Goal: Task Accomplishment & Management: Complete application form

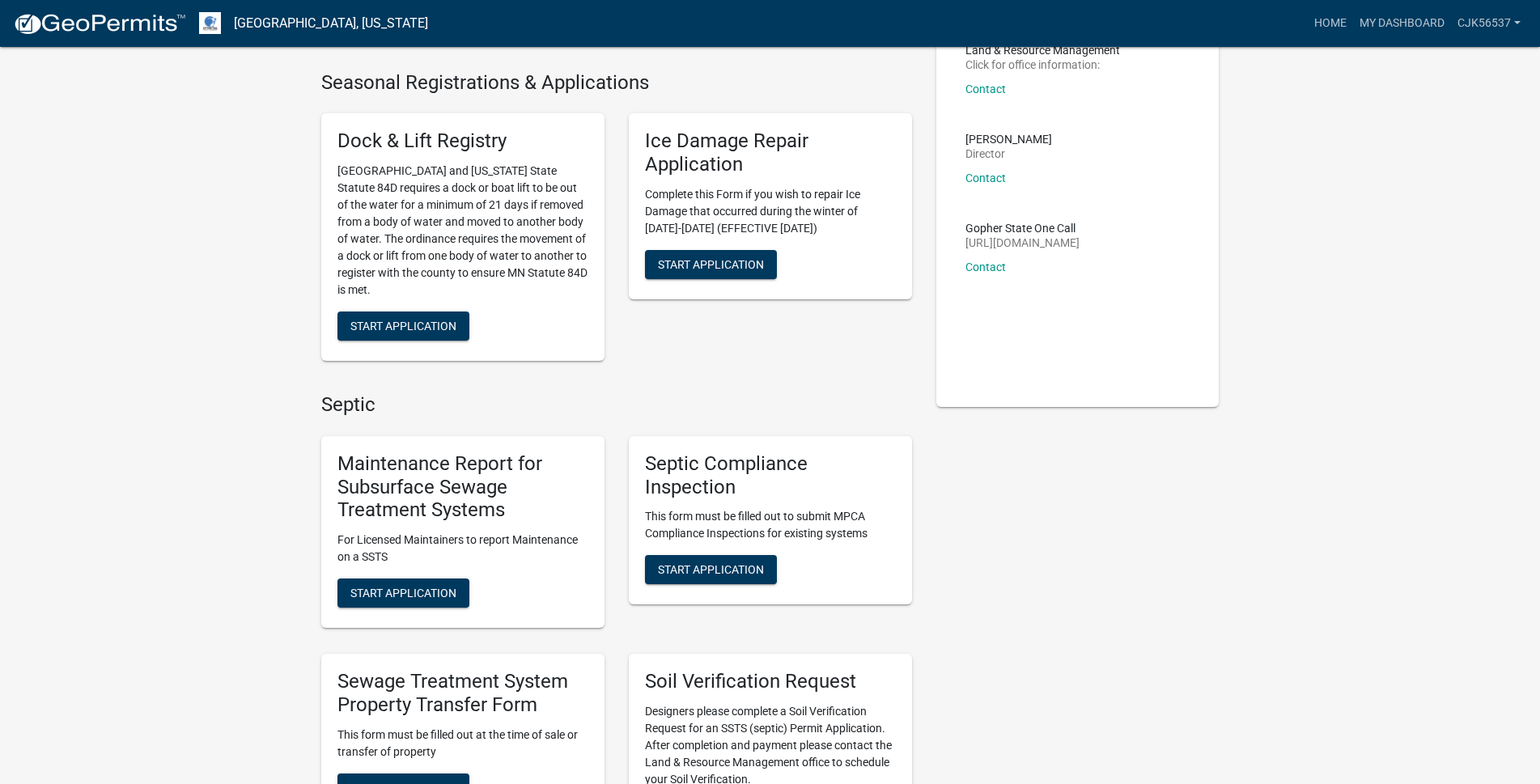
scroll to position [242, 0]
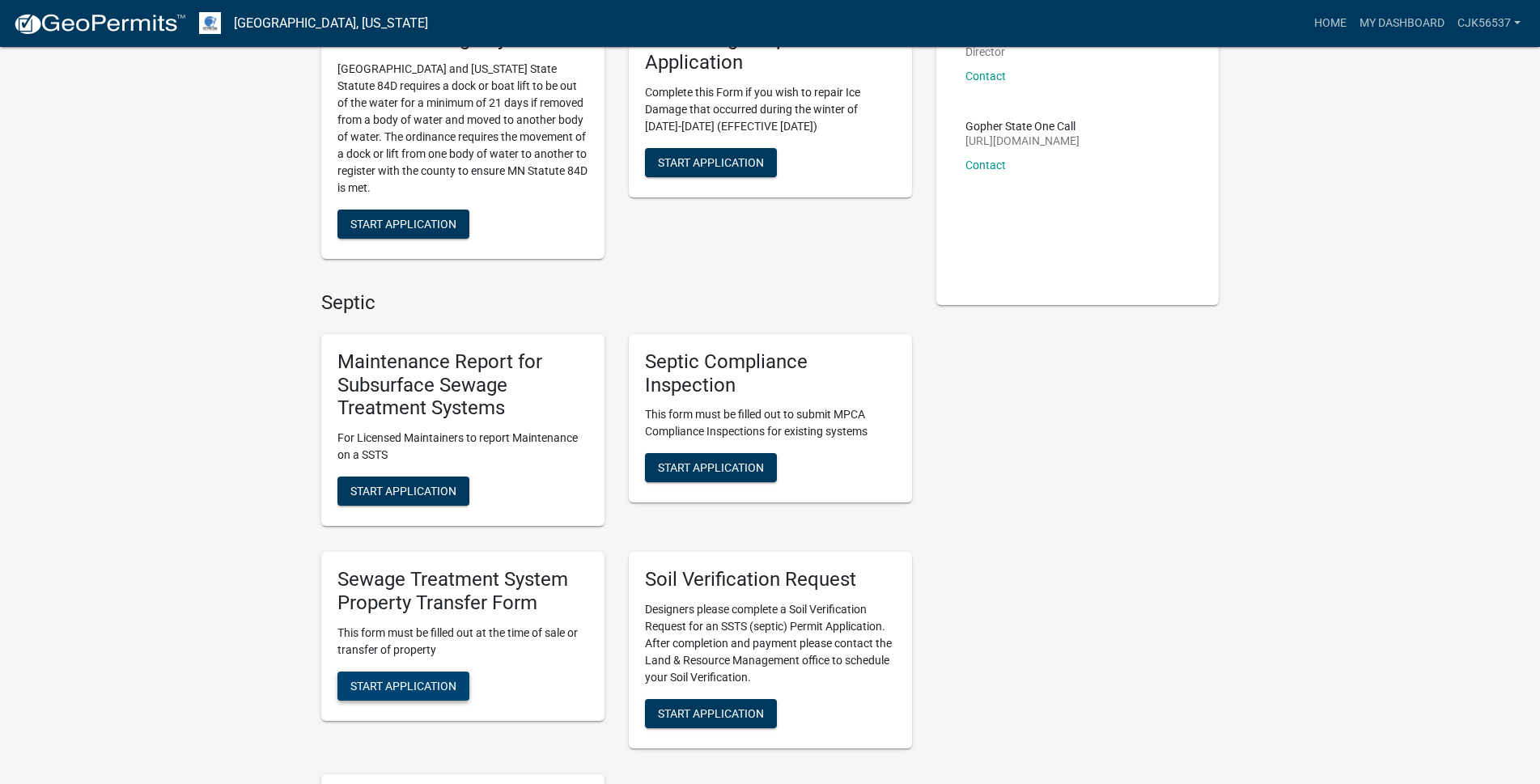
click at [391, 689] on span "Start Application" at bounding box center [403, 684] width 106 height 12
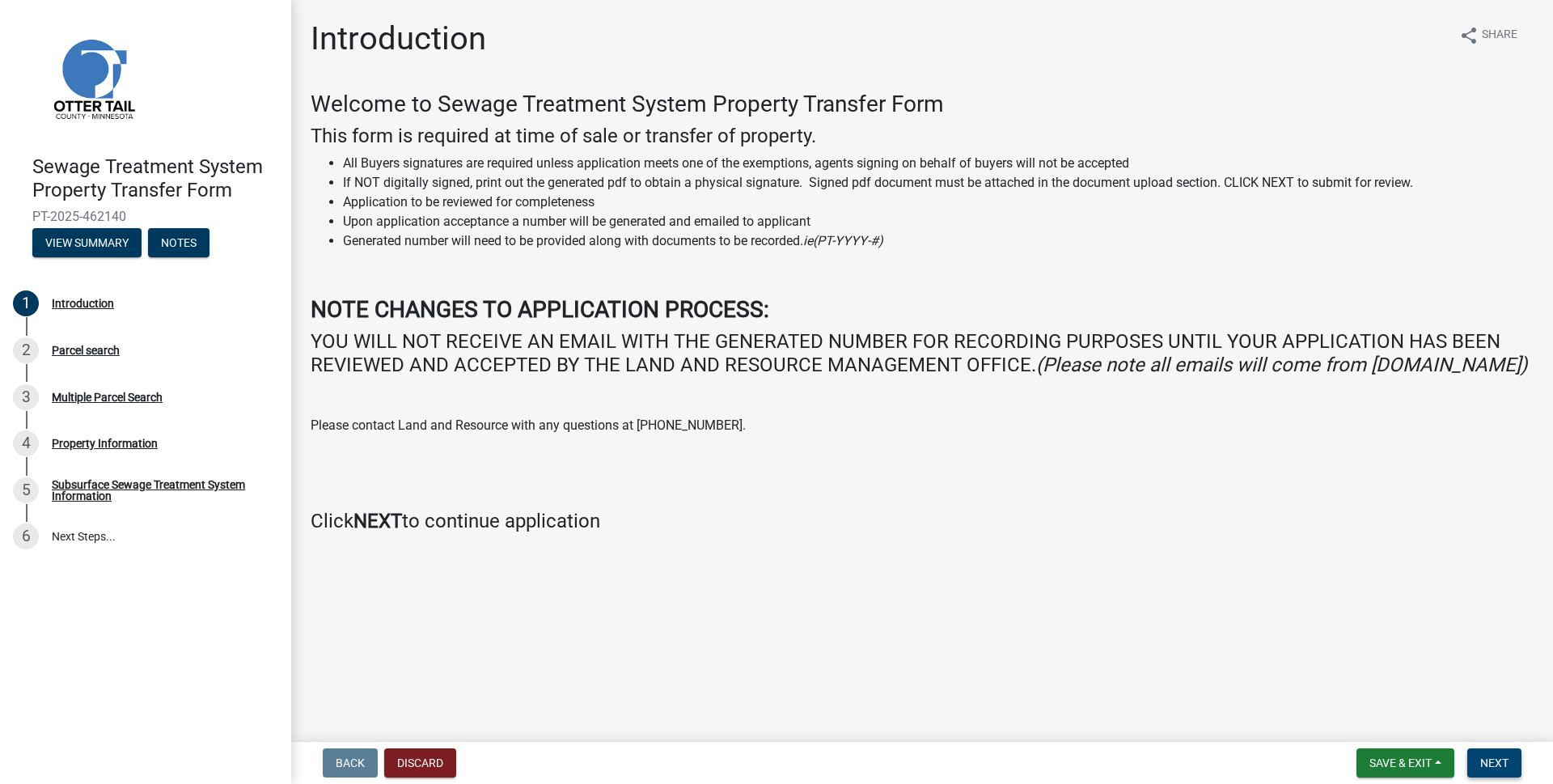
click at [1489, 763] on span "Next" at bounding box center [1493, 762] width 28 height 12
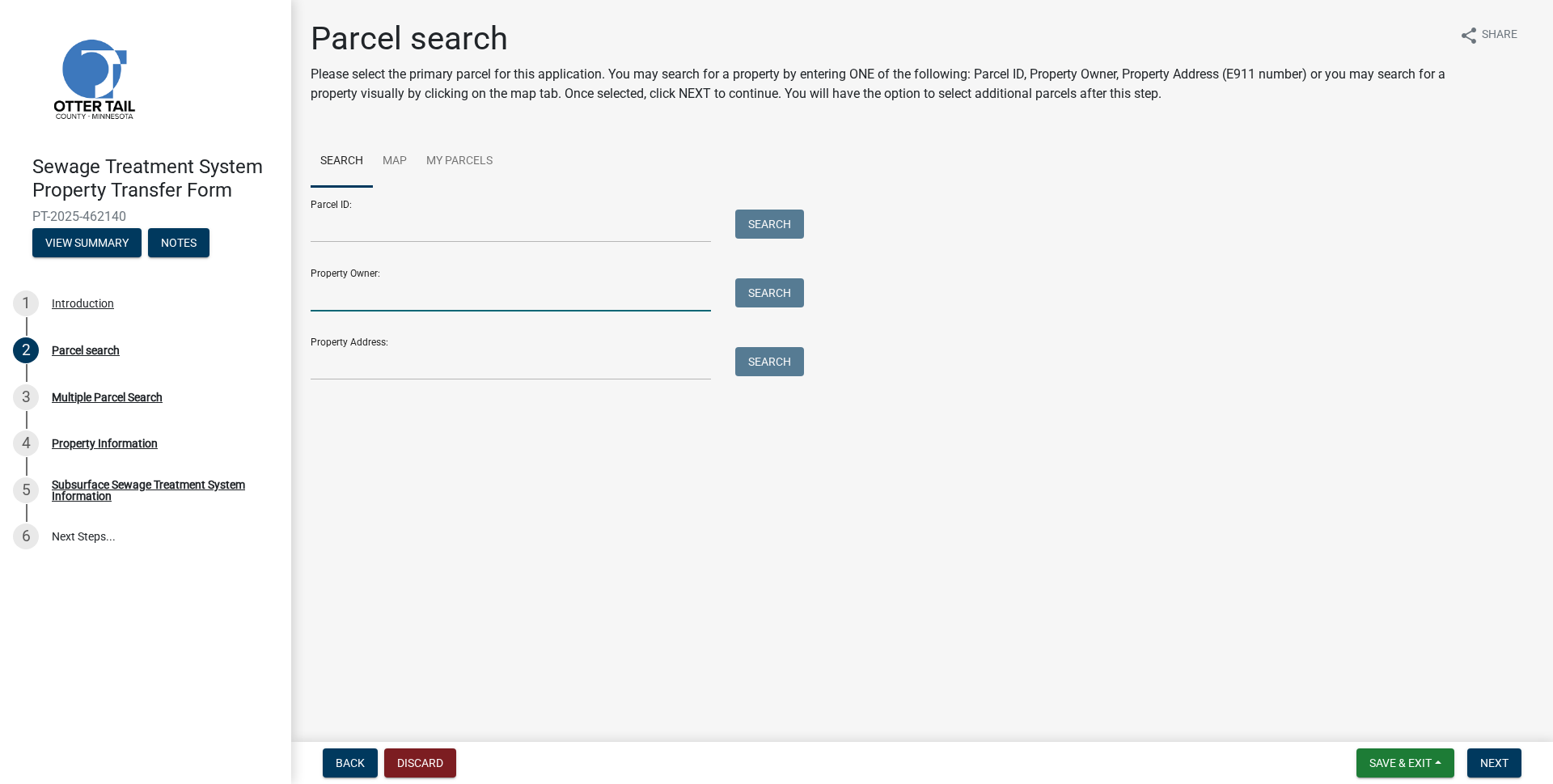
click at [386, 304] on input "Property Owner:" at bounding box center [510, 295] width 401 height 34
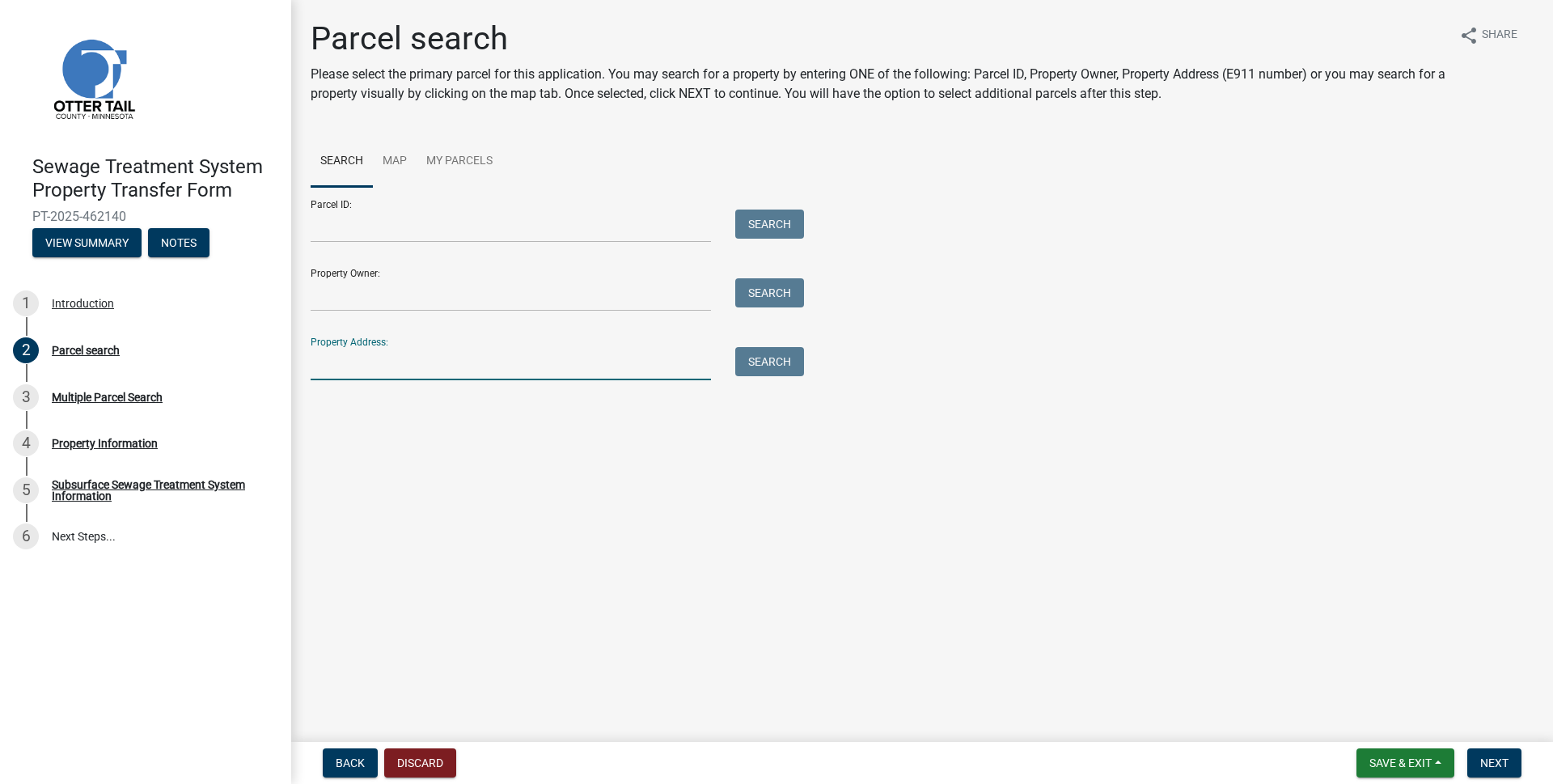
click at [407, 370] on input "Property Address:" at bounding box center [510, 363] width 401 height 34
click at [455, 207] on div "Parcel ID: Search" at bounding box center [553, 214] width 485 height 56
click at [456, 154] on link "My Parcels" at bounding box center [458, 161] width 86 height 52
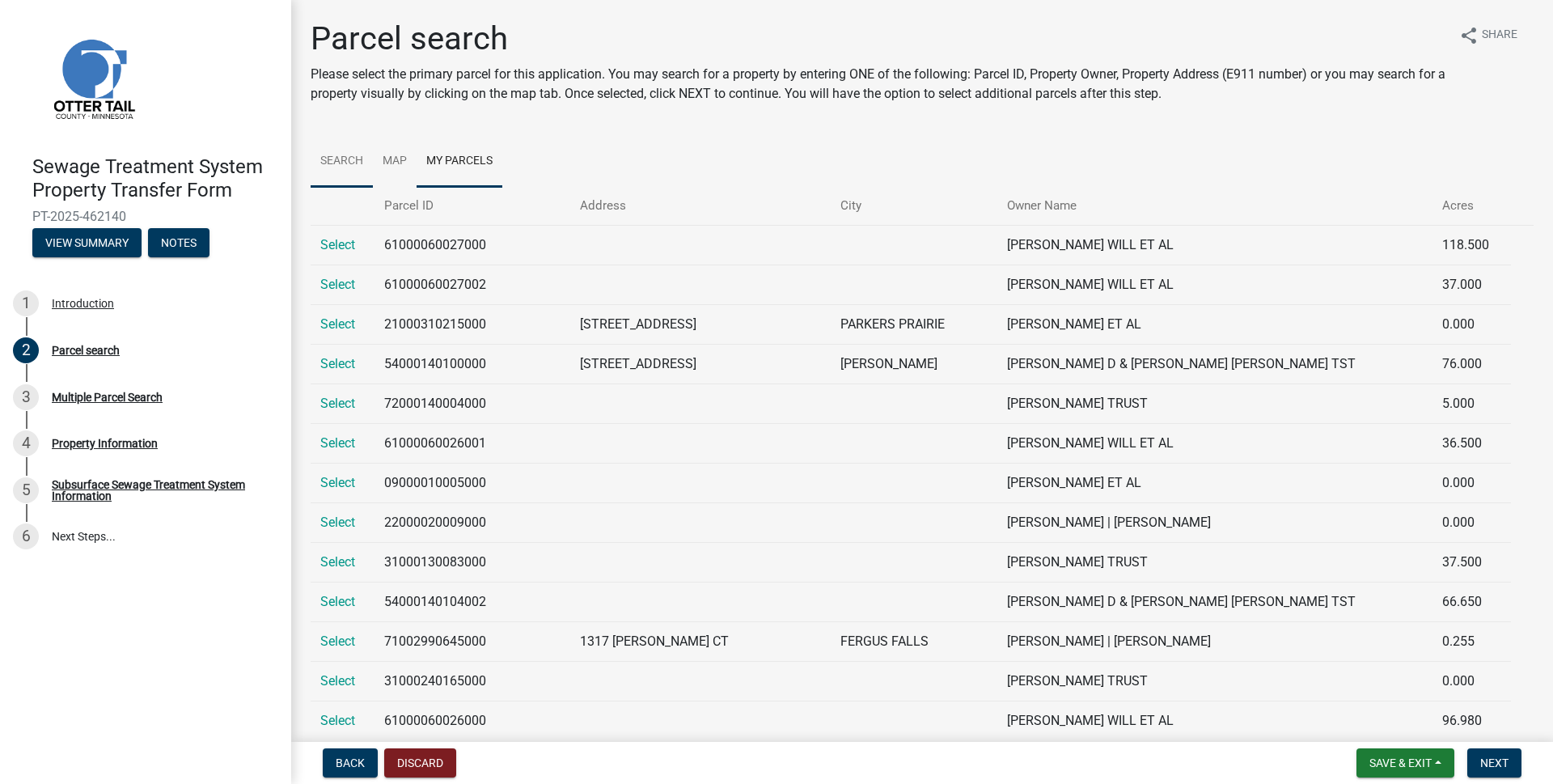
click at [349, 160] on link "Search" at bounding box center [341, 161] width 62 height 52
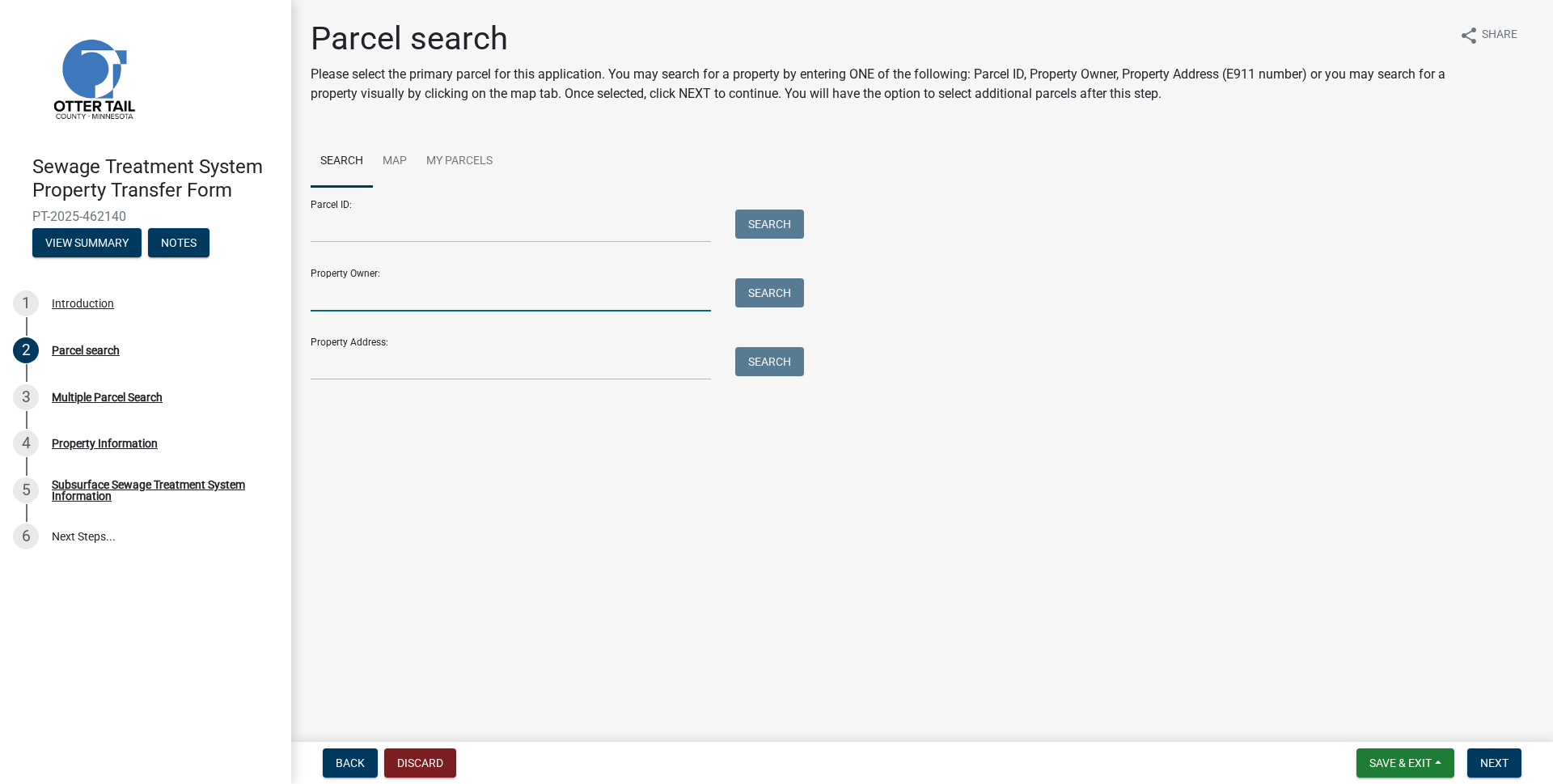
click at [400, 283] on input "Property Owner:" at bounding box center [510, 295] width 401 height 34
type input "Brause, Marcella"
click at [784, 290] on button "Search" at bounding box center [770, 293] width 69 height 29
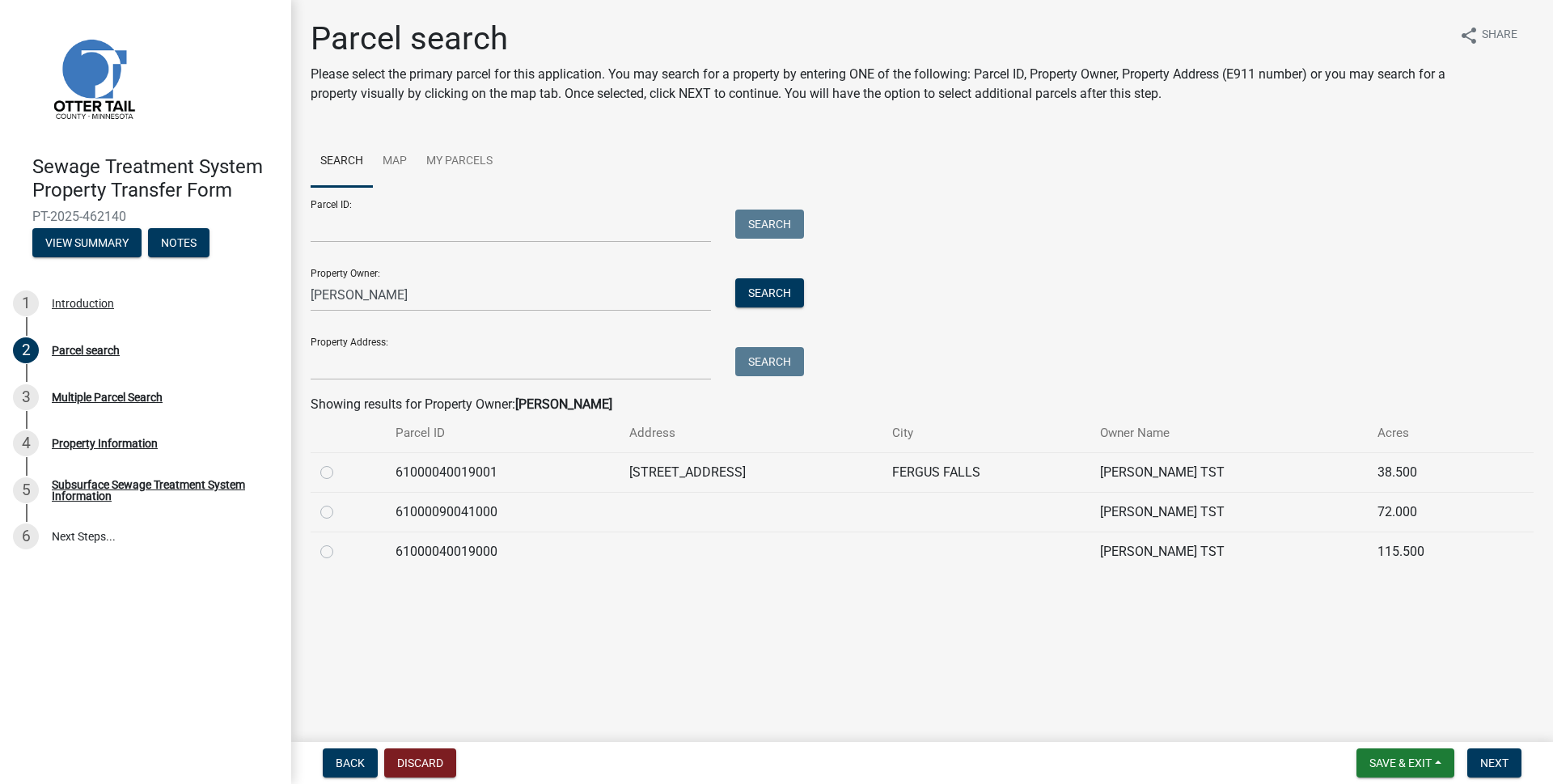
drag, startPoint x: 758, startPoint y: 579, endPoint x: 712, endPoint y: 673, distance: 104.7
click at [712, 673] on main "Parcel search Please select the primary parcel for this application. You may se…" at bounding box center [922, 367] width 1262 height 735
click at [339, 462] on label at bounding box center [339, 462] width 0 height 0
click at [339, 472] on input "radio" at bounding box center [344, 467] width 11 height 11
radio input "true"
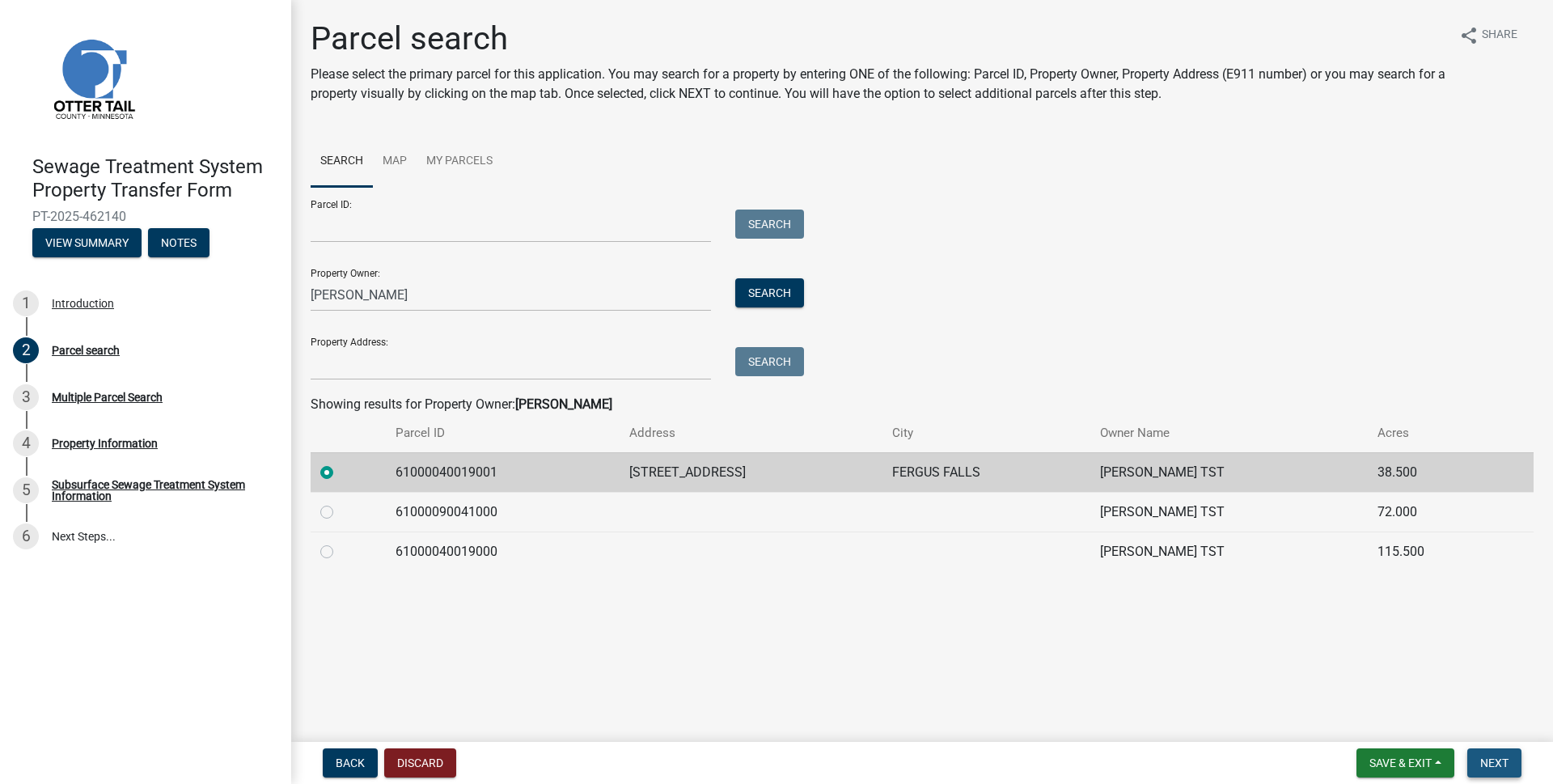
click at [1492, 761] on span "Next" at bounding box center [1493, 762] width 28 height 12
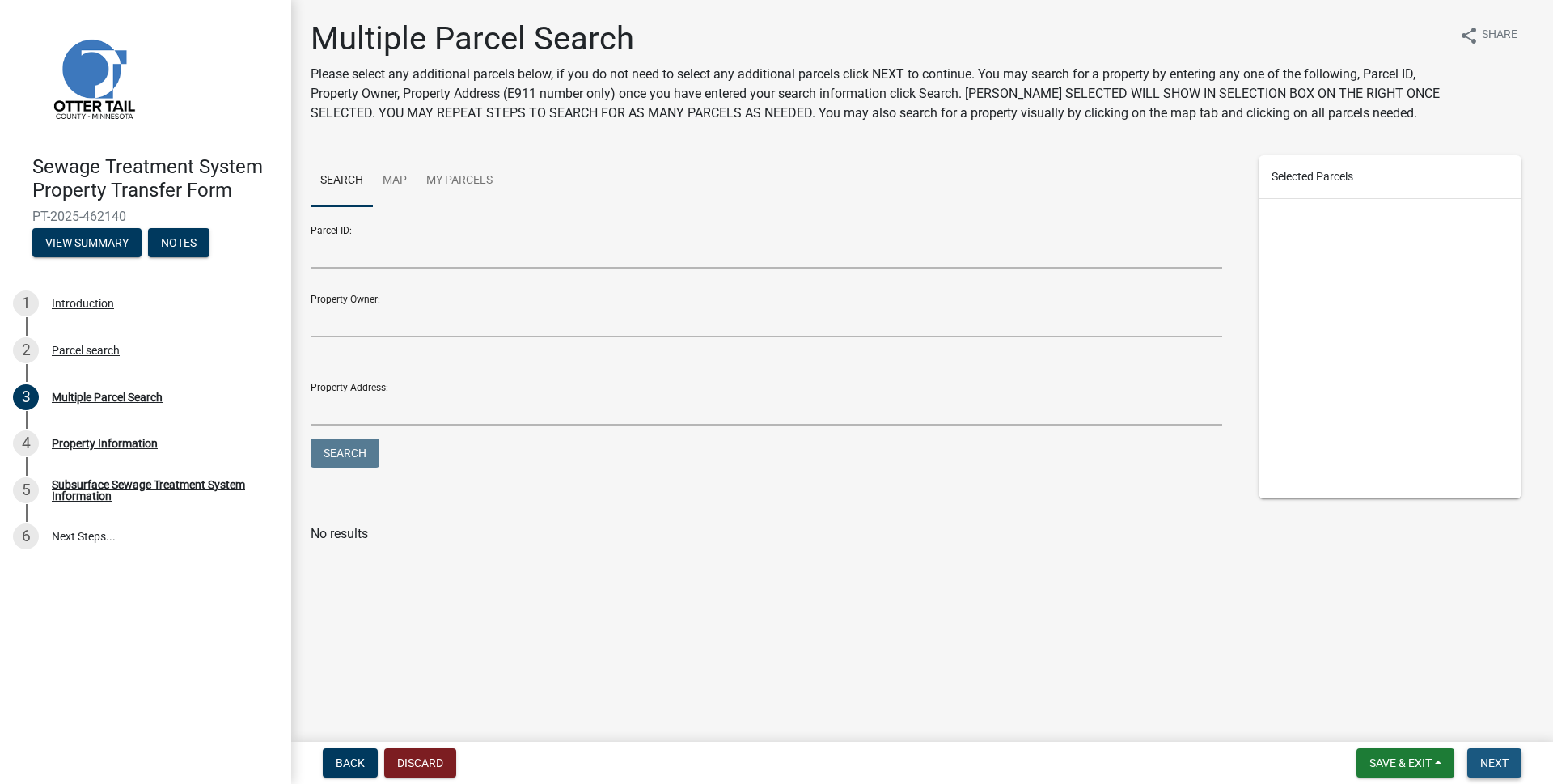
click at [1495, 760] on span "Next" at bounding box center [1493, 762] width 28 height 12
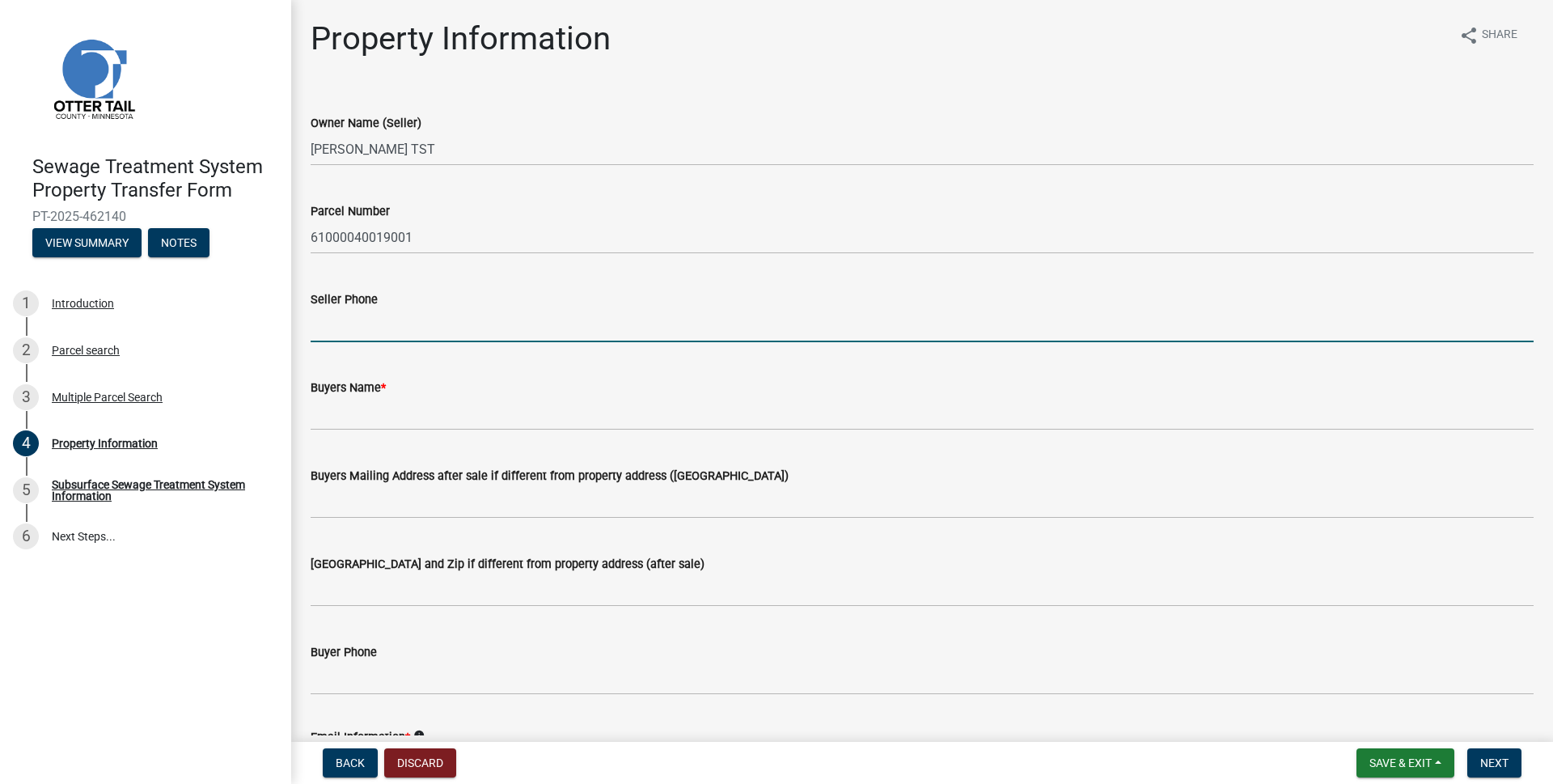
click at [365, 323] on input "Seller Phone" at bounding box center [922, 325] width 1223 height 34
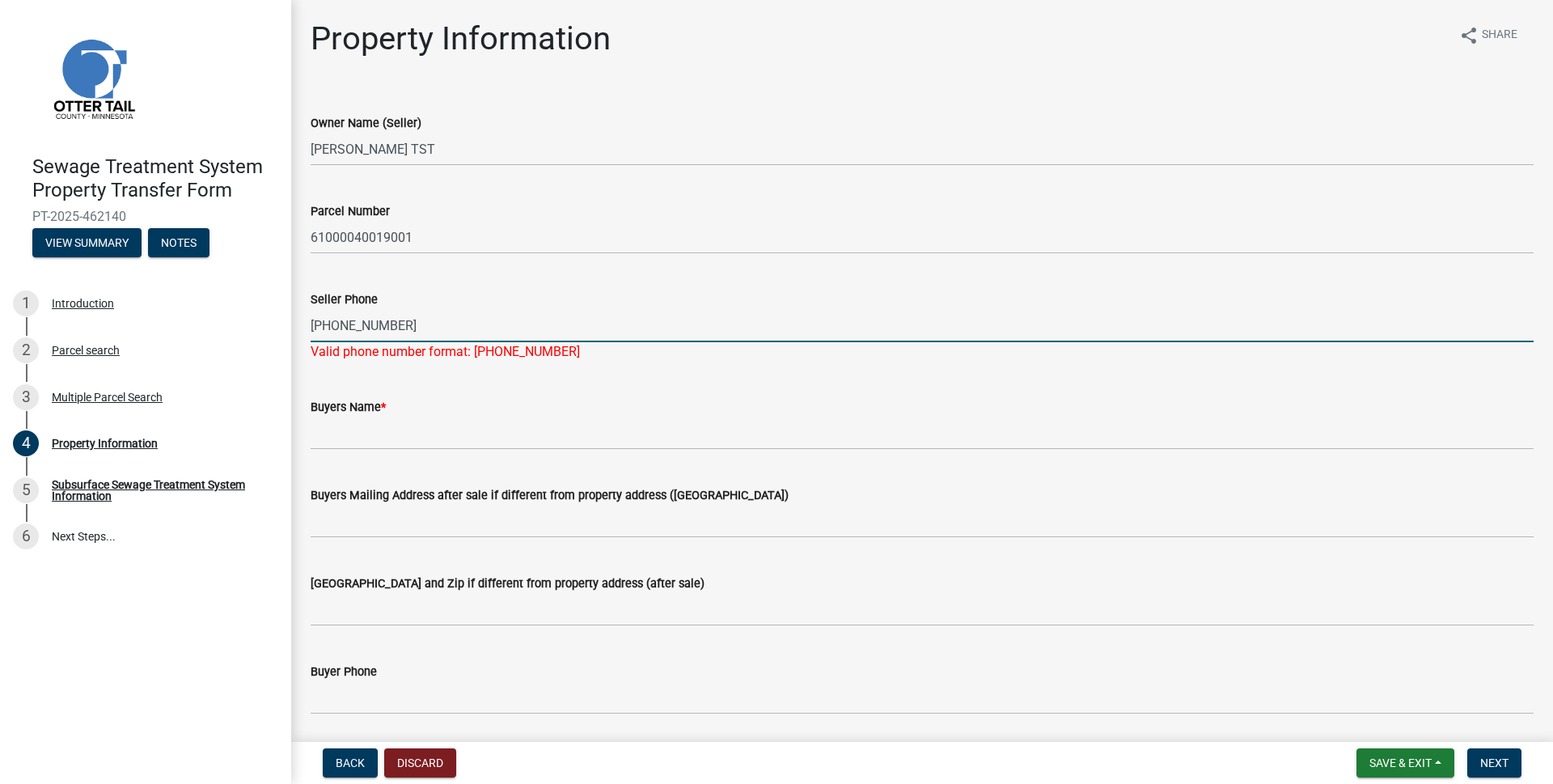
type input "[PHONE_NUMBER]"
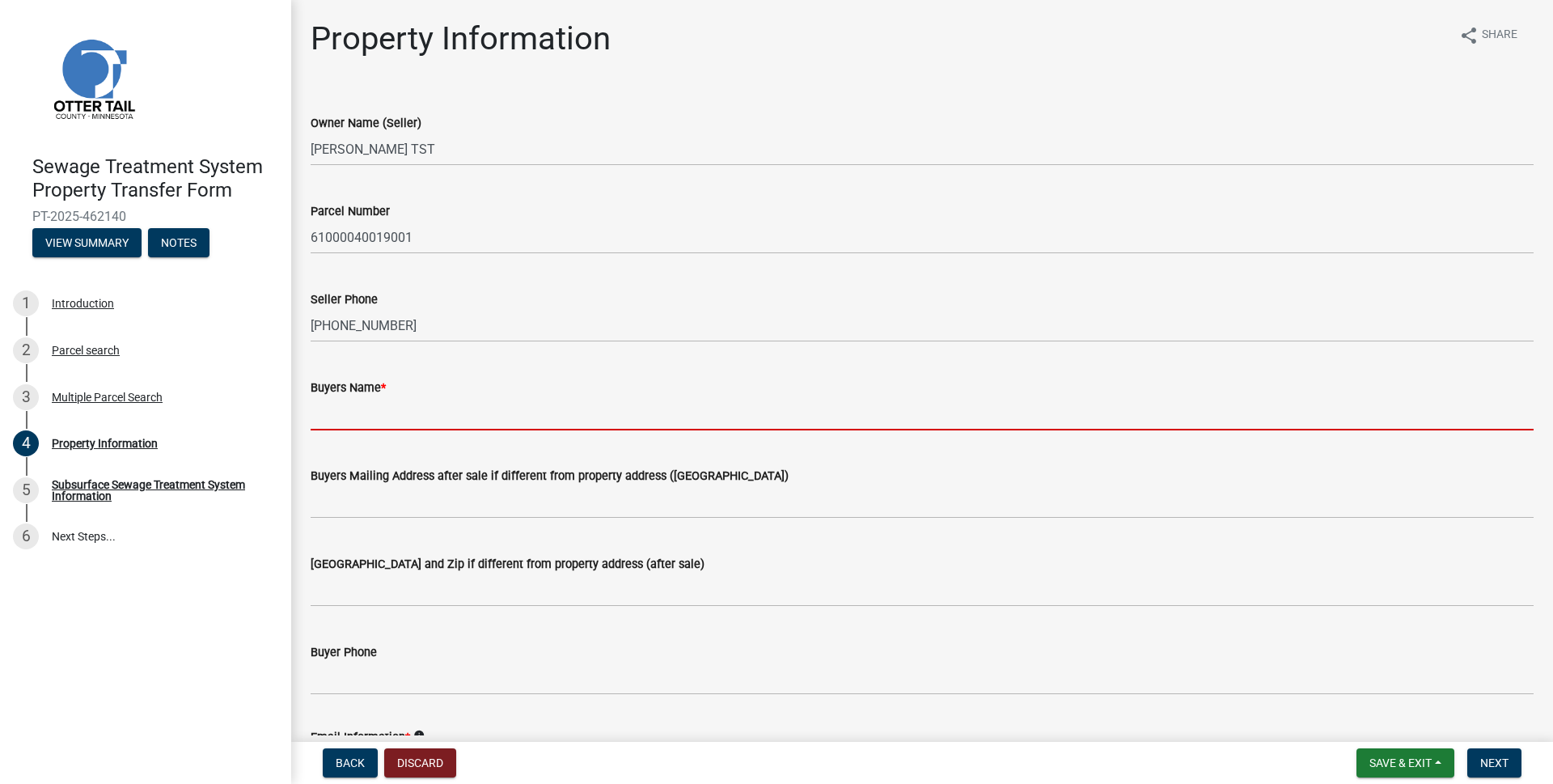
click at [356, 424] on input "Buyers Name *" at bounding box center [922, 413] width 1223 height 34
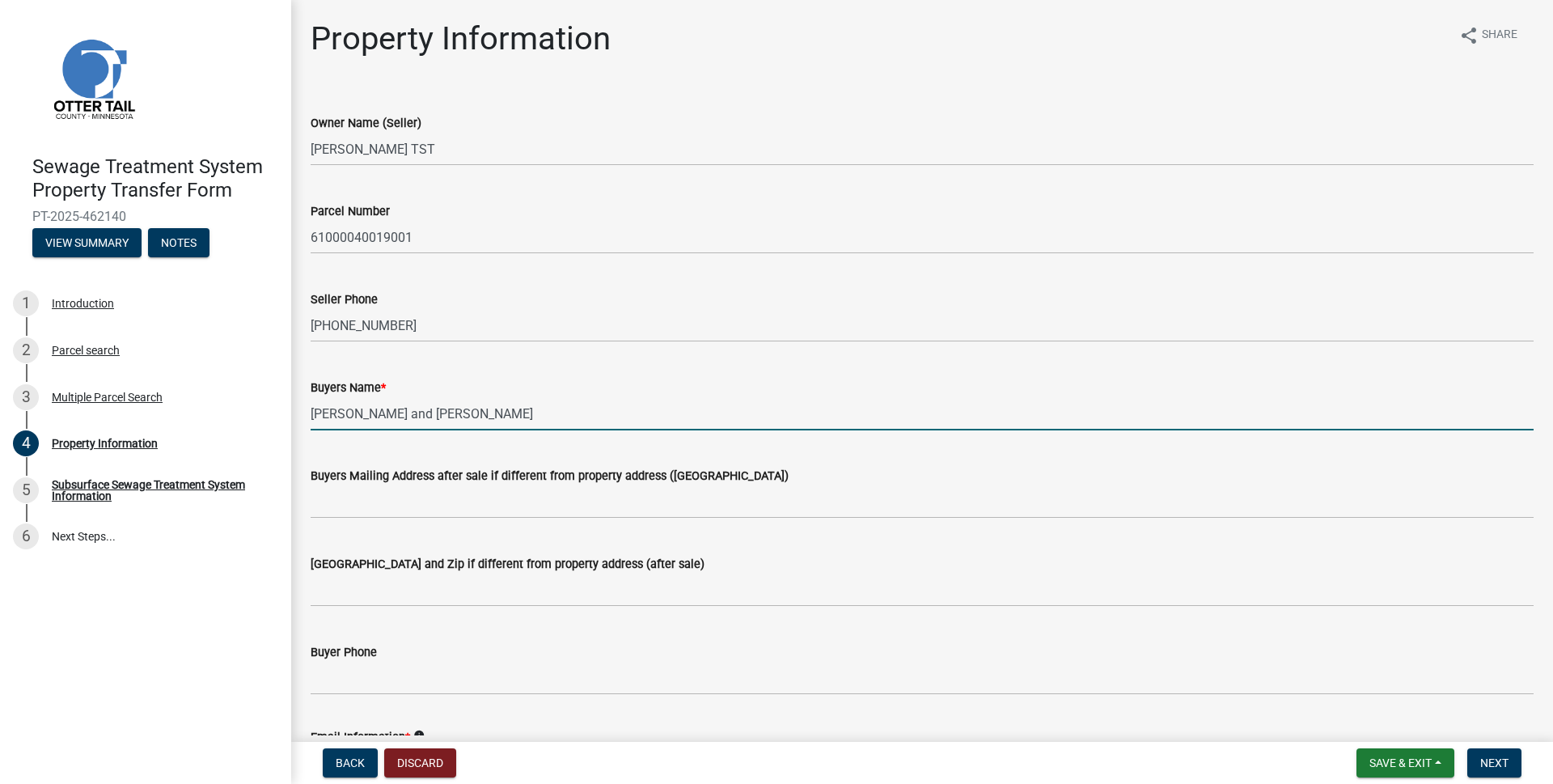
click at [361, 408] on input "Michael and Teresa Brause" at bounding box center [922, 413] width 1223 height 34
type input "Michael Brause and Teresa Brause"
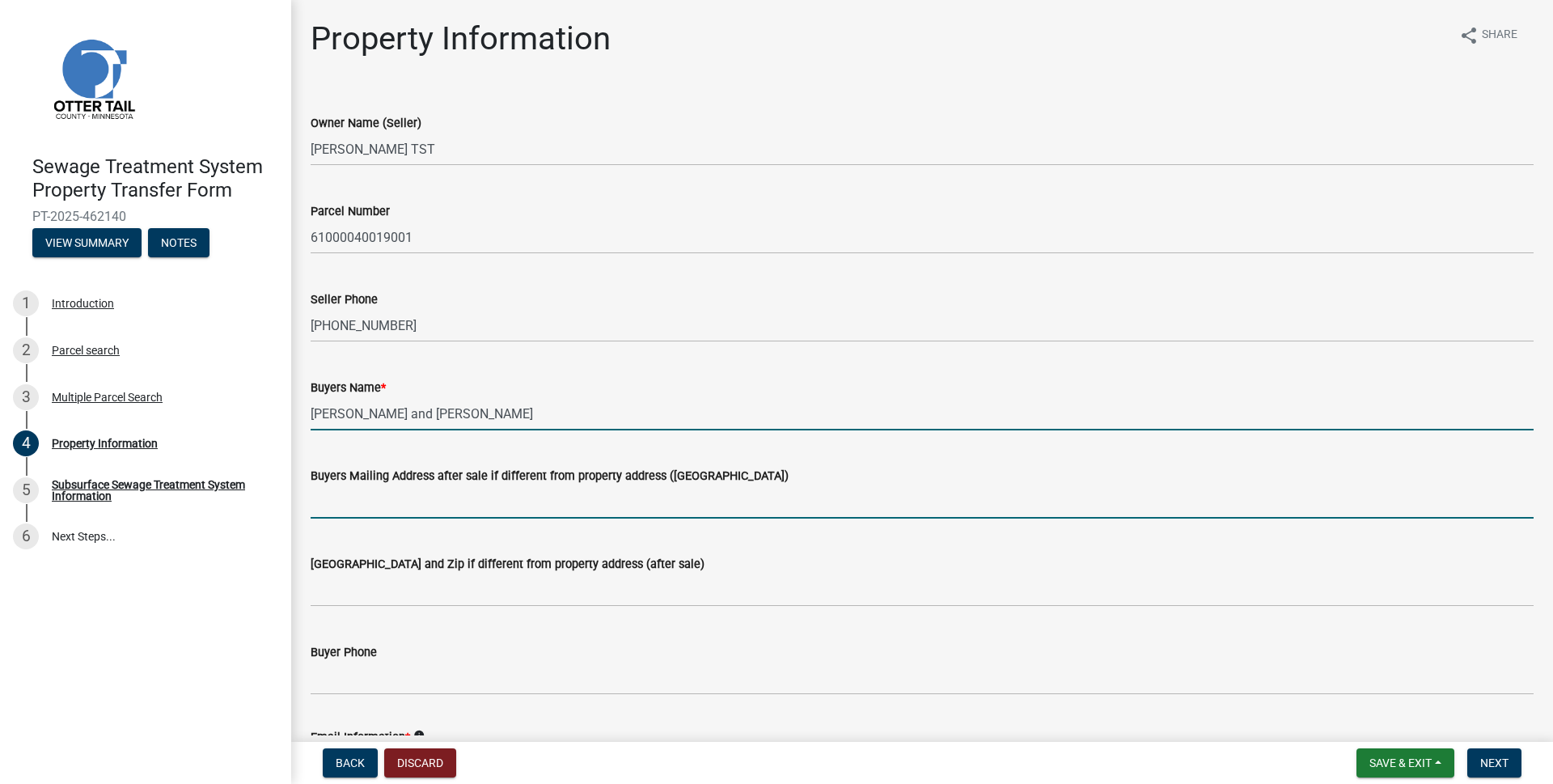
click at [396, 505] on input "Buyers Mailing Address after sale if different from property address ([GEOGRAPH…" at bounding box center [922, 502] width 1223 height 34
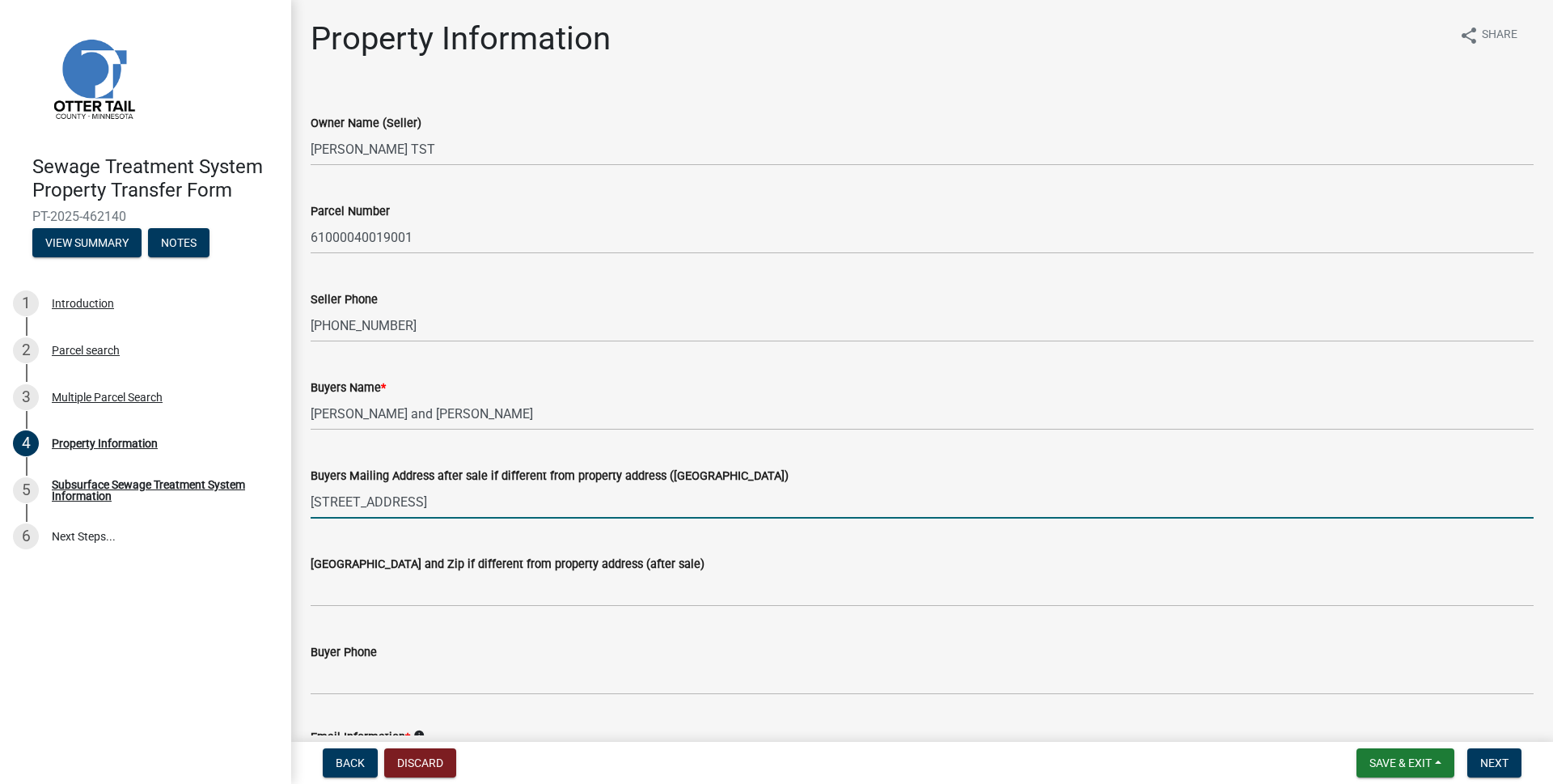
type input "15145 135th Ave"
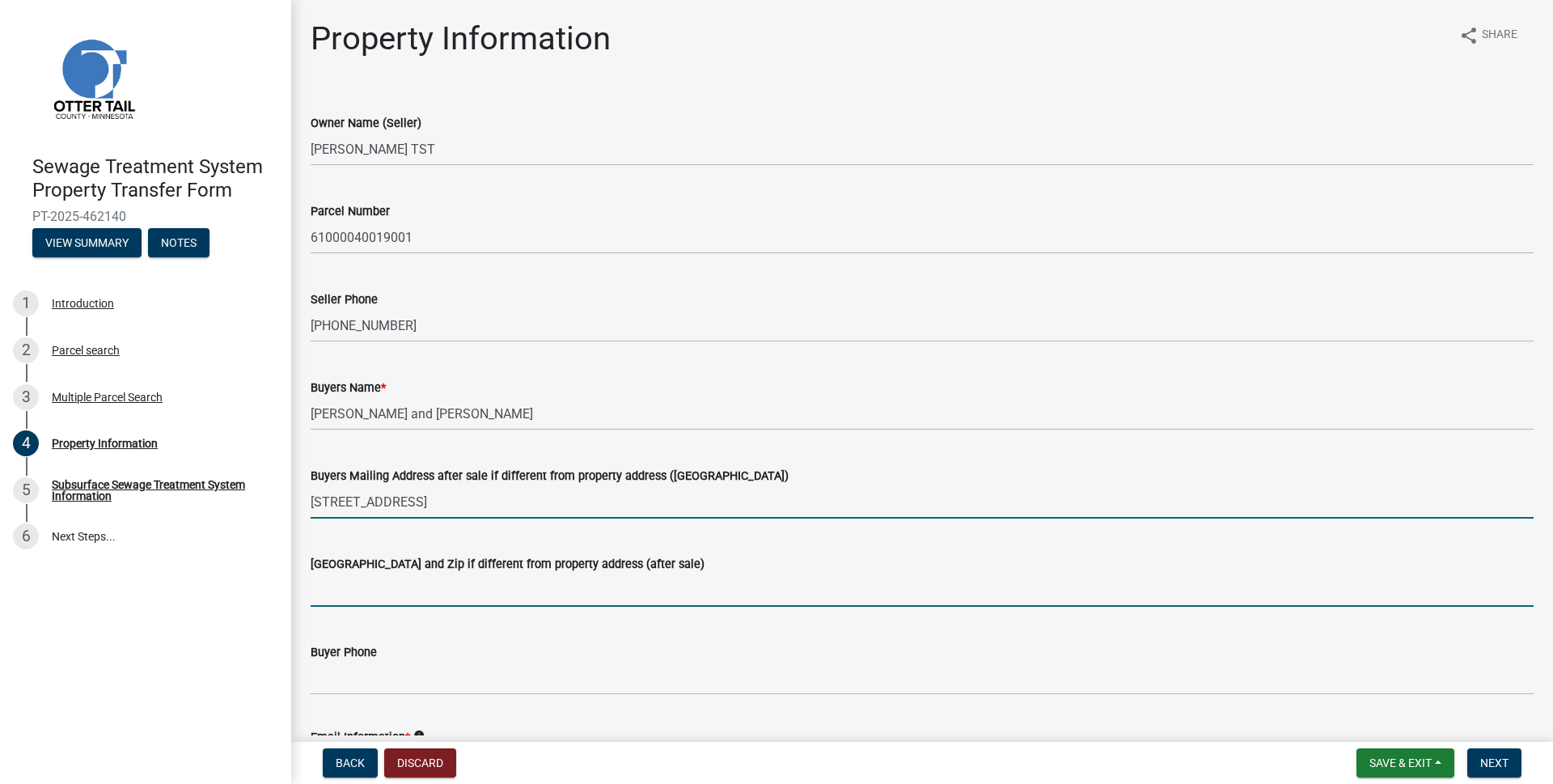
click at [351, 592] on input "[GEOGRAPHIC_DATA] and Zip if different from property address (after sale)" at bounding box center [922, 590] width 1223 height 34
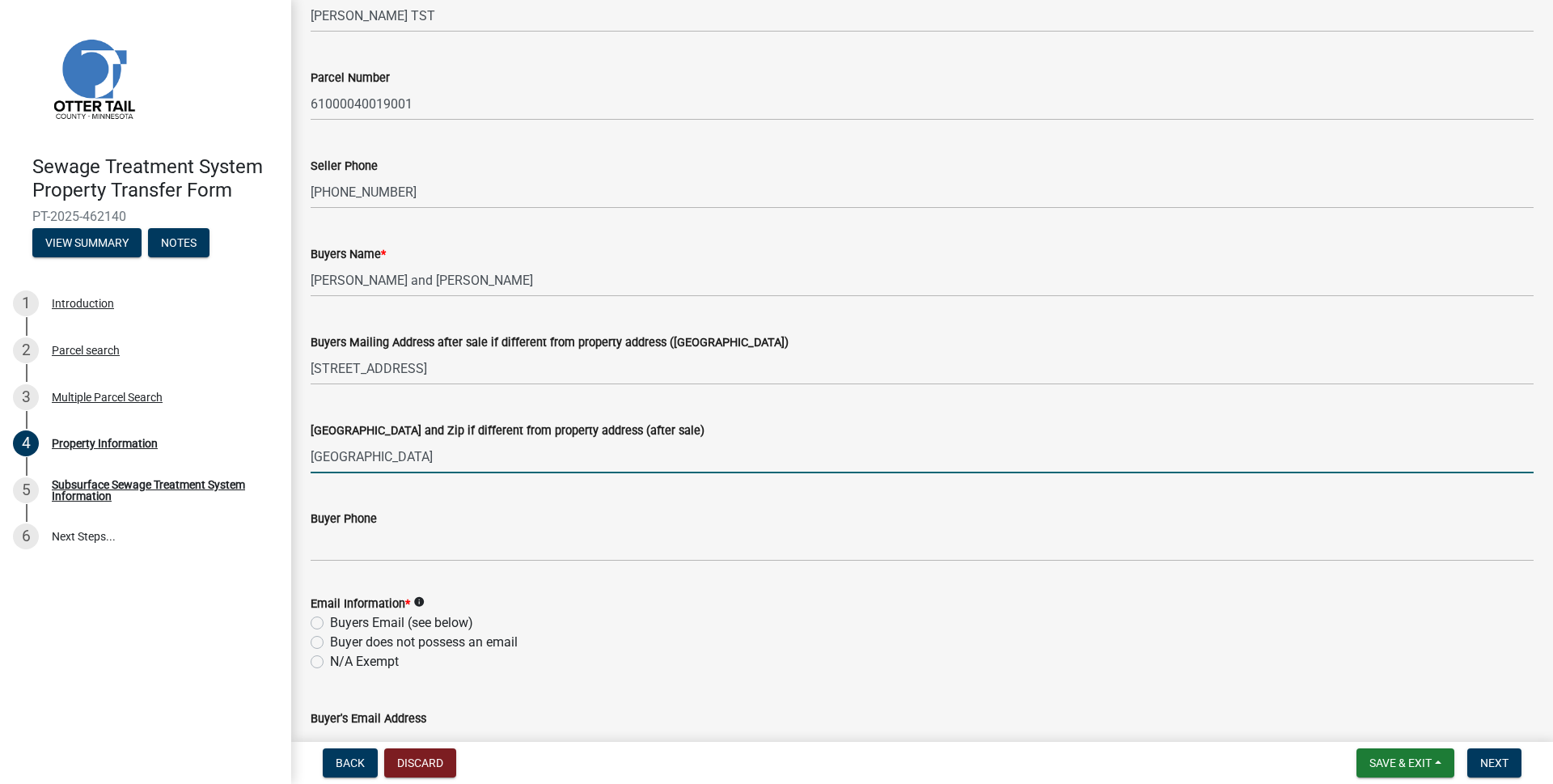
scroll to position [161, 0]
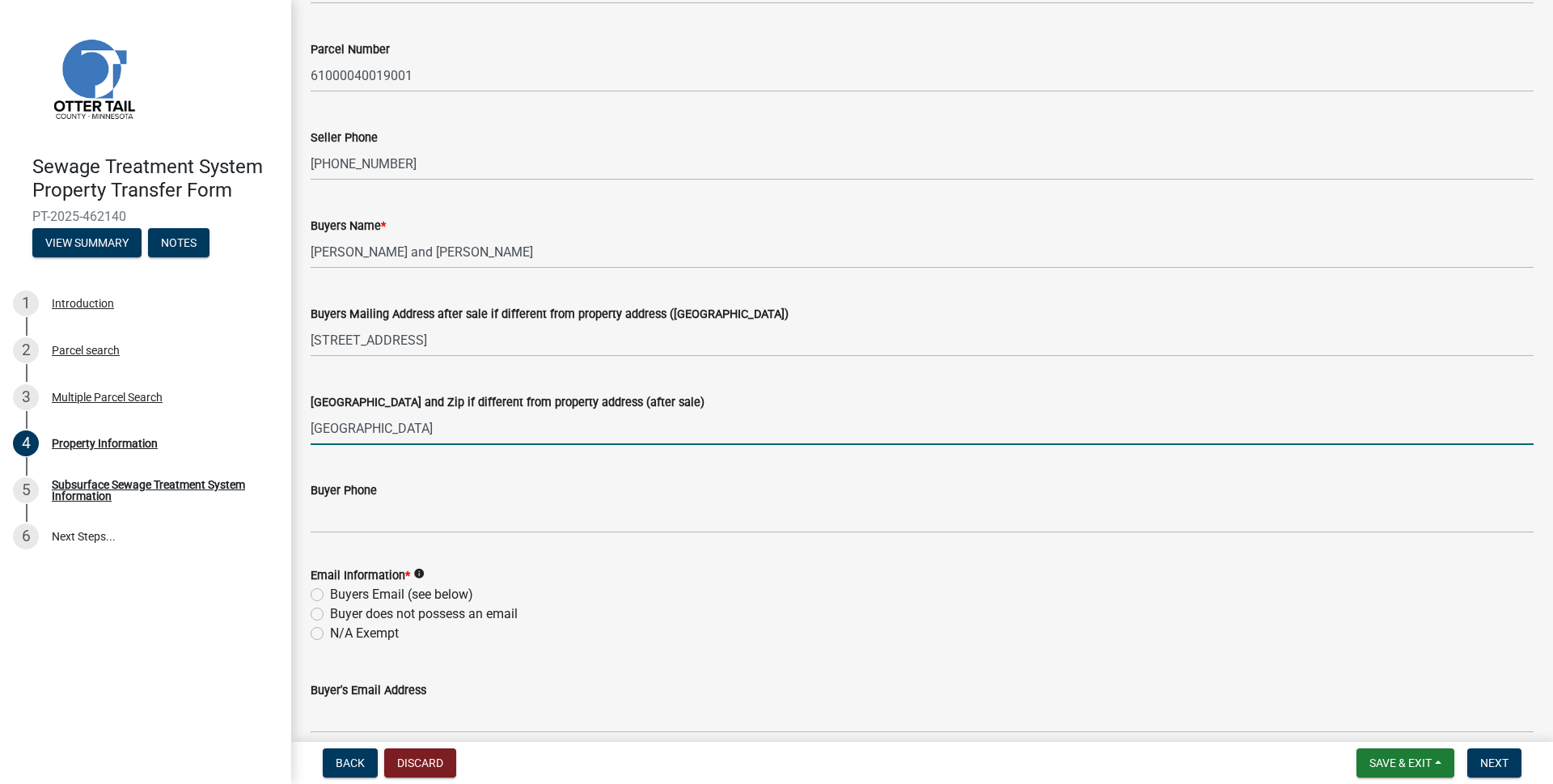
type input "Fergus Falls, MN 56537"
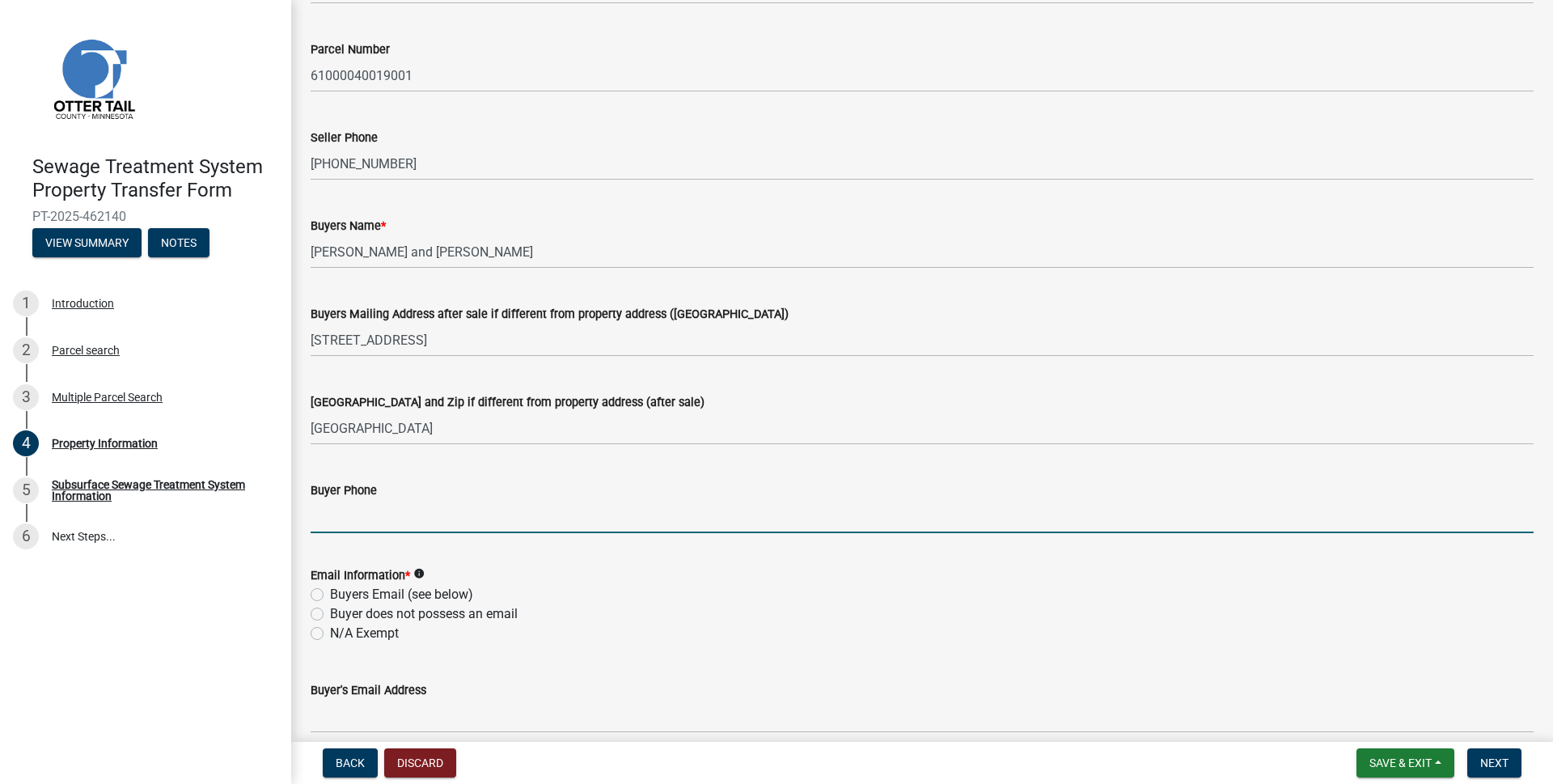
click at [356, 519] on input "Buyer Phone" at bounding box center [922, 516] width 1223 height 34
type input "[PHONE_NUMBER]"
click at [330, 596] on label "Buyers Email (see below)" at bounding box center [401, 594] width 143 height 19
click at [330, 595] on input "Buyers Email (see below)" at bounding box center [334, 589] width 11 height 11
radio input "true"
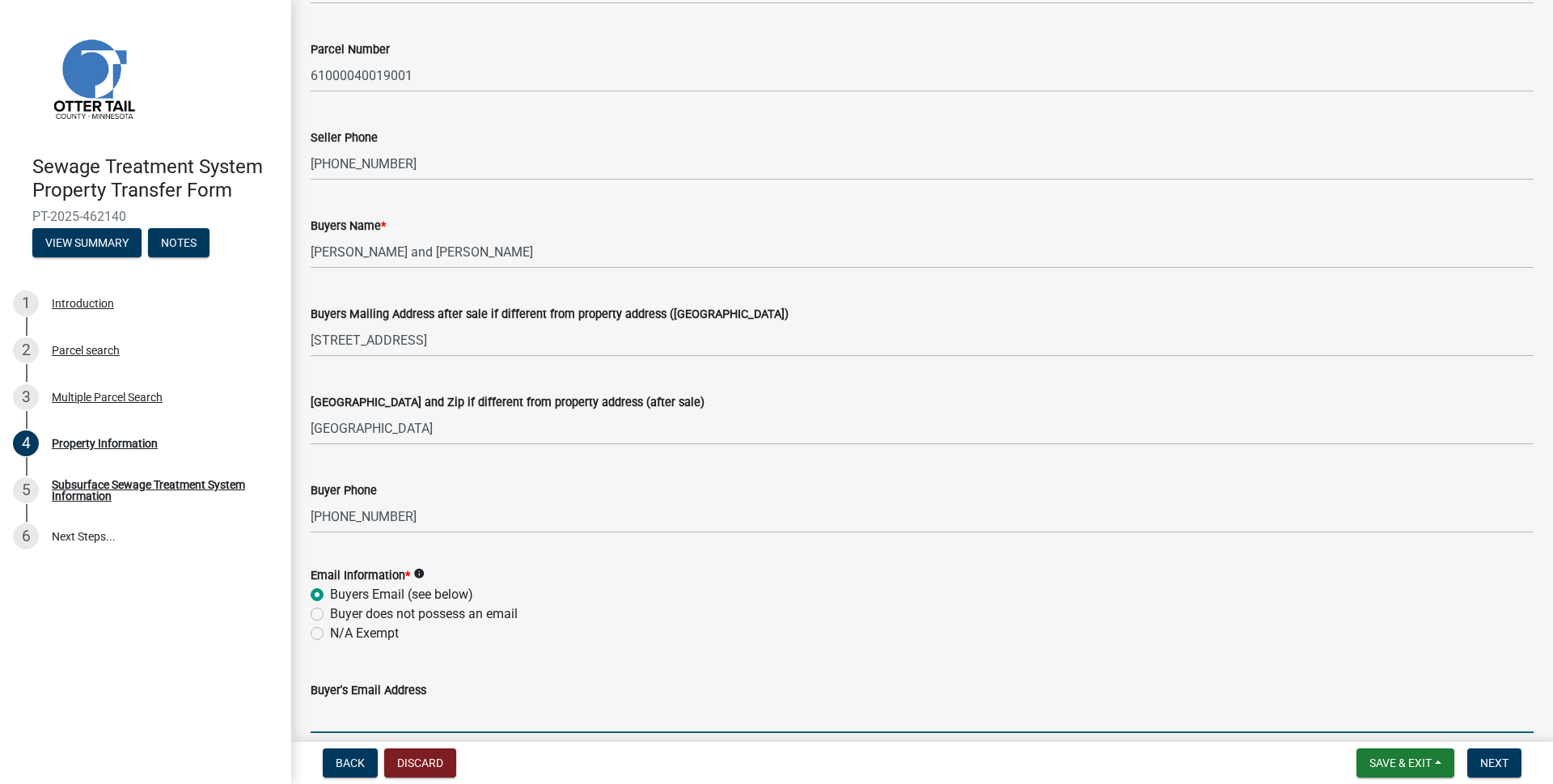
click at [363, 720] on input "Buyer's Email Address" at bounding box center [922, 716] width 1223 height 34
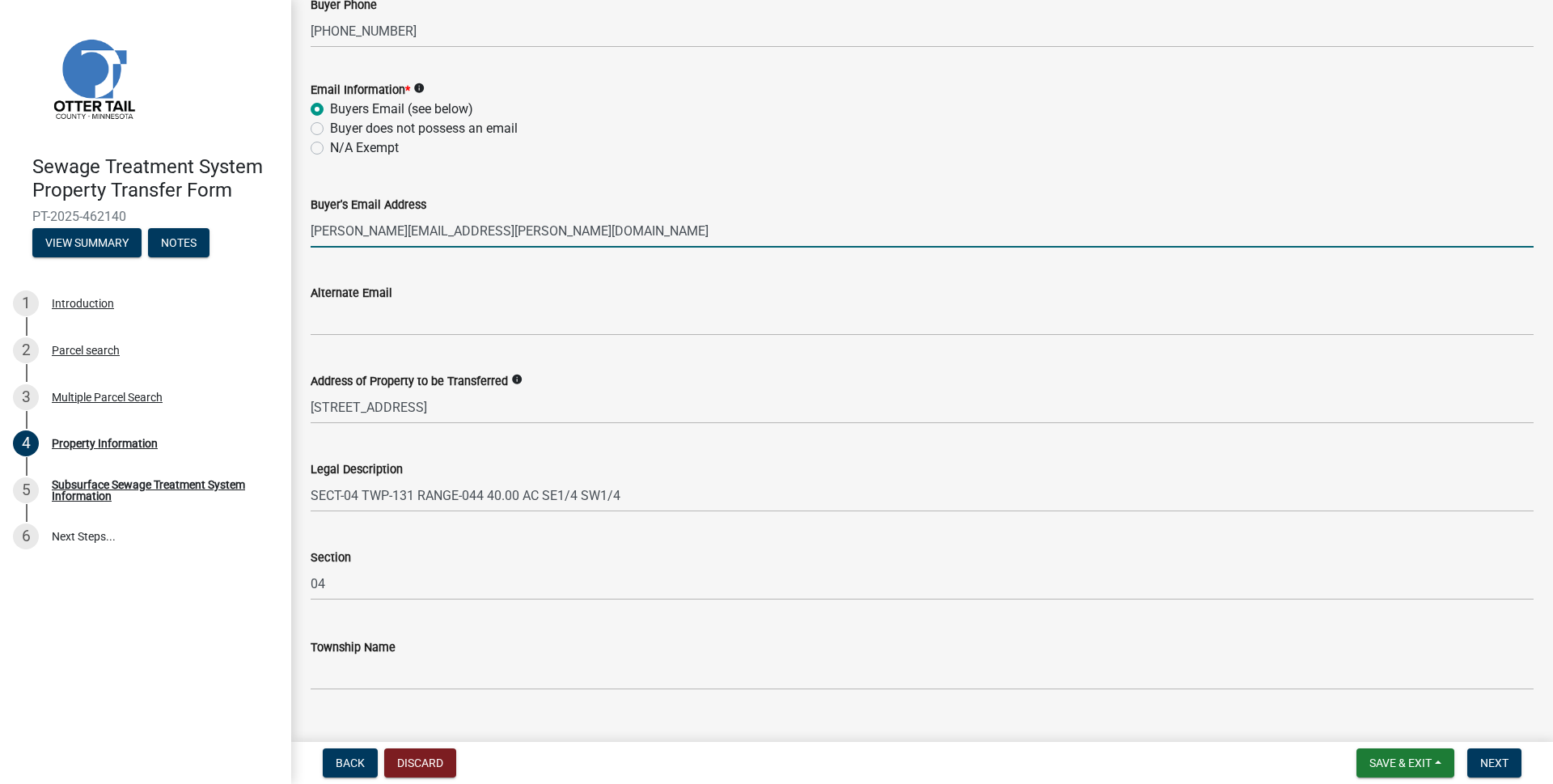
scroll to position [677, 0]
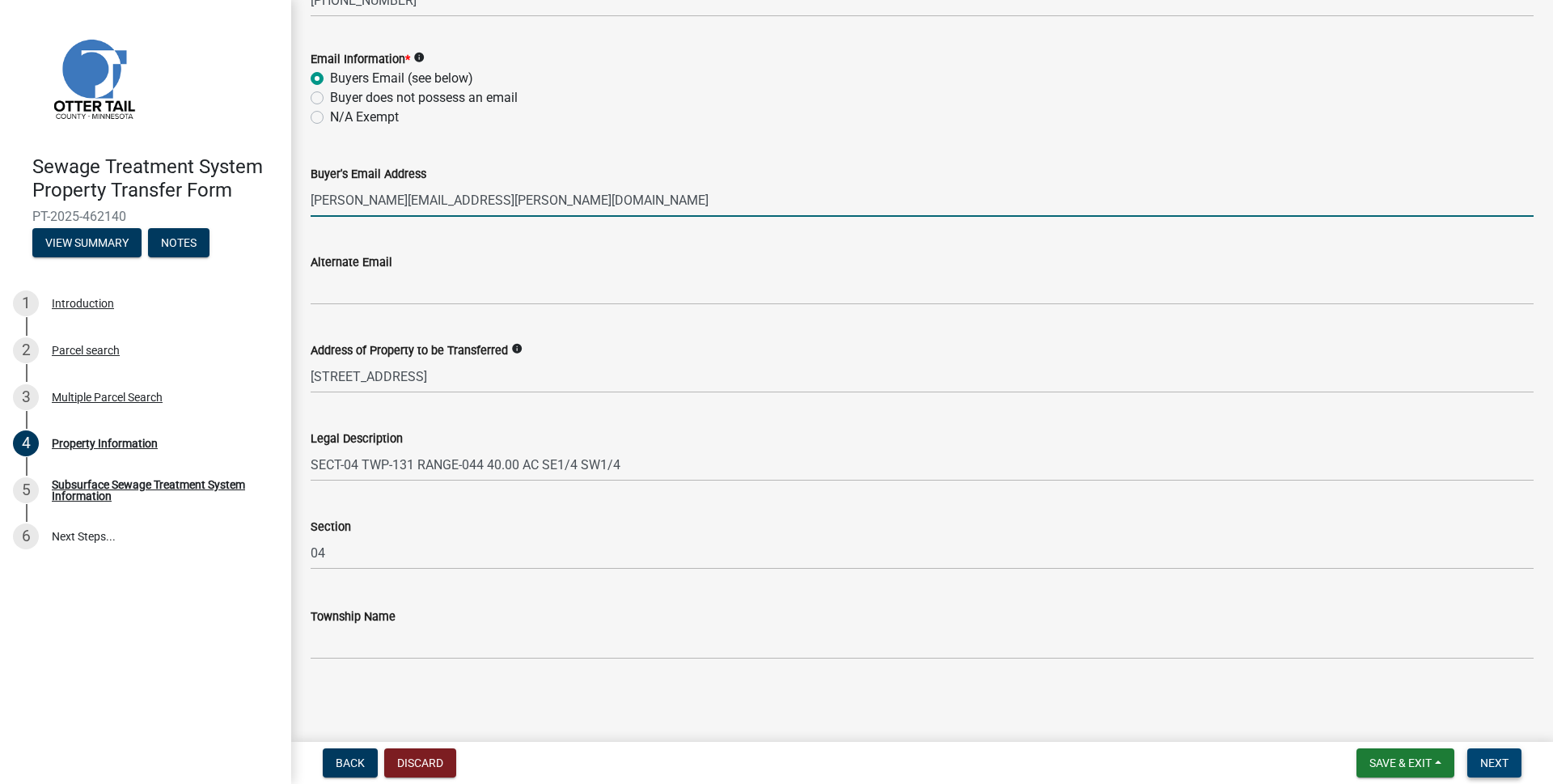
type input "[PERSON_NAME][EMAIL_ADDRESS][PERSON_NAME][DOMAIN_NAME]"
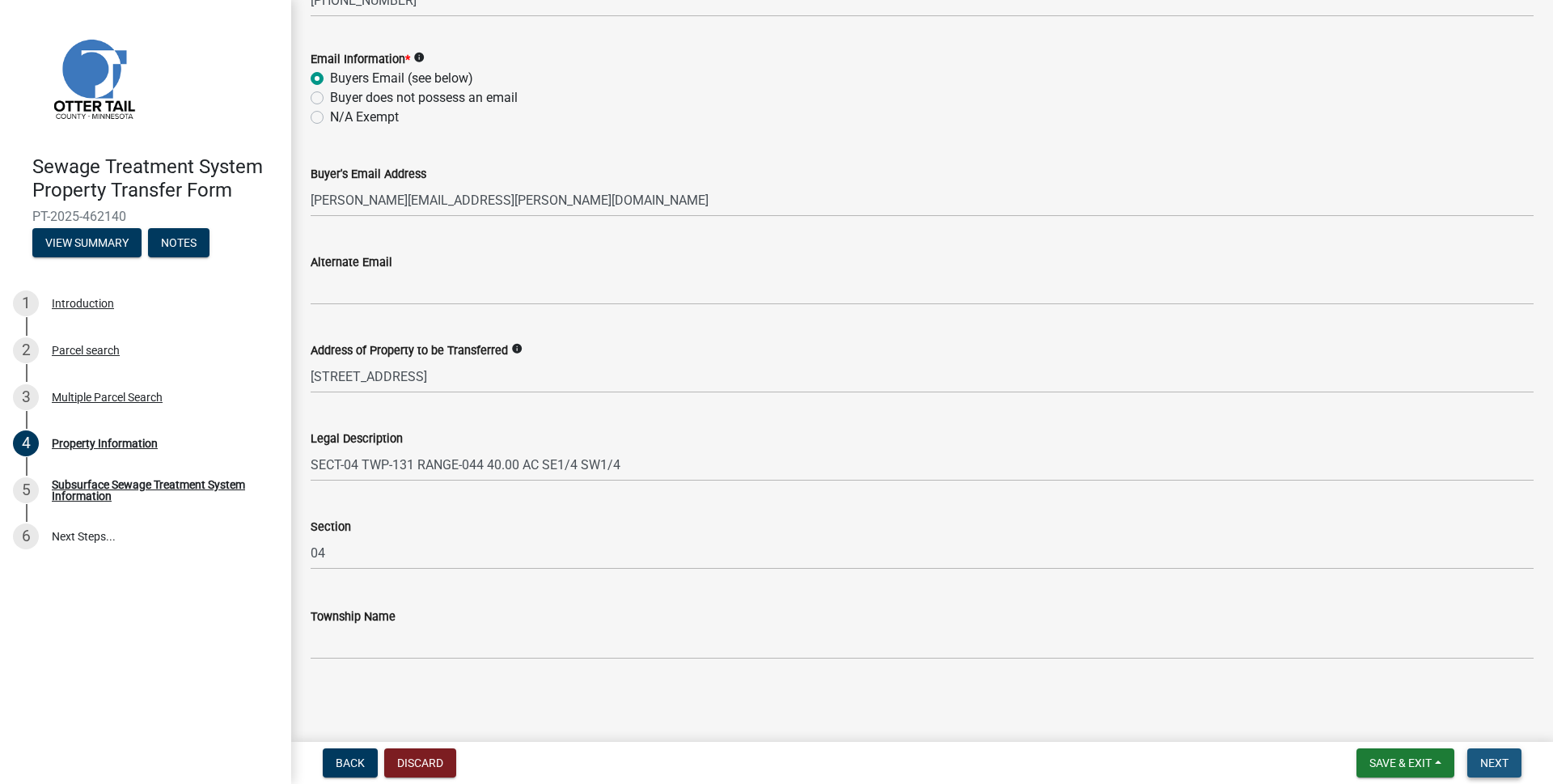
click at [1493, 765] on span "Next" at bounding box center [1493, 762] width 28 height 12
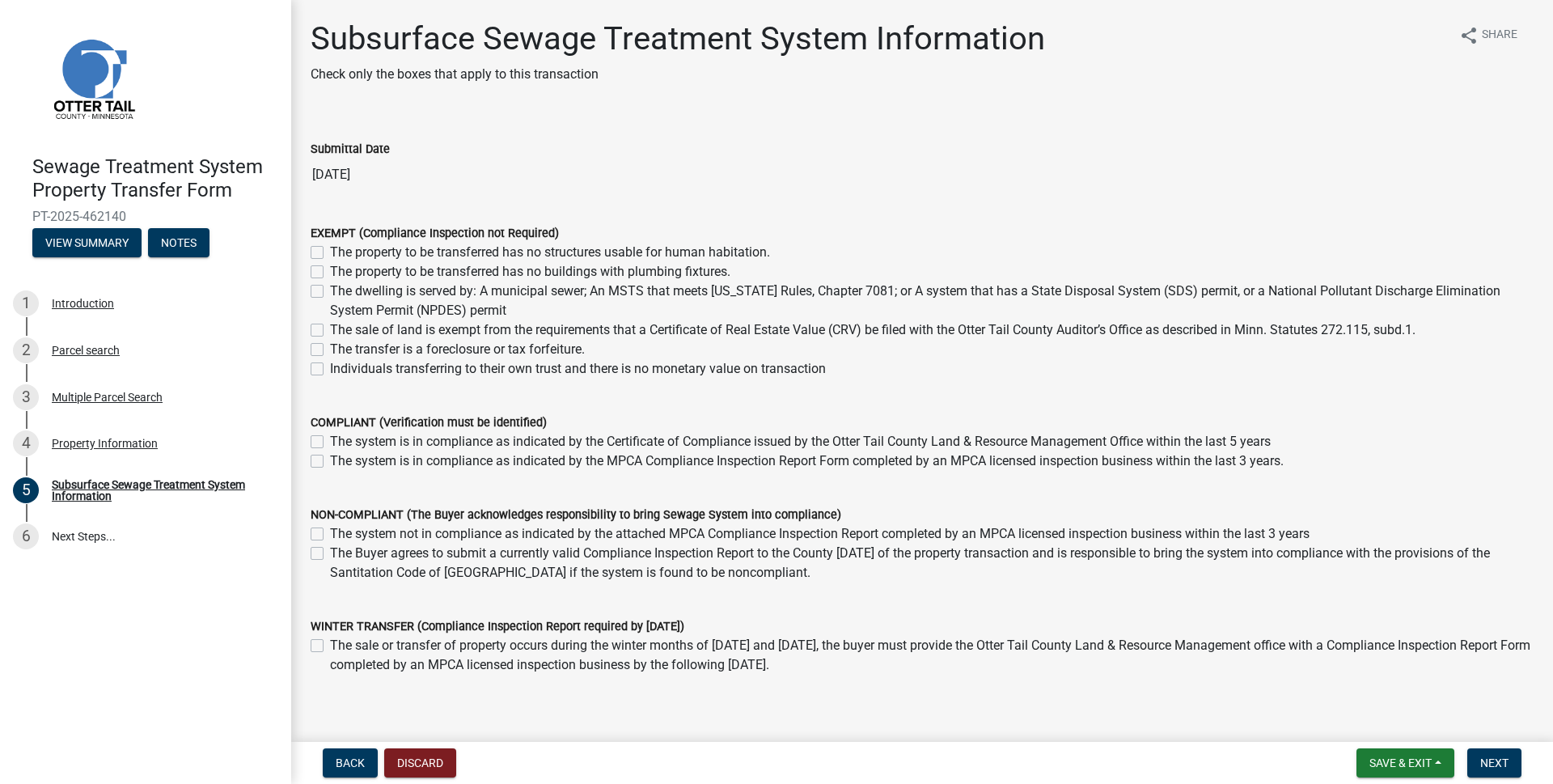
click at [324, 328] on div "The sale of land is exempt from the requirements that a Certificate of Real Est…" at bounding box center [922, 330] width 1223 height 19
click at [330, 331] on label "The sale of land is exempt from the requirements that a Certificate of Real Est…" at bounding box center [872, 330] width 1085 height 19
click at [330, 331] on input "The sale of land is exempt from the requirements that a Certificate of Real Est…" at bounding box center [334, 325] width 11 height 11
checkbox input "true"
checkbox input "false"
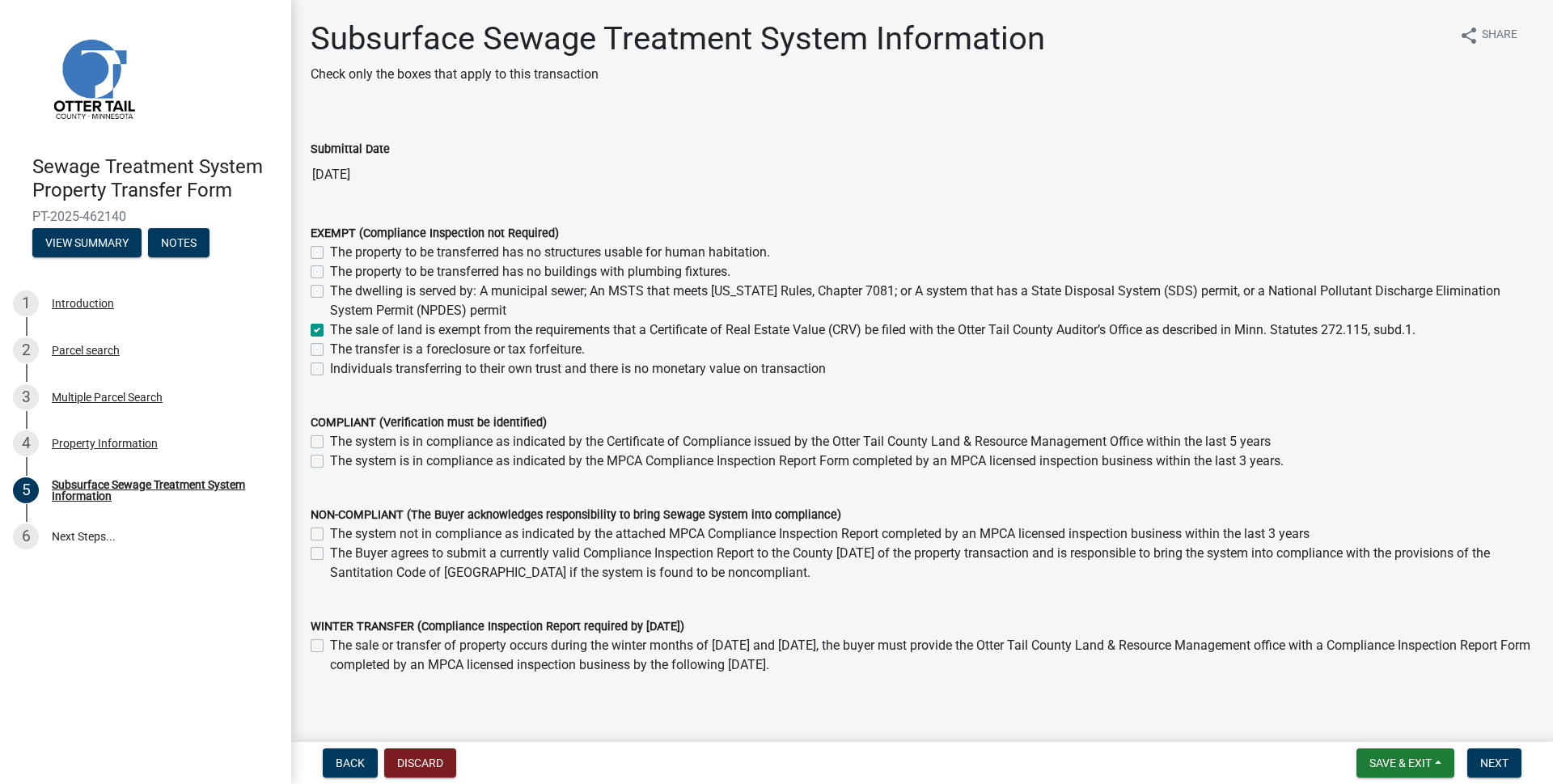
checkbox input "false"
checkbox input "true"
checkbox input "false"
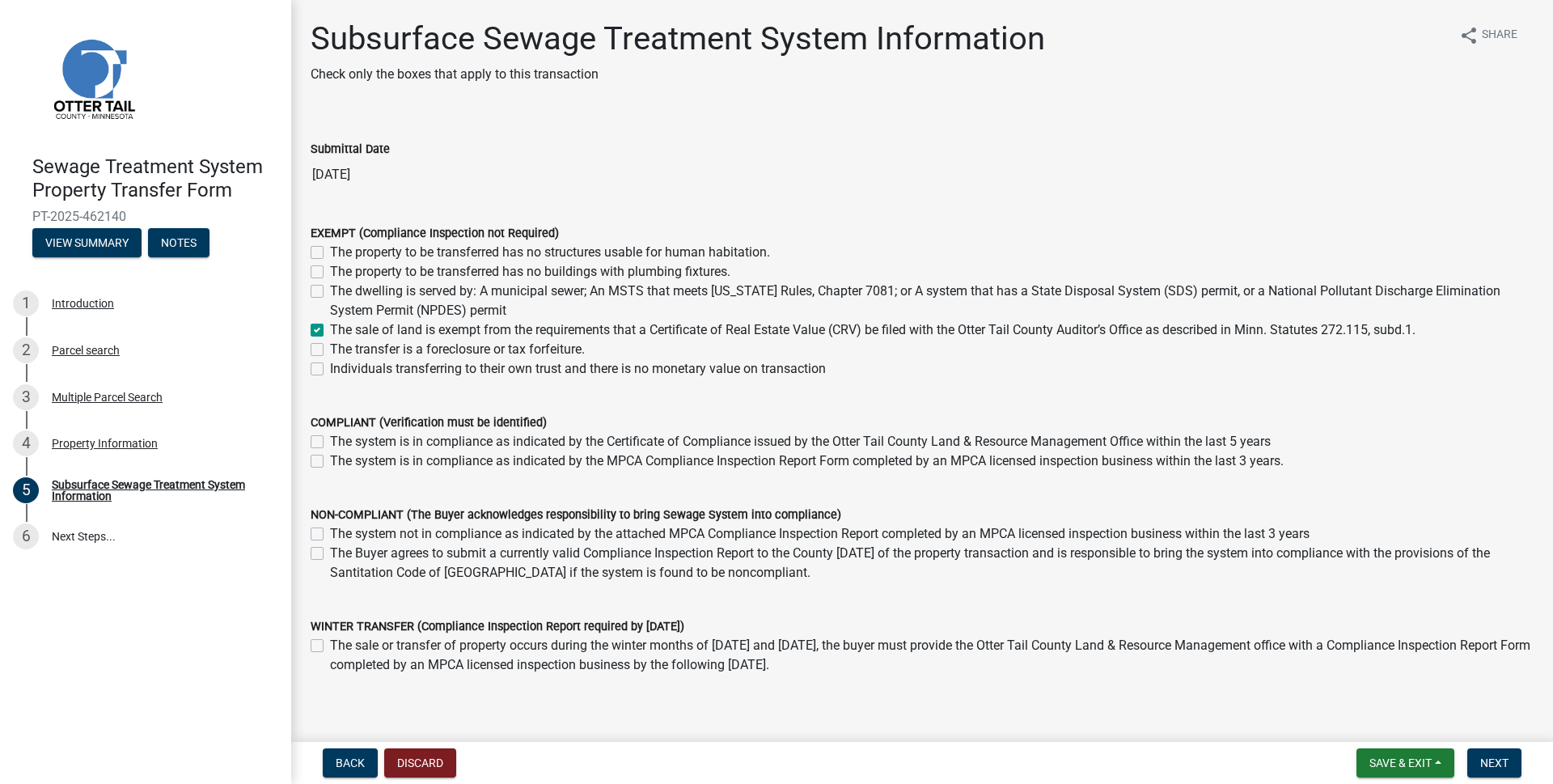
click at [330, 531] on label "The system not in compliance as indicated by the attached MPCA Compliance Inspe…" at bounding box center [819, 533] width 979 height 19
click at [330, 531] on input "The system not in compliance as indicated by the attached MPCA Compliance Inspe…" at bounding box center [334, 528] width 11 height 11
checkbox input "true"
checkbox input "false"
click at [330, 536] on label "The system not in compliance as indicated by the attached MPCA Compliance Inspe…" at bounding box center [819, 533] width 979 height 19
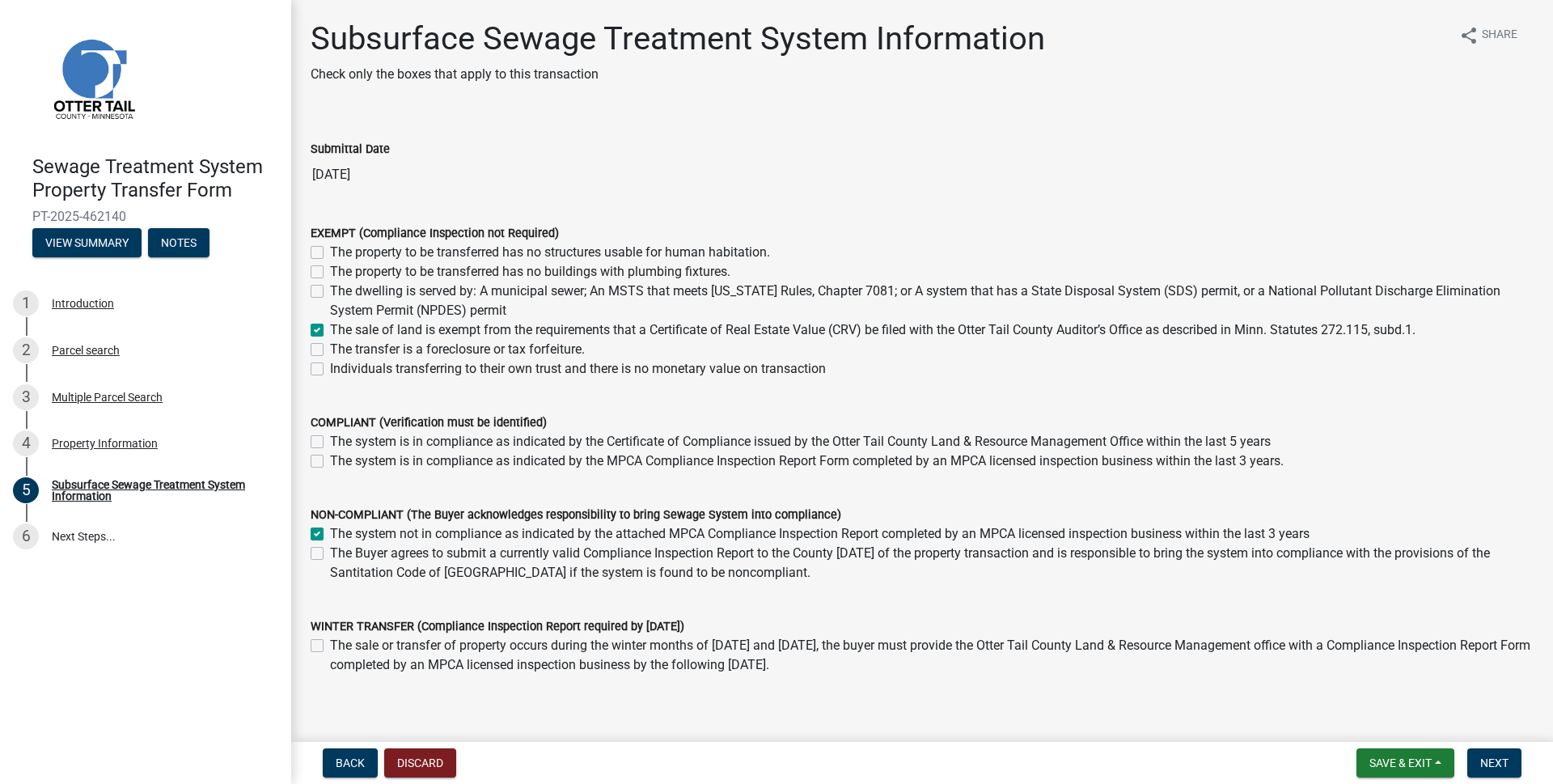
click at [330, 534] on input "The system not in compliance as indicated by the attached MPCA Compliance Inspe…" at bounding box center [334, 528] width 11 height 11
checkbox input "false"
click at [1503, 764] on span "Next" at bounding box center [1493, 762] width 28 height 12
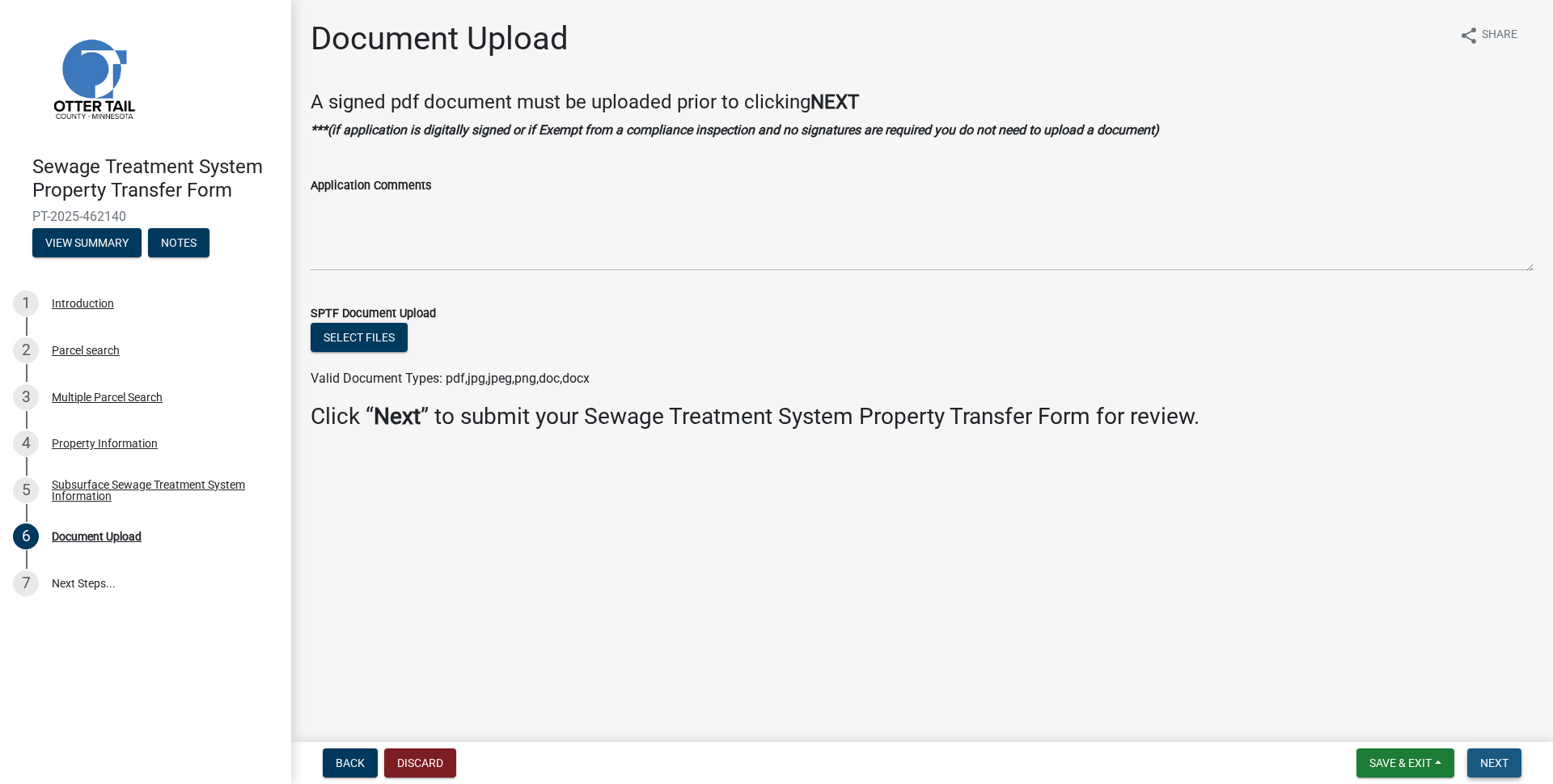
click at [1504, 756] on span "Next" at bounding box center [1493, 762] width 28 height 12
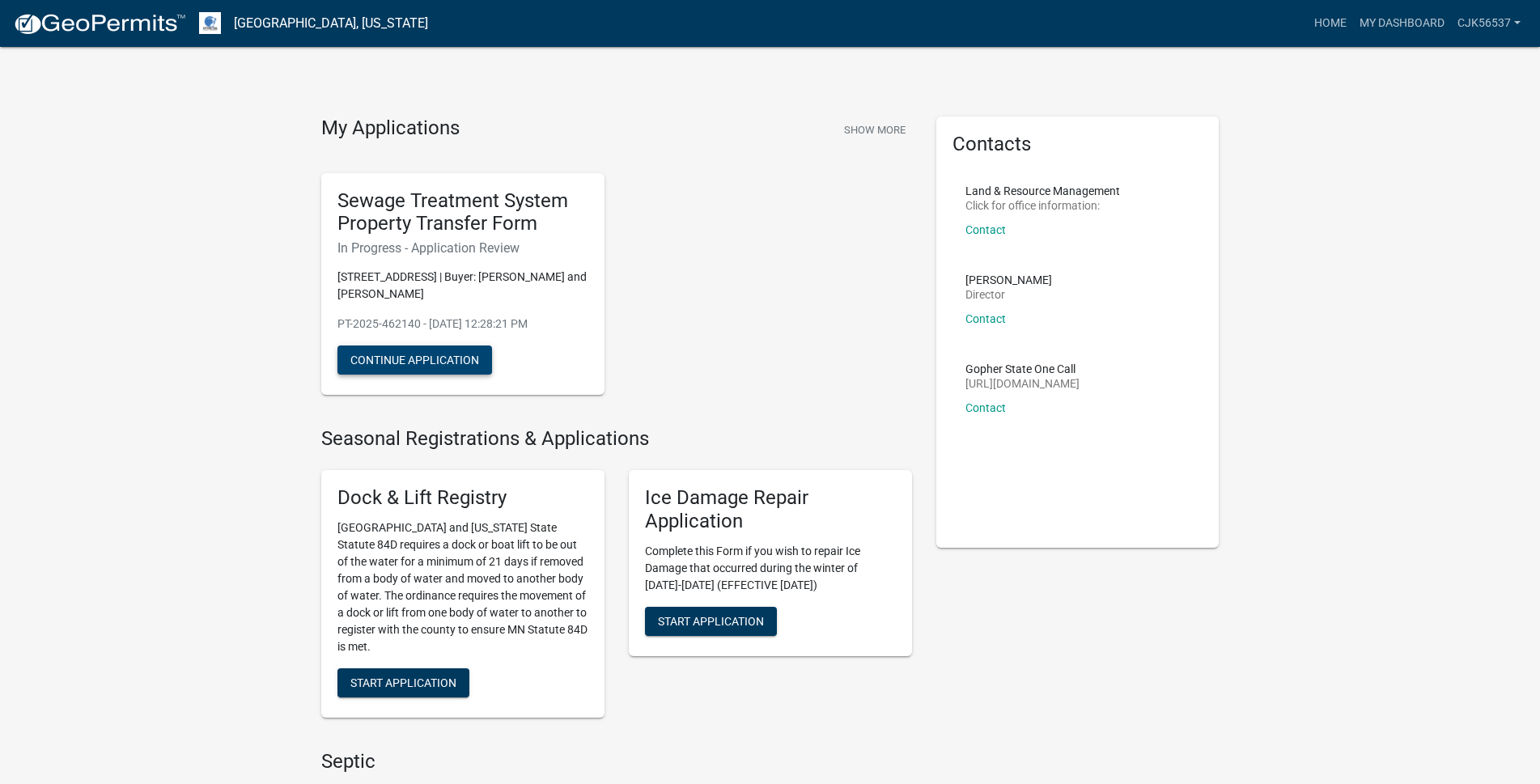
click at [399, 359] on button "Continue Application" at bounding box center [414, 359] width 155 height 29
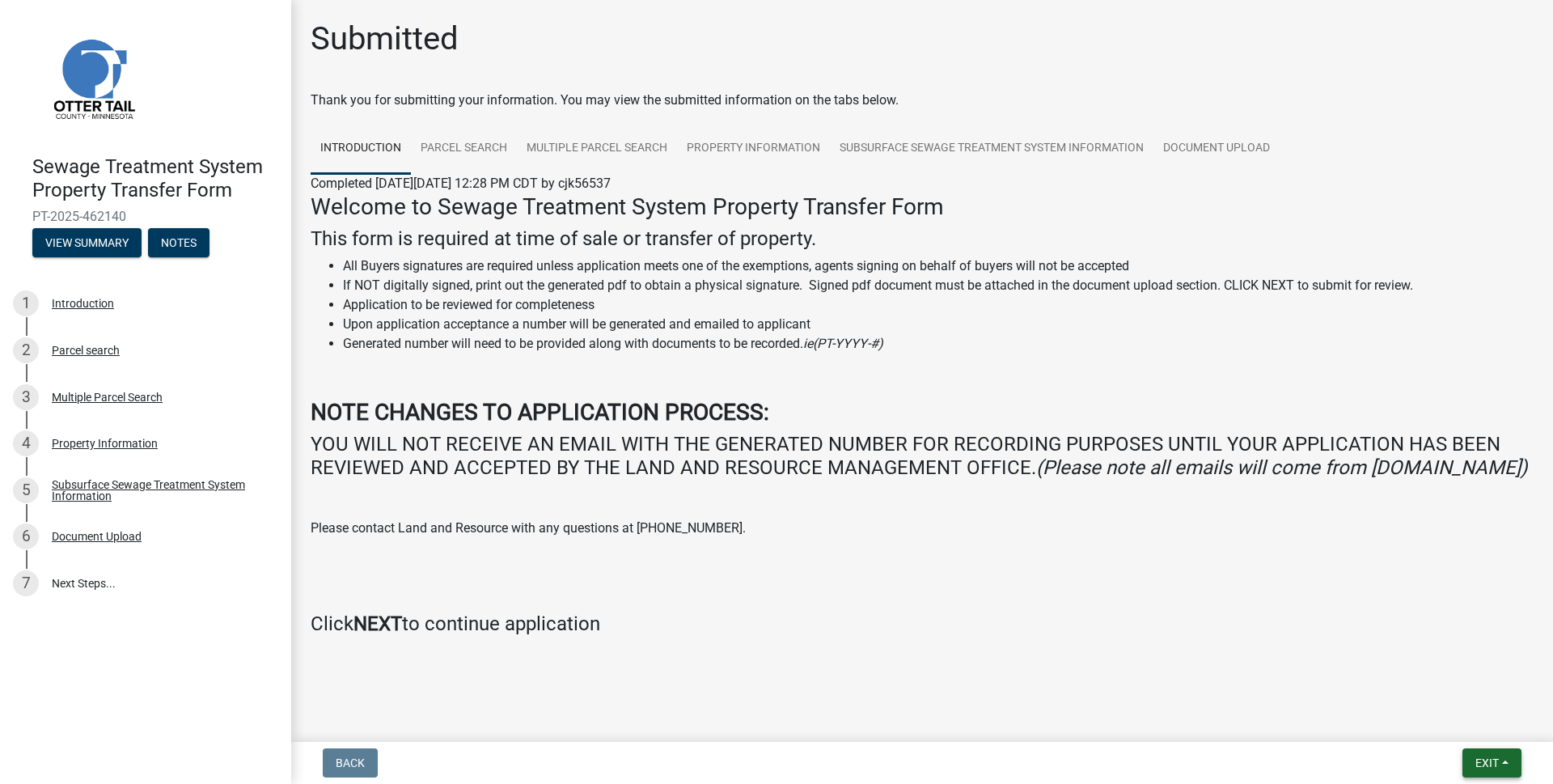
click at [1483, 762] on span "Exit" at bounding box center [1487, 762] width 23 height 12
click at [1453, 720] on button "Save & Exit" at bounding box center [1456, 721] width 130 height 38
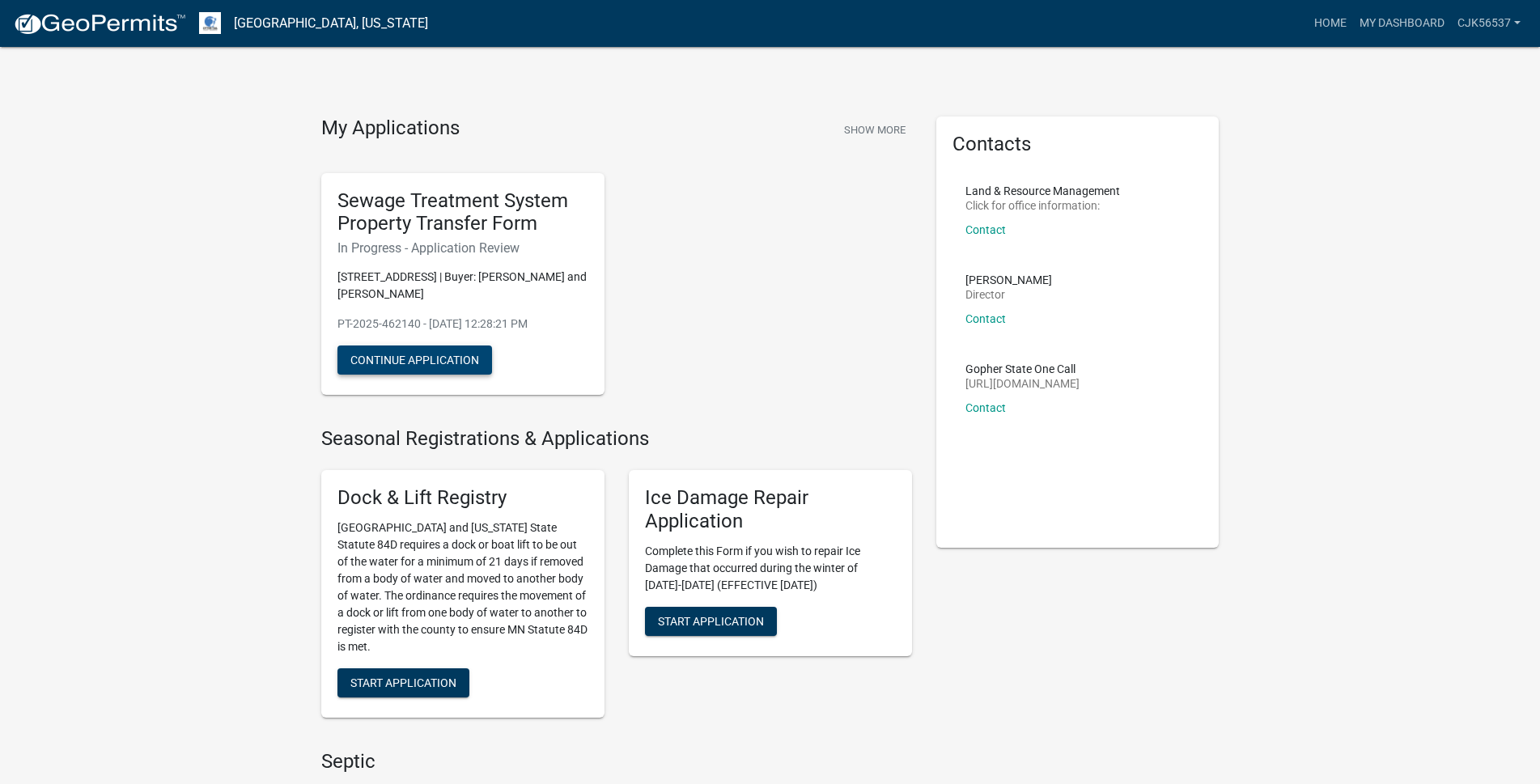
click at [447, 365] on button "Continue Application" at bounding box center [414, 359] width 155 height 29
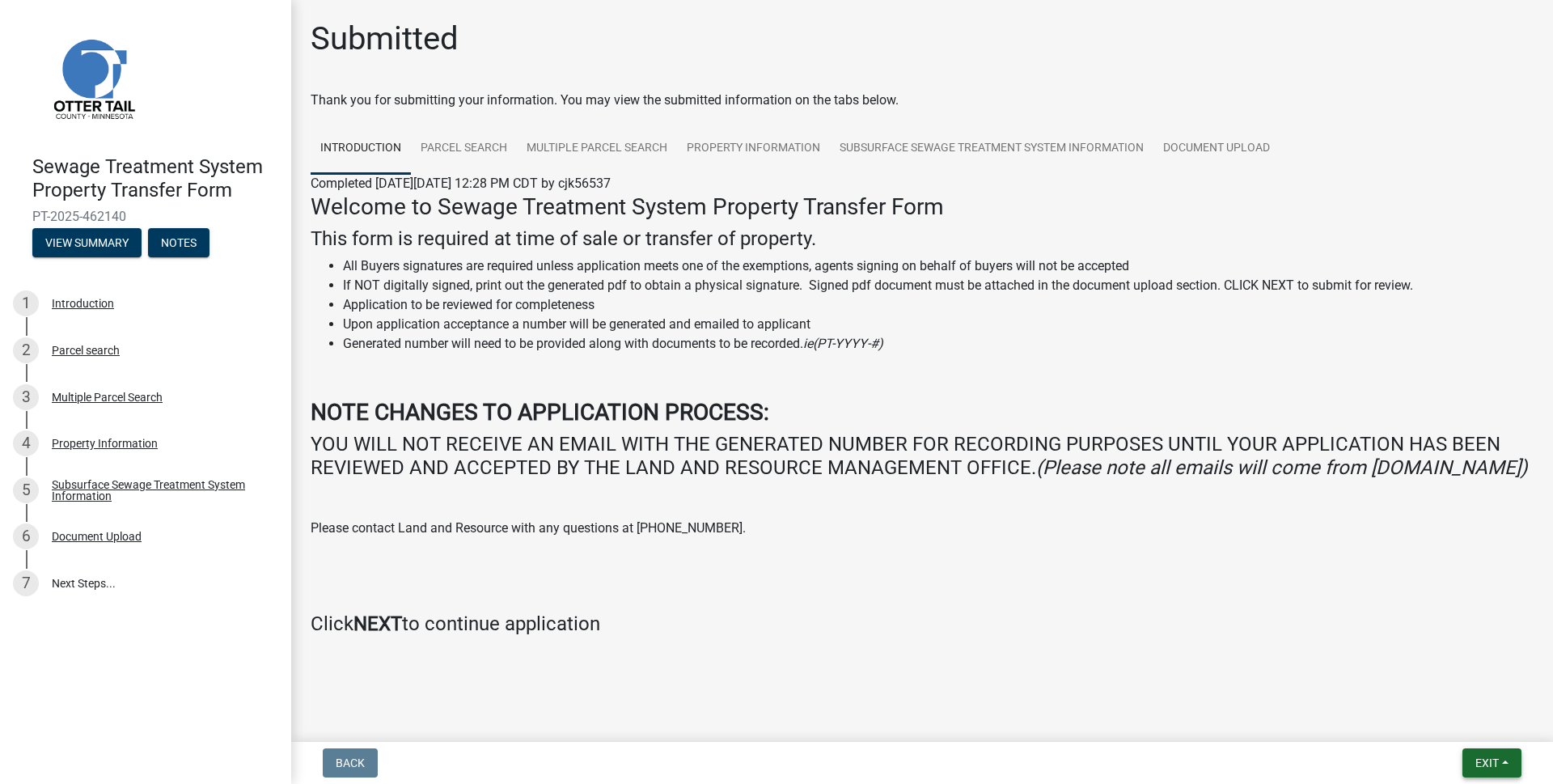
click at [1480, 763] on span "Exit" at bounding box center [1487, 762] width 23 height 12
click at [1453, 722] on button "Save & Exit" at bounding box center [1456, 721] width 130 height 38
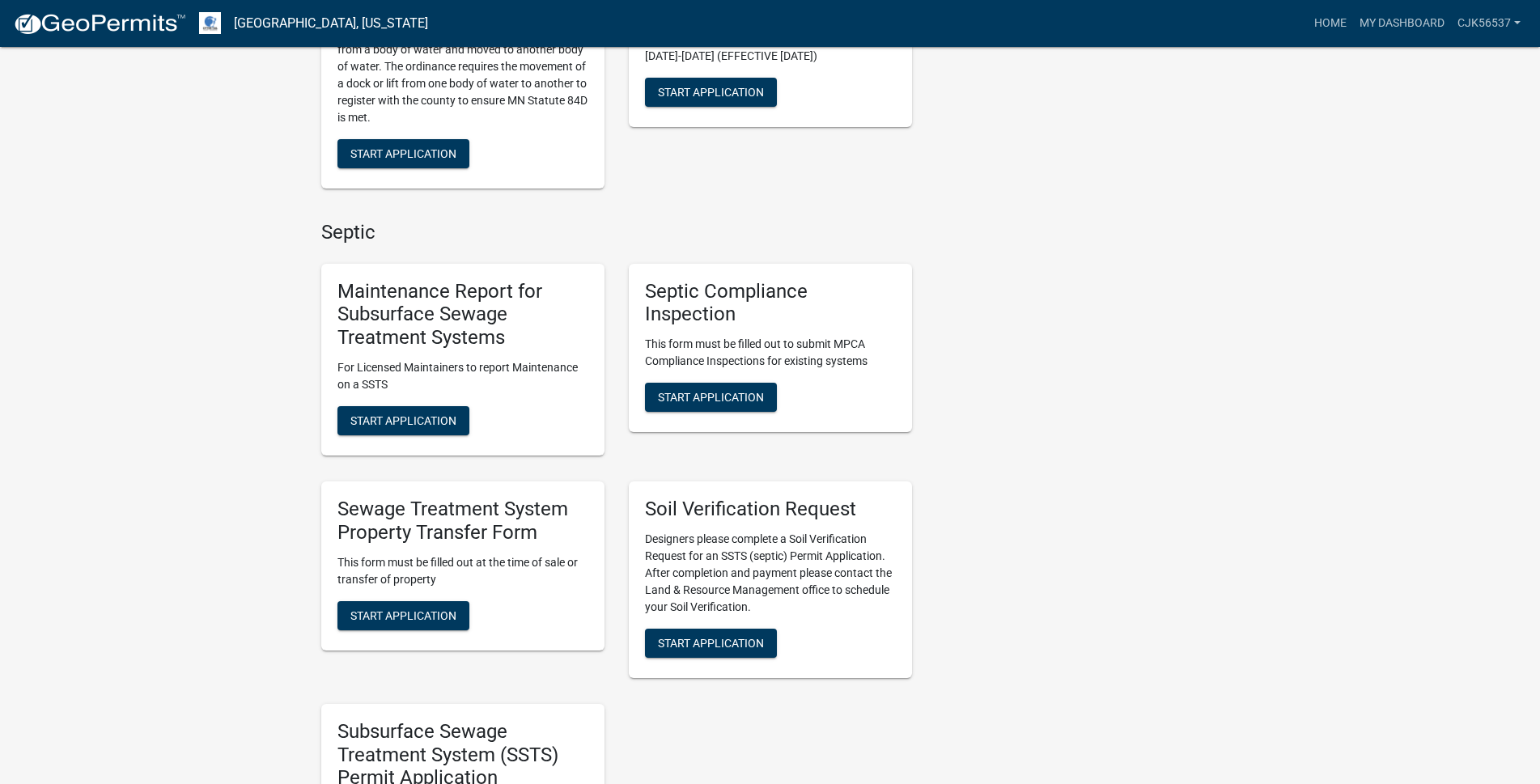
scroll to position [566, 0]
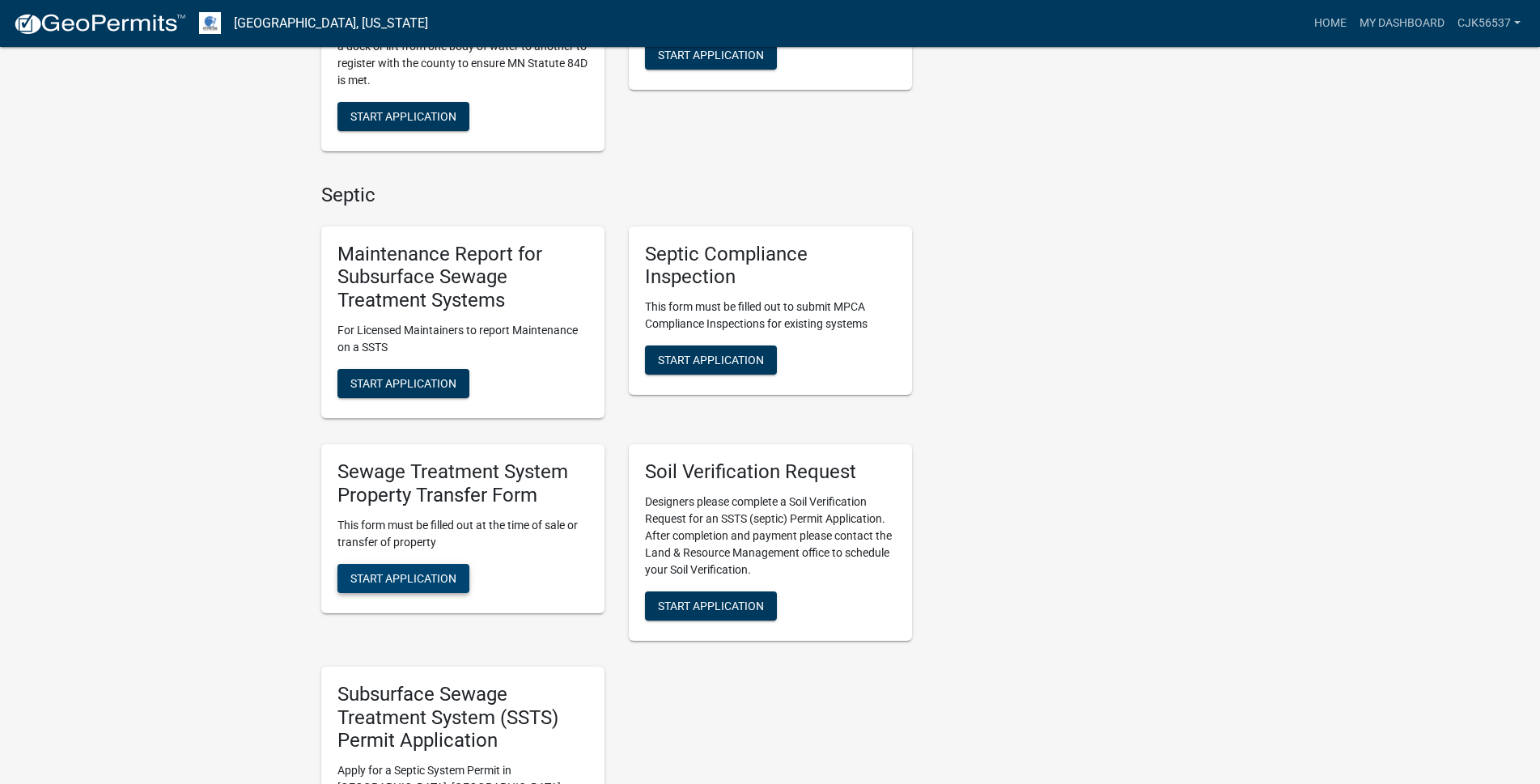
click at [381, 575] on span "Start Application" at bounding box center [403, 576] width 106 height 12
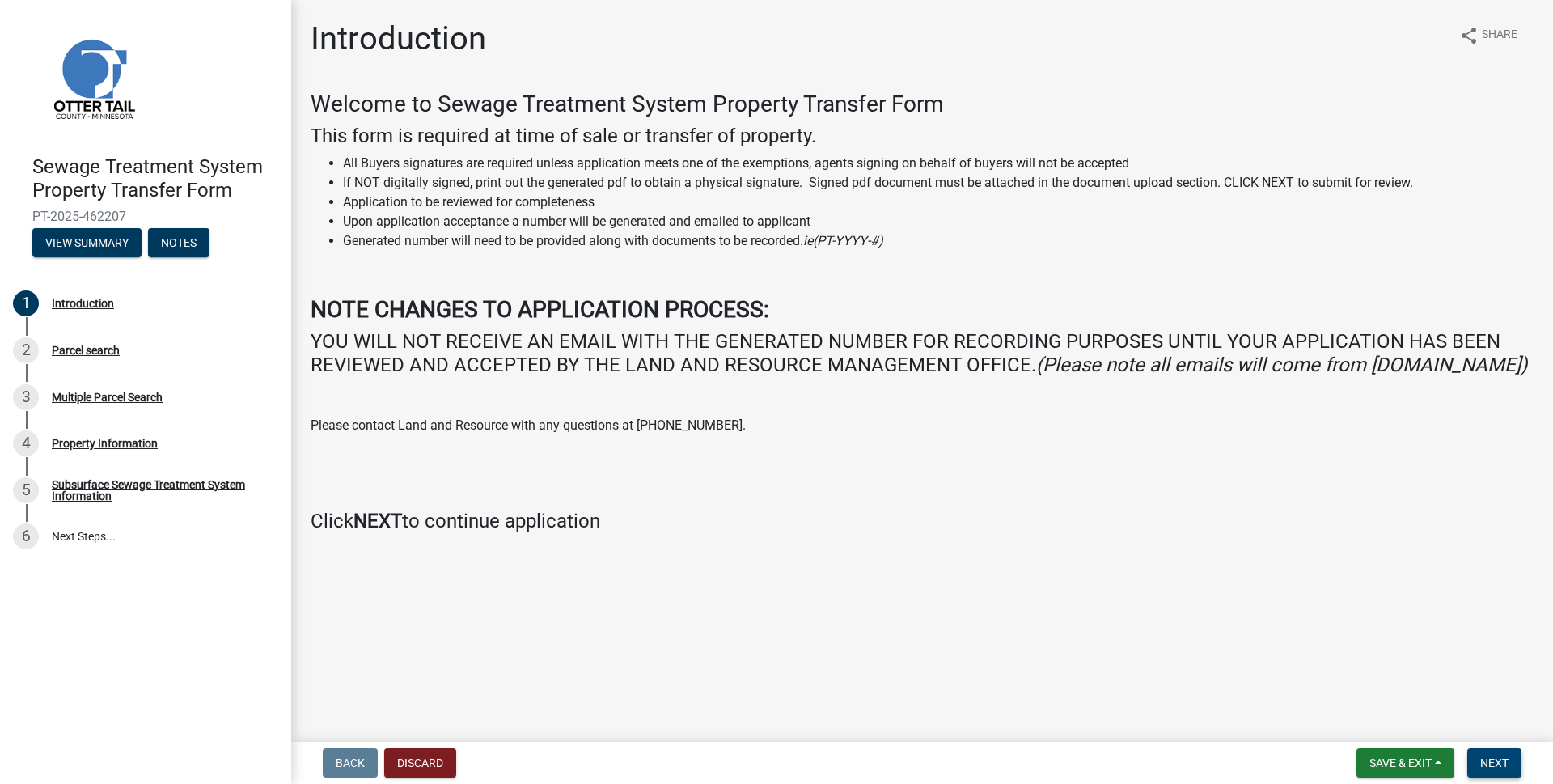
click at [1492, 759] on span "Next" at bounding box center [1493, 762] width 28 height 12
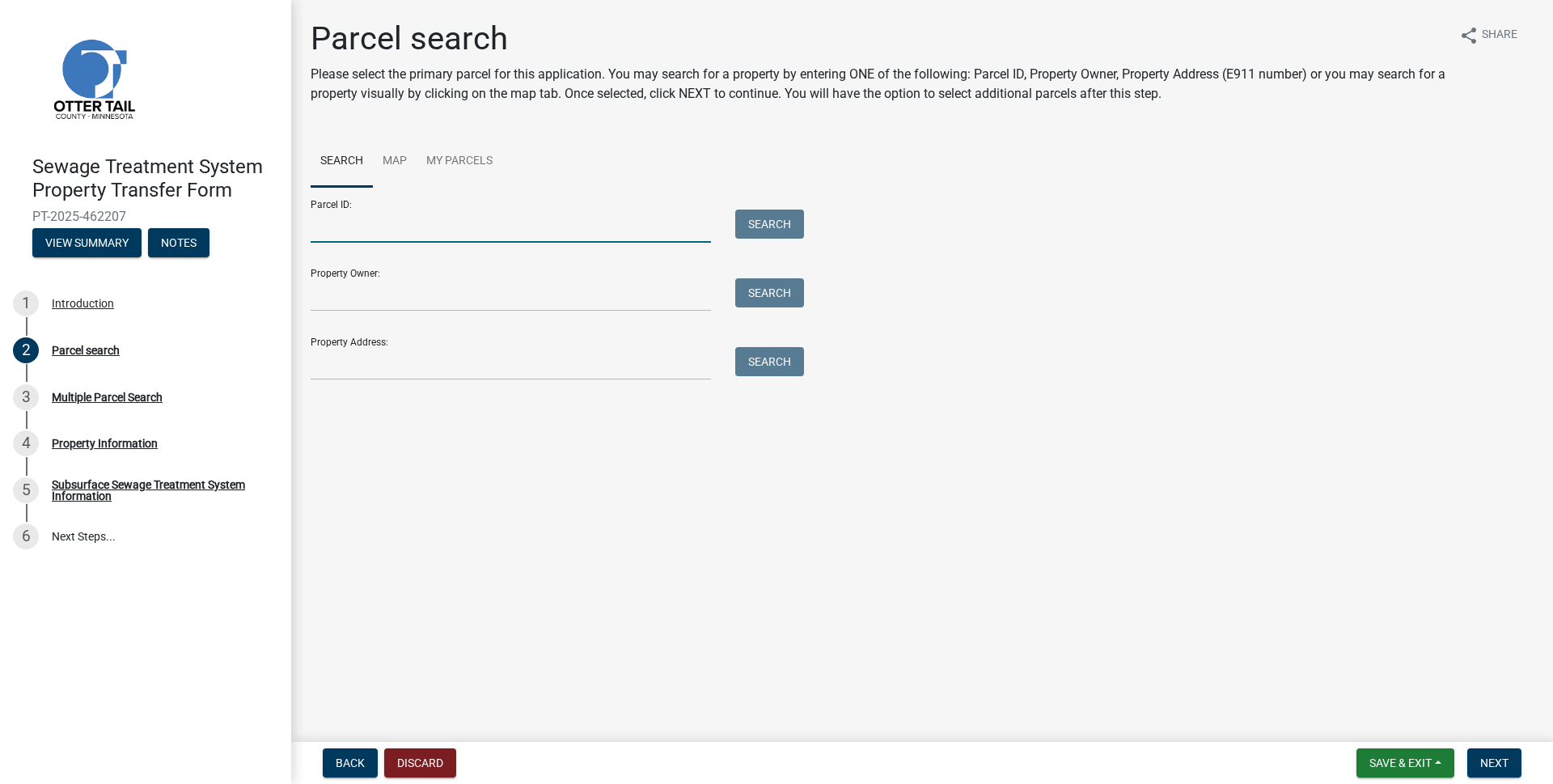
click at [378, 227] on input "Parcel ID:" at bounding box center [510, 226] width 401 height 34
type input "61000040019000"
click at [778, 228] on button "Search" at bounding box center [770, 224] width 69 height 29
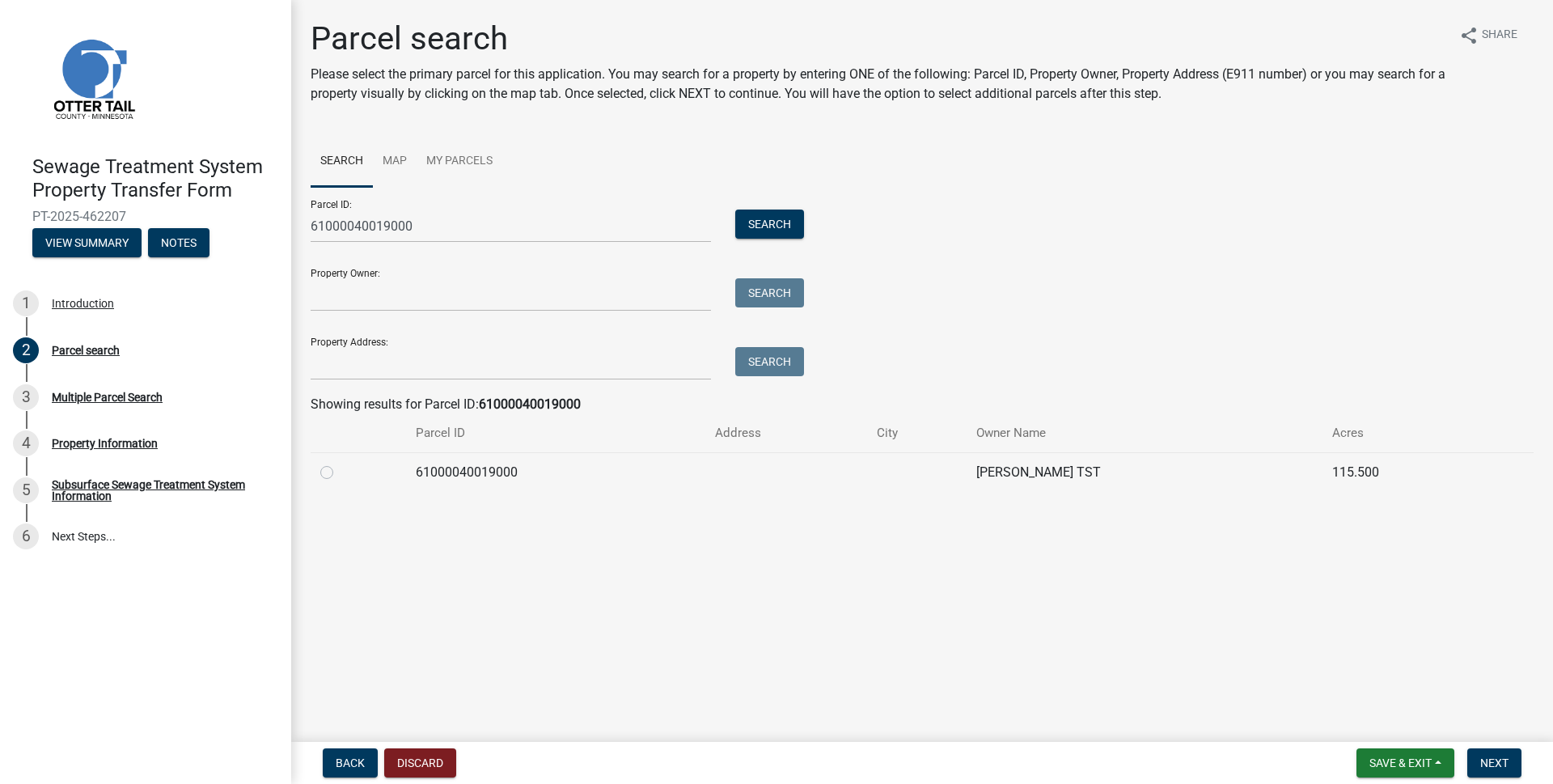
click at [339, 462] on label at bounding box center [339, 462] width 0 height 0
click at [339, 473] on input "radio" at bounding box center [344, 467] width 11 height 11
radio input "true"
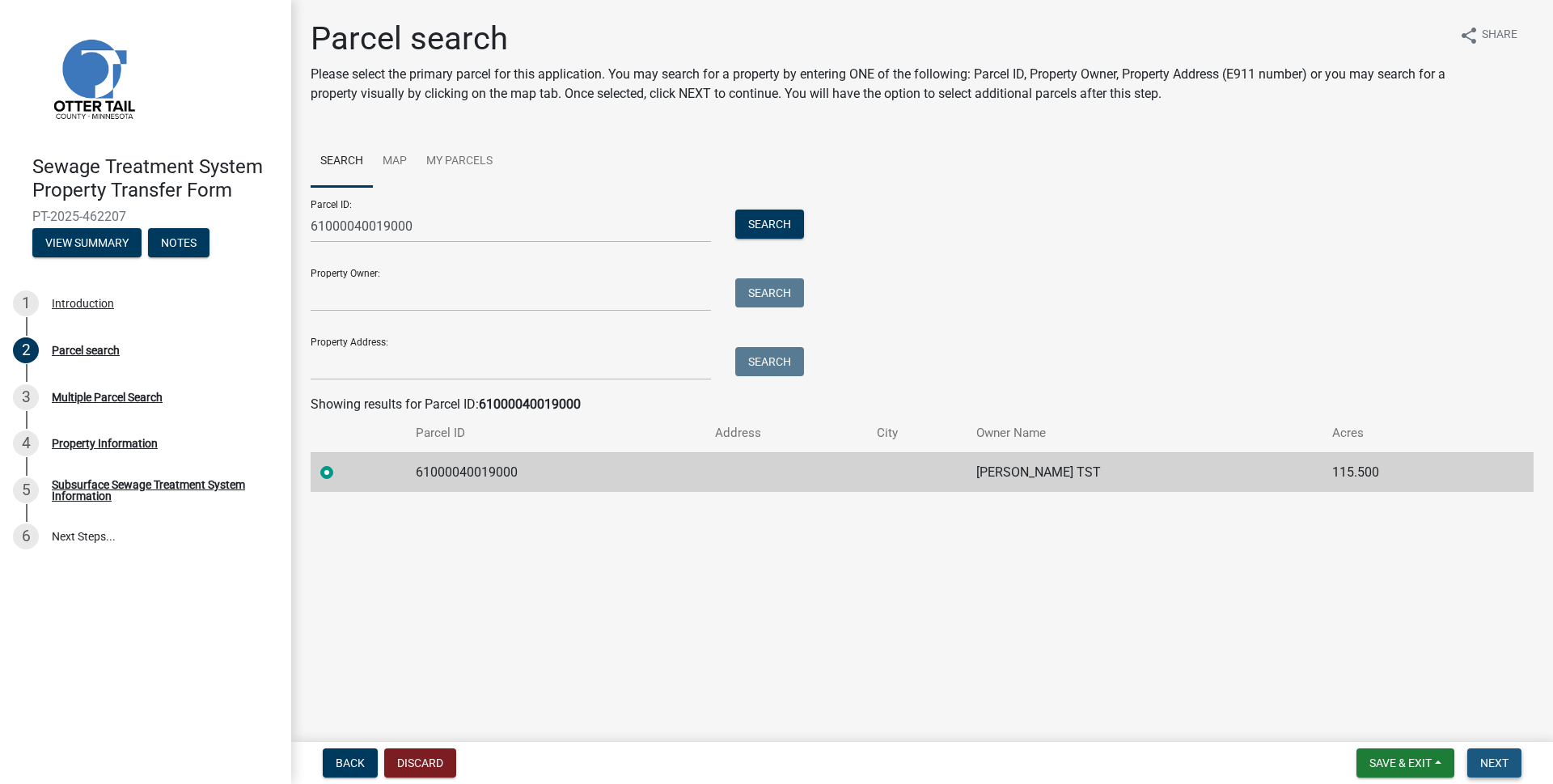
click at [1495, 762] on span "Next" at bounding box center [1493, 762] width 28 height 12
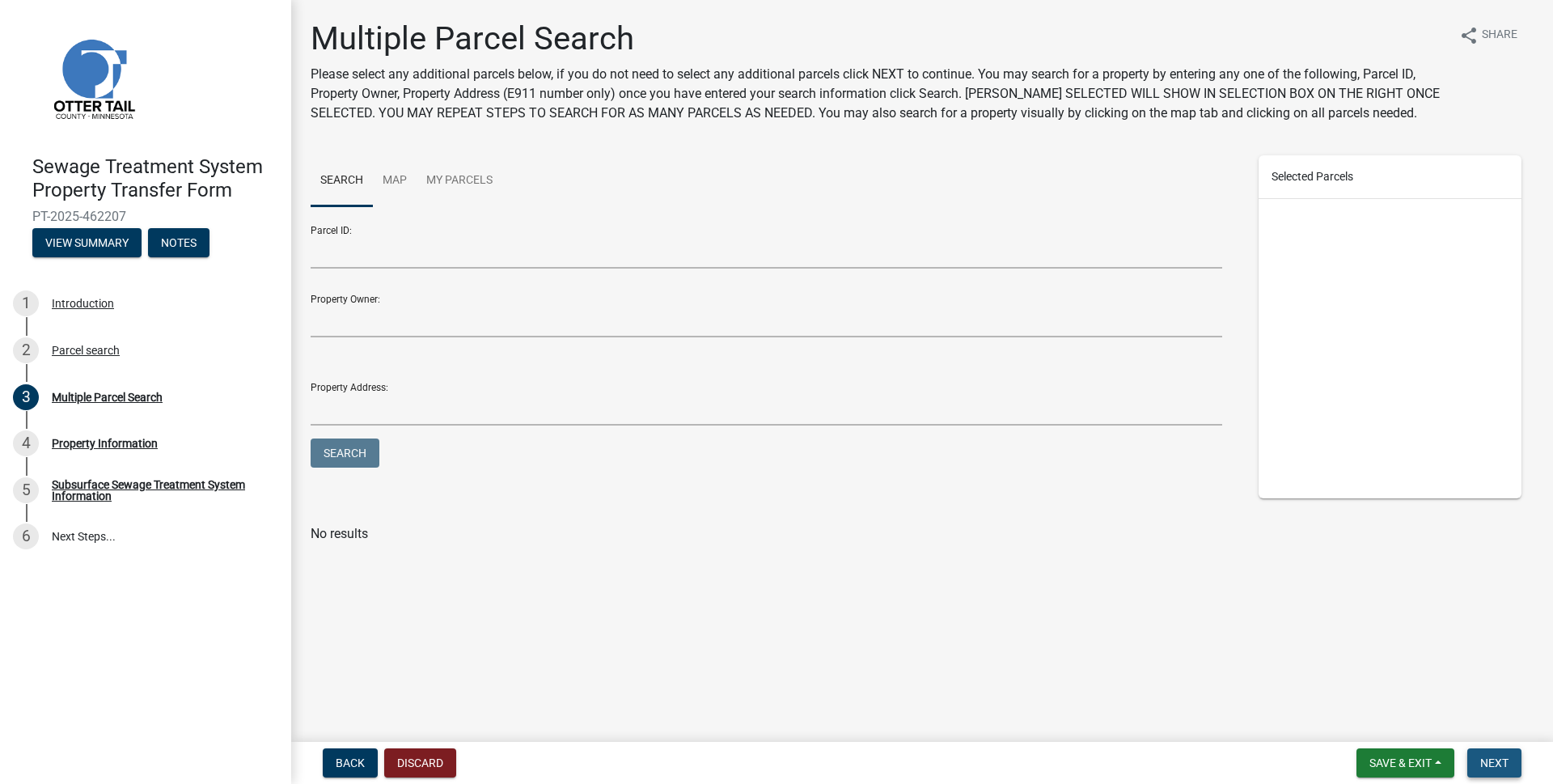
click at [1514, 756] on button "Next" at bounding box center [1494, 762] width 54 height 29
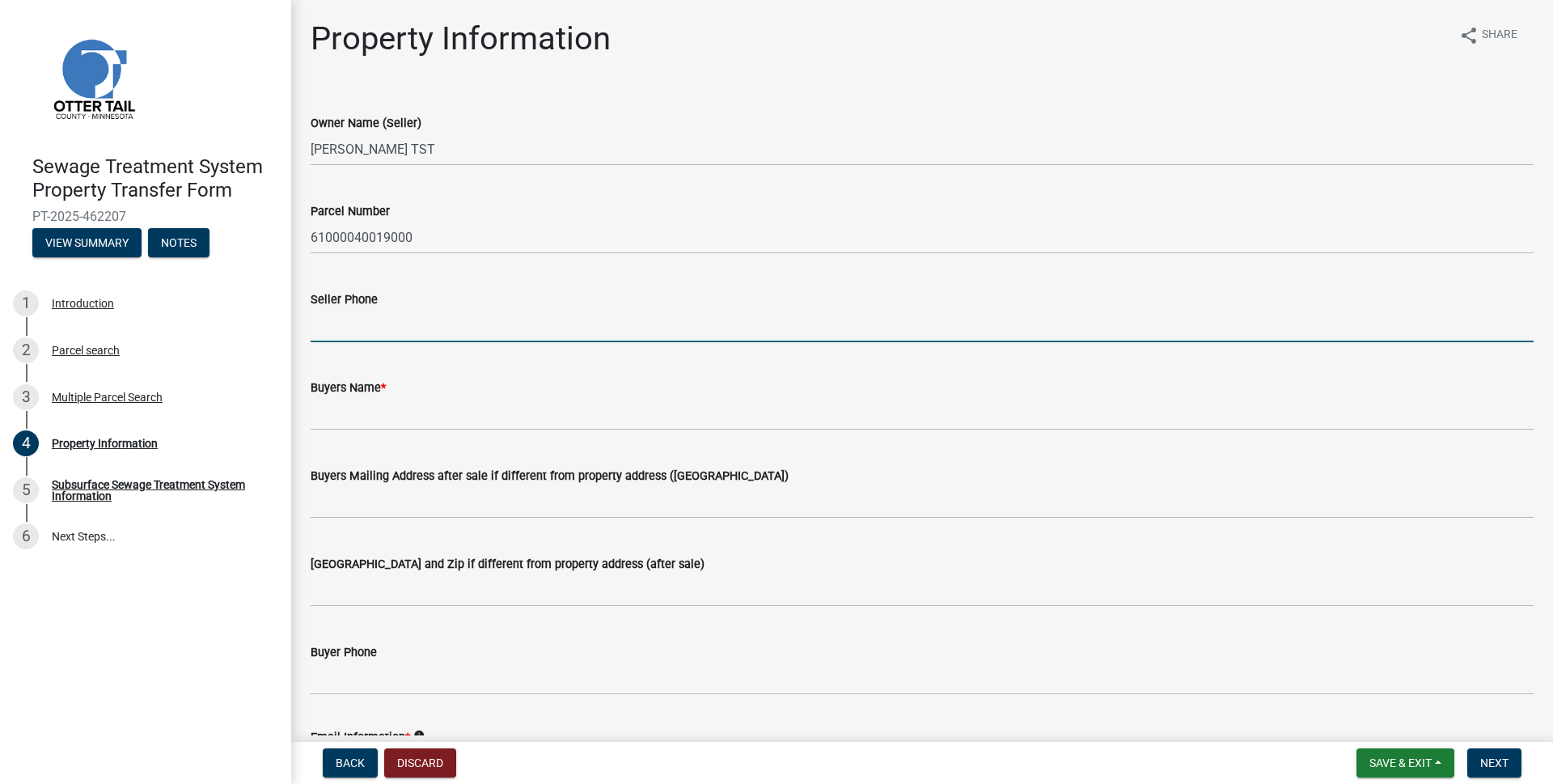
click at [422, 319] on input "Seller Phone" at bounding box center [922, 325] width 1223 height 34
type input "[PHONE_NUMBER]"
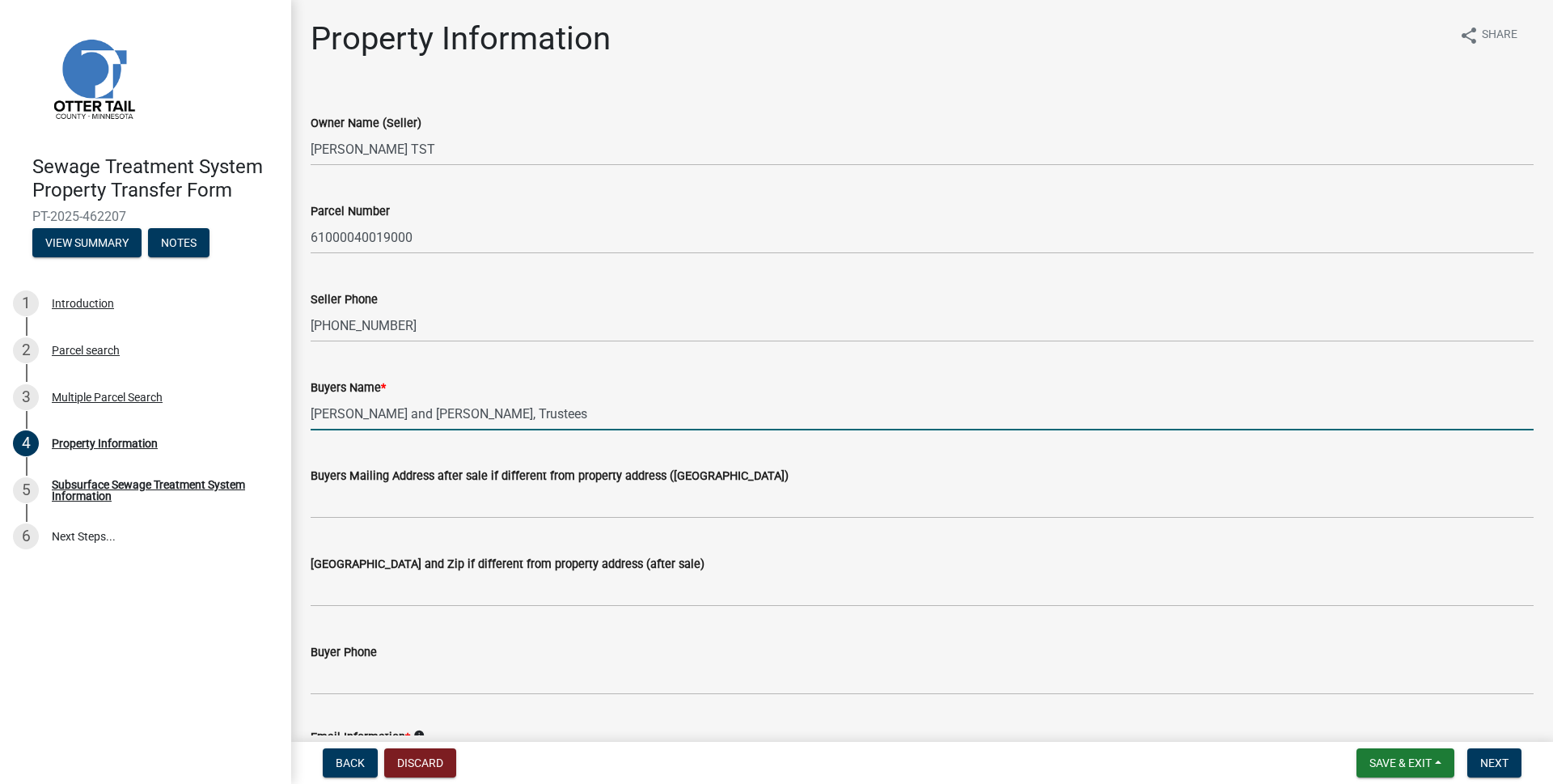
type input "Thomas R. Brause and Shirley J. Brause, Trustees"
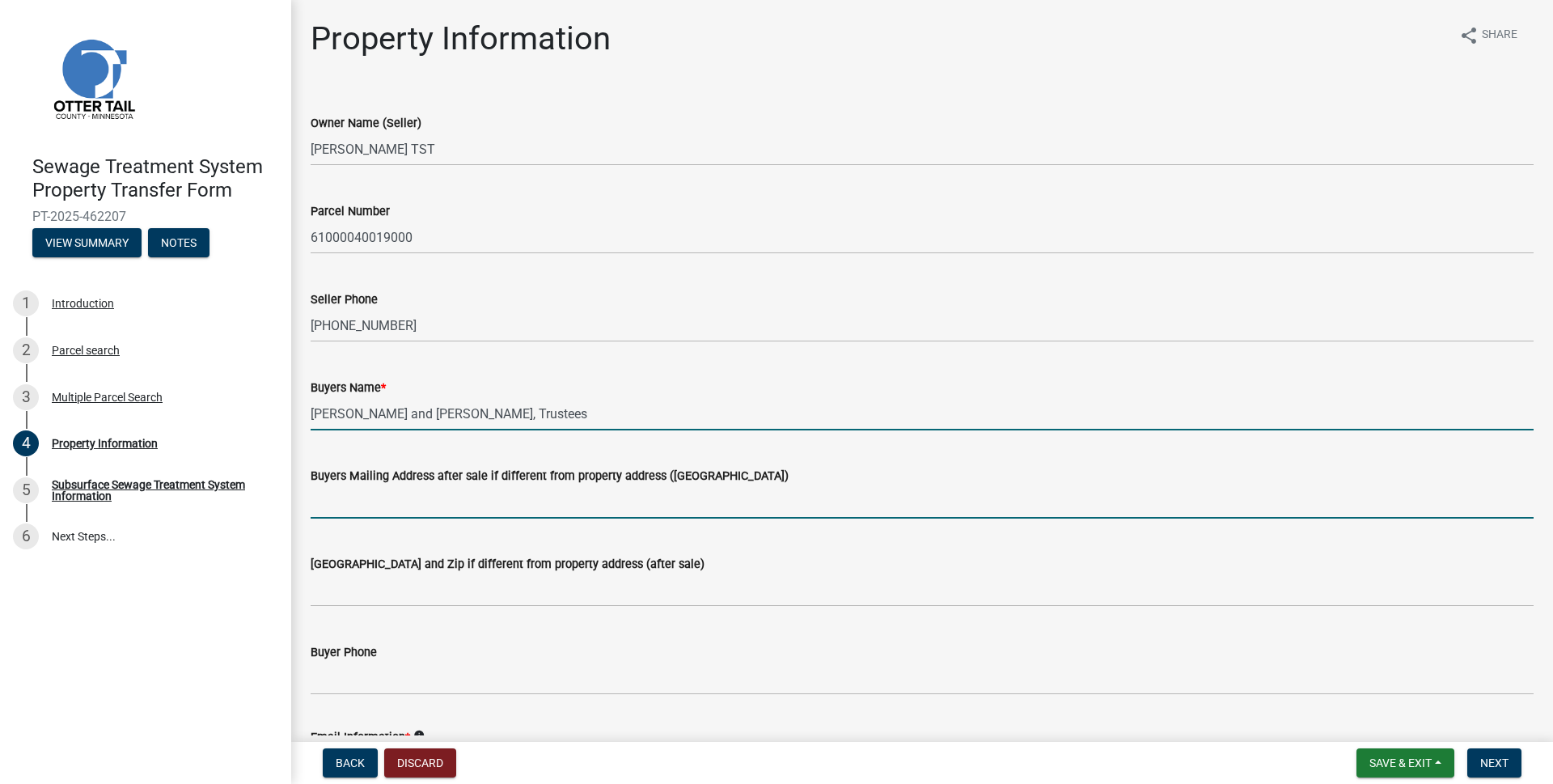
click at [345, 492] on input "Buyers Mailing Address after sale if different from property address ([GEOGRAPH…" at bounding box center [922, 502] width 1223 height 34
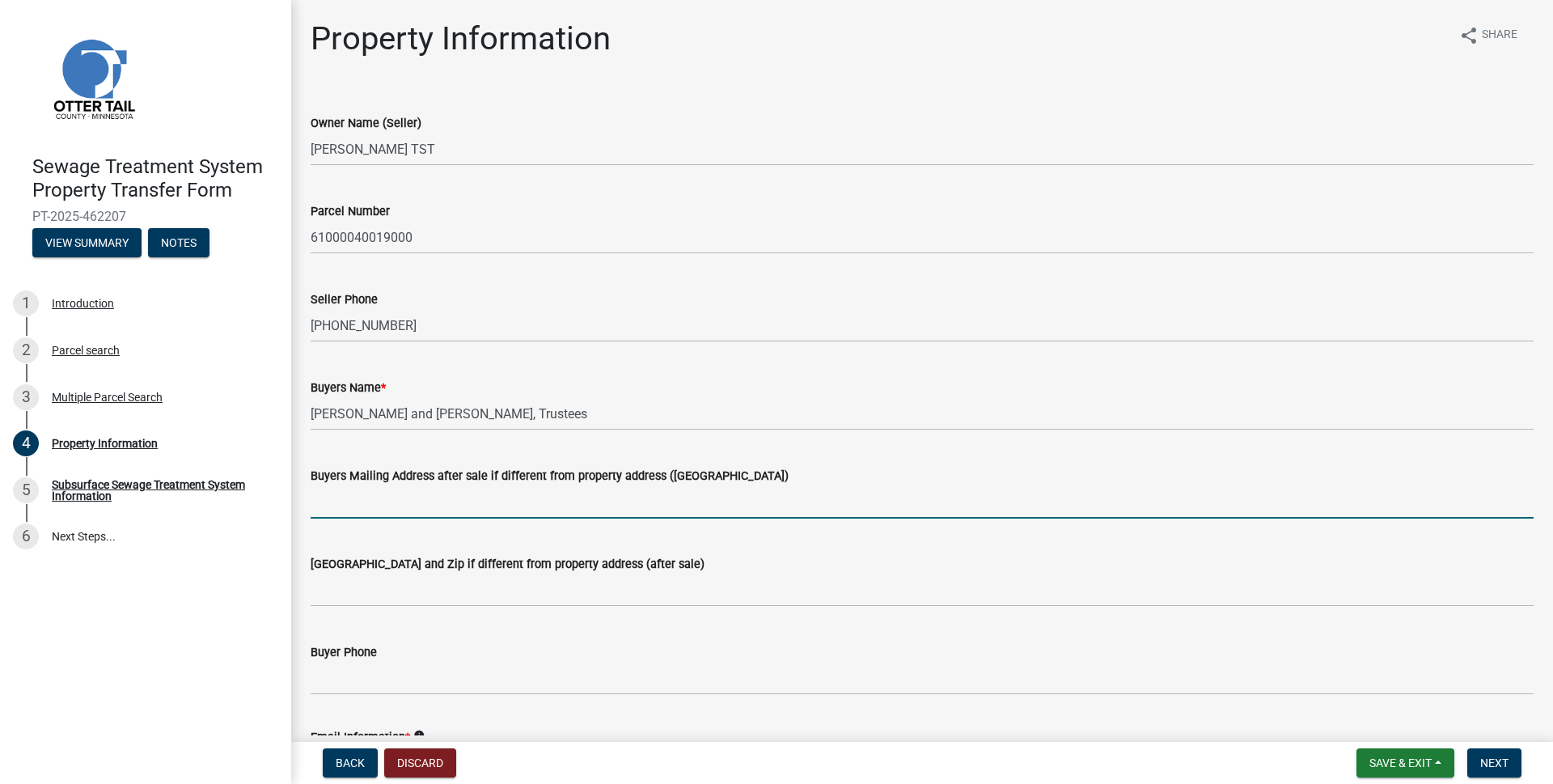
paste input "21611 Hillside Beach Rd"
type input "21611 Hillside Beach Rd"
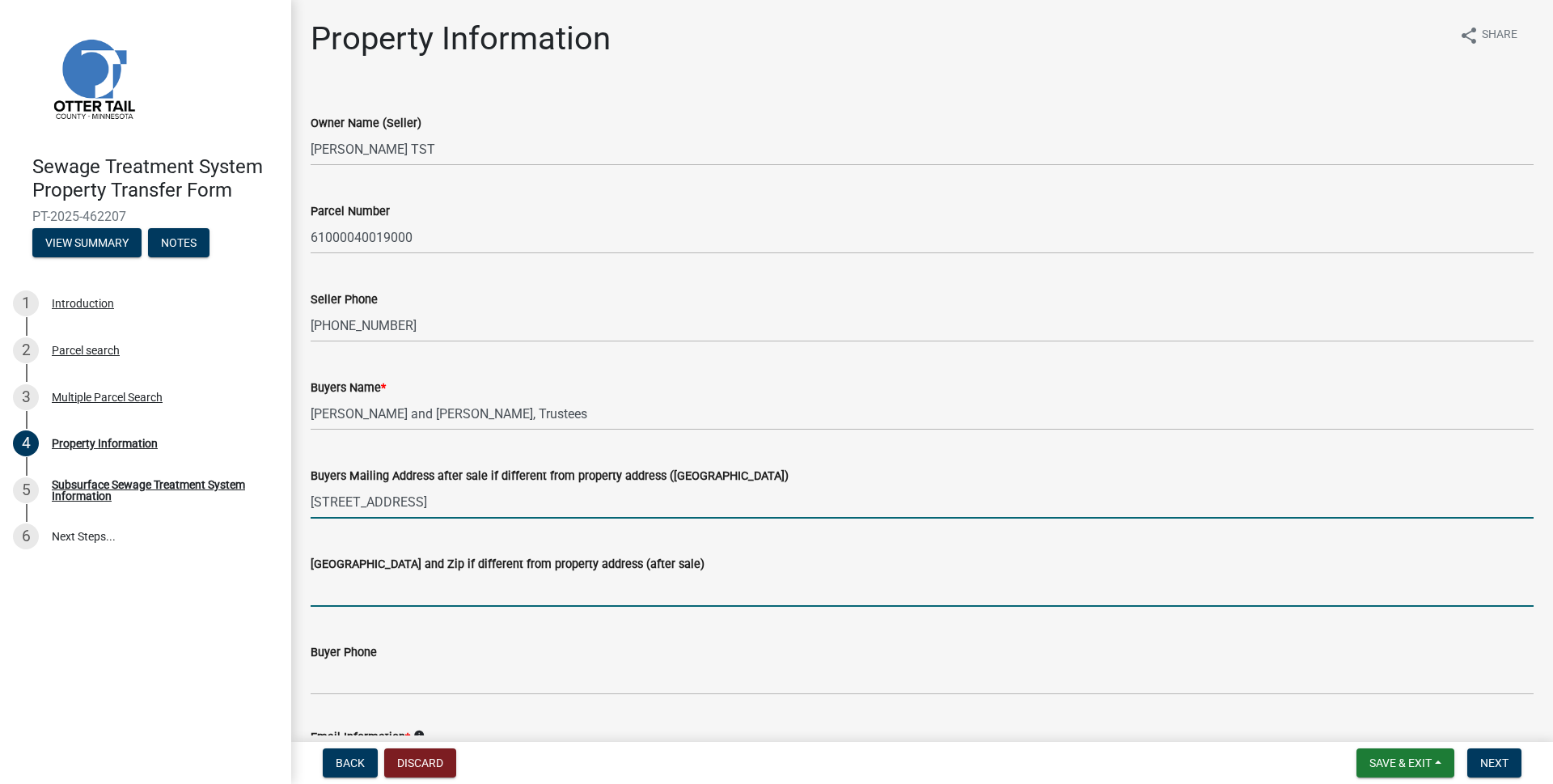
click at [330, 584] on input "[GEOGRAPHIC_DATA] and Zip if different from property address (after sale)" at bounding box center [922, 590] width 1223 height 34
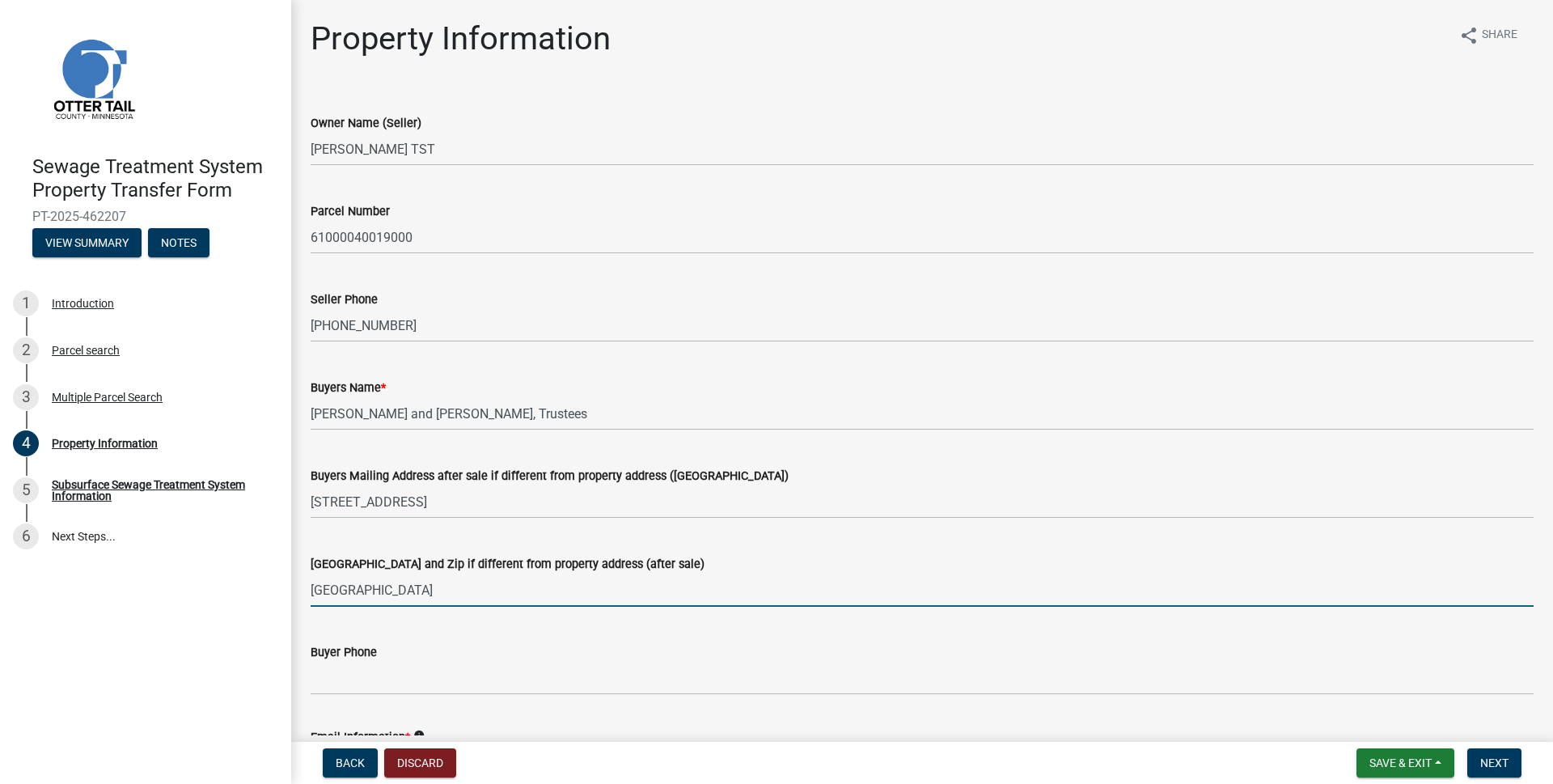
type input "[GEOGRAPHIC_DATA]"
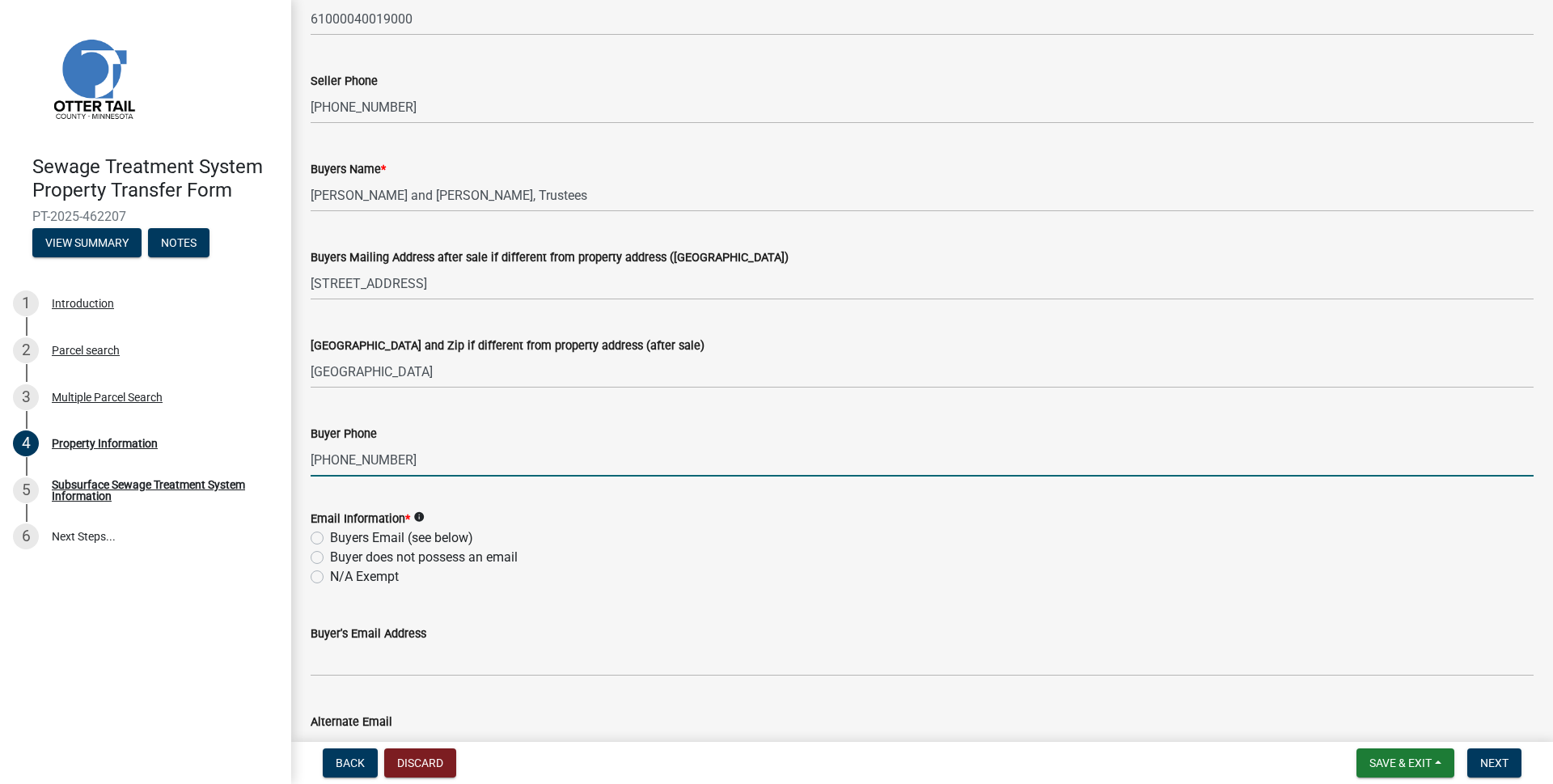
scroll to position [242, 0]
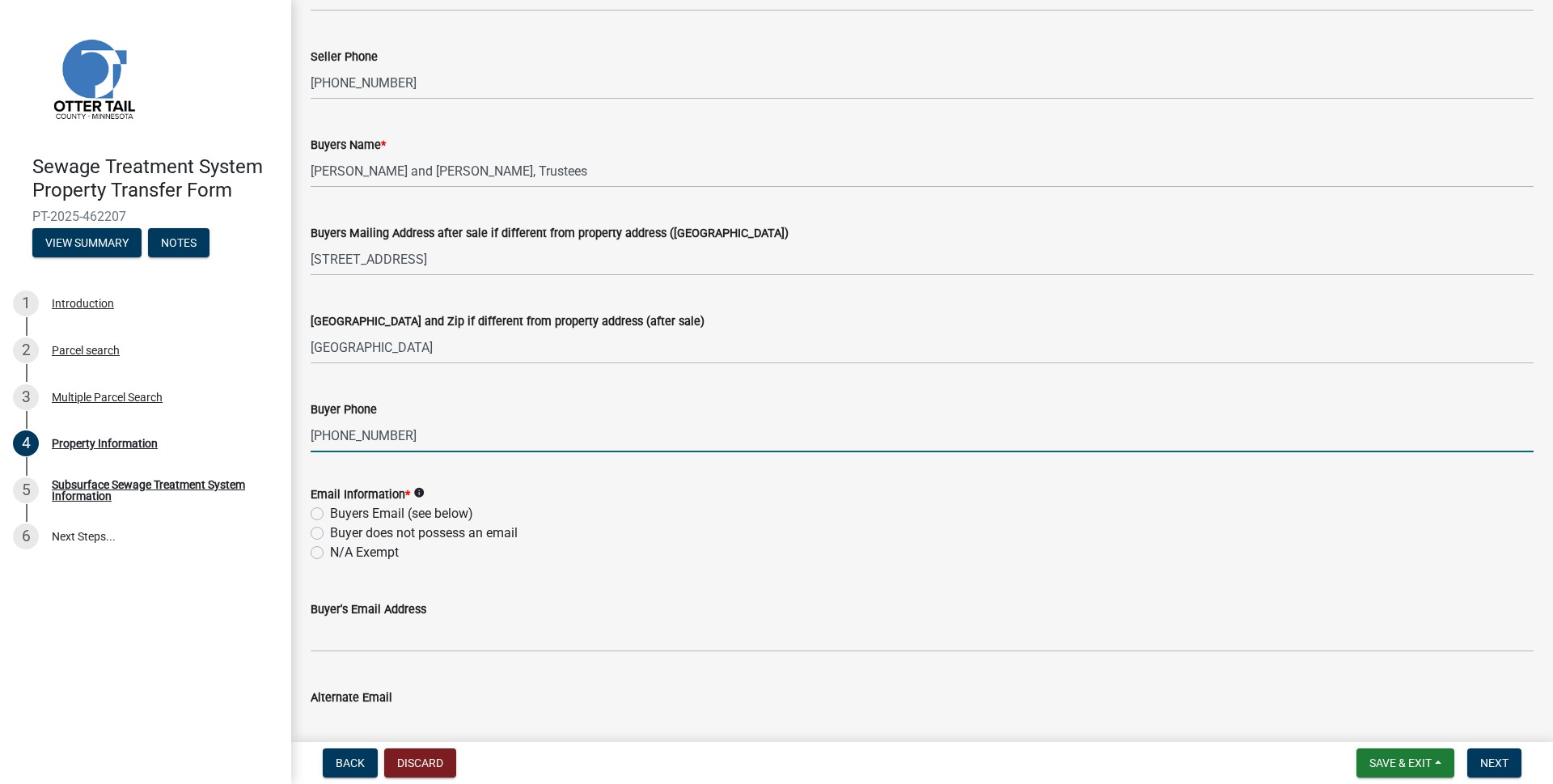
type input "[PHONE_NUMBER]"
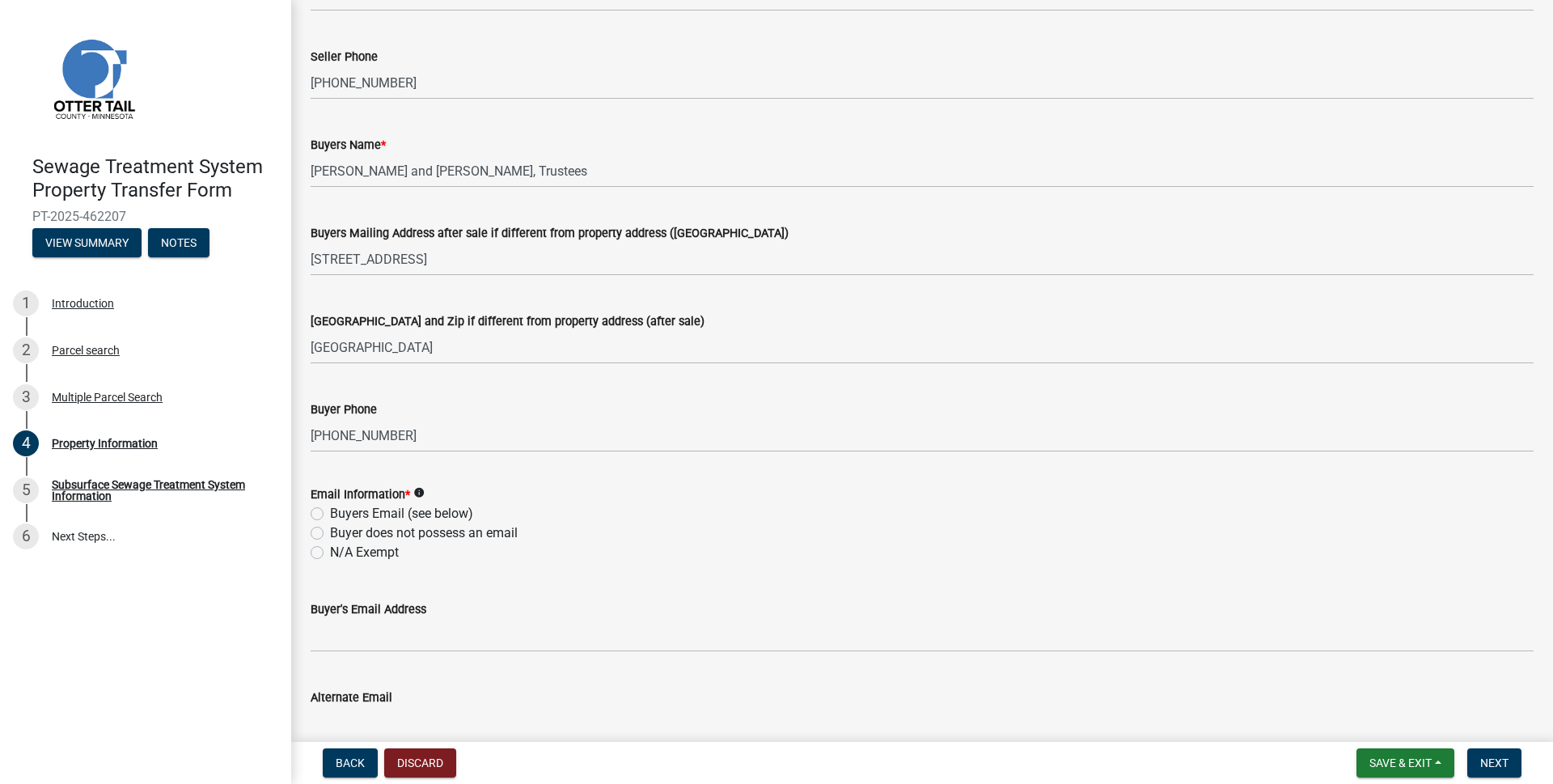
click at [330, 513] on label "Buyers Email (see below)" at bounding box center [401, 513] width 143 height 19
click at [330, 513] on input "Buyers Email (see below)" at bounding box center [334, 508] width 11 height 11
radio input "true"
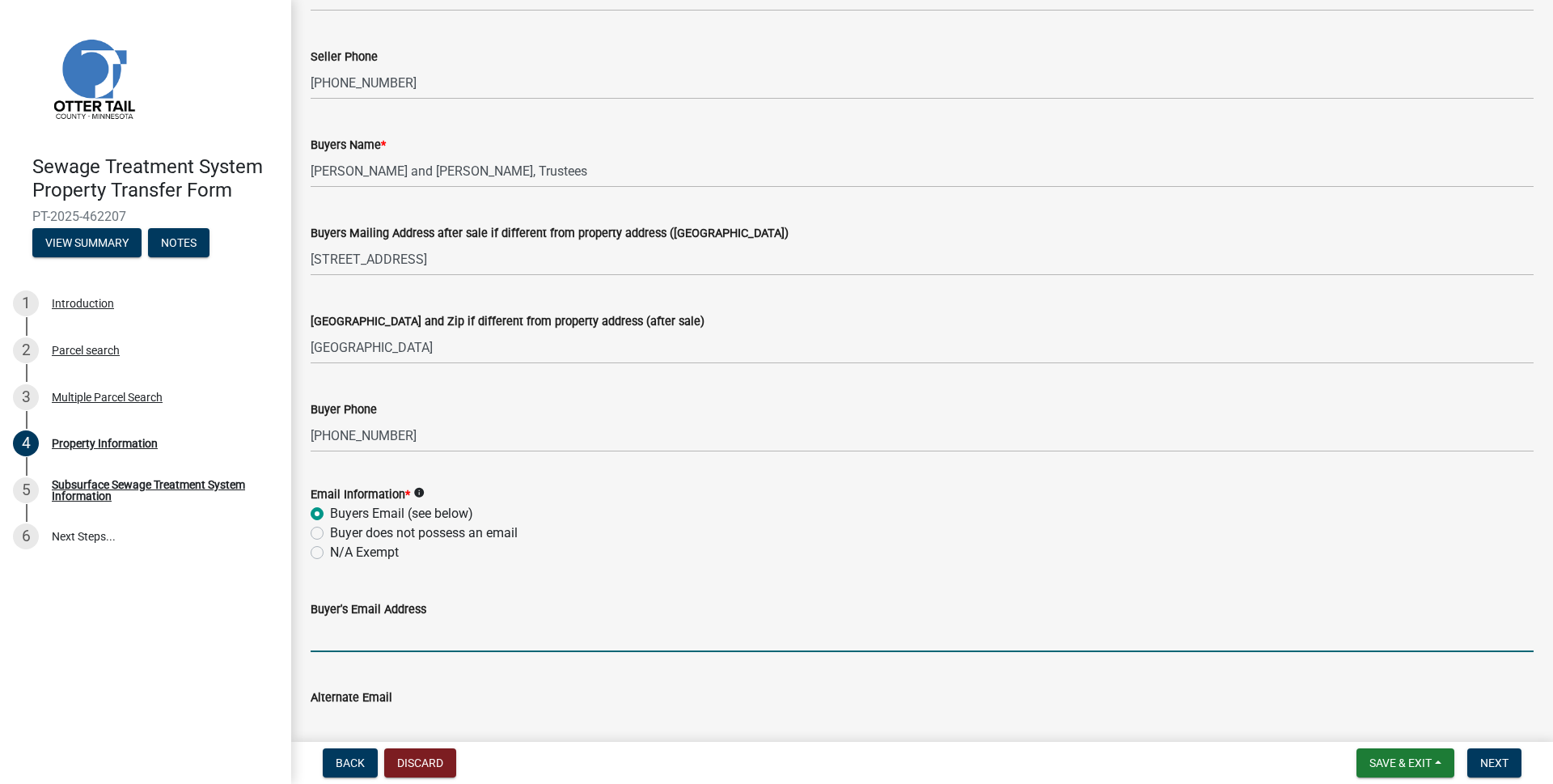
click at [390, 641] on input "Buyer's Email Address" at bounding box center [922, 635] width 1223 height 34
type input "[PERSON_NAME][EMAIL_ADDRESS][PERSON_NAME][DOMAIN_NAME]"
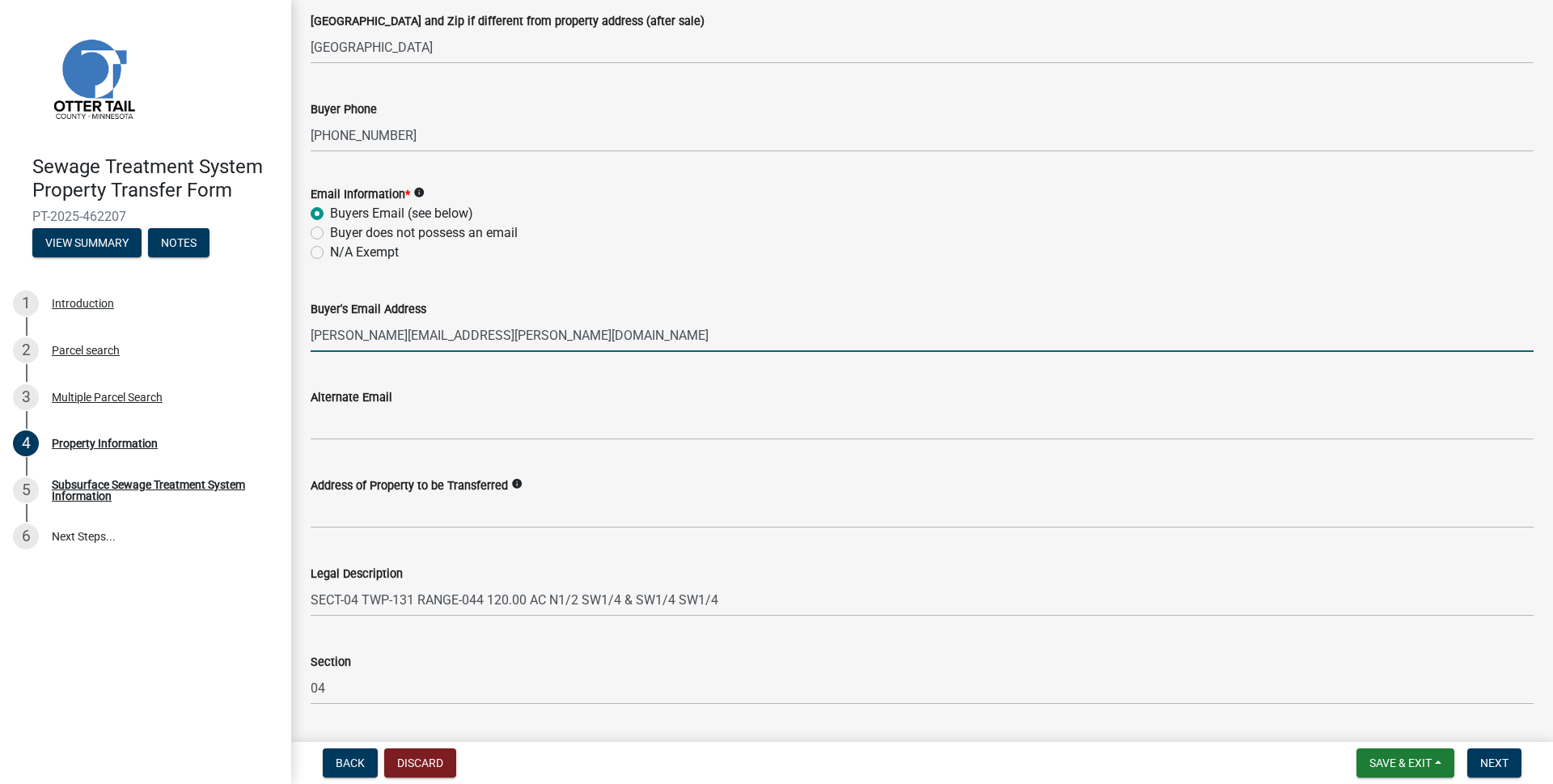
scroll to position [566, 0]
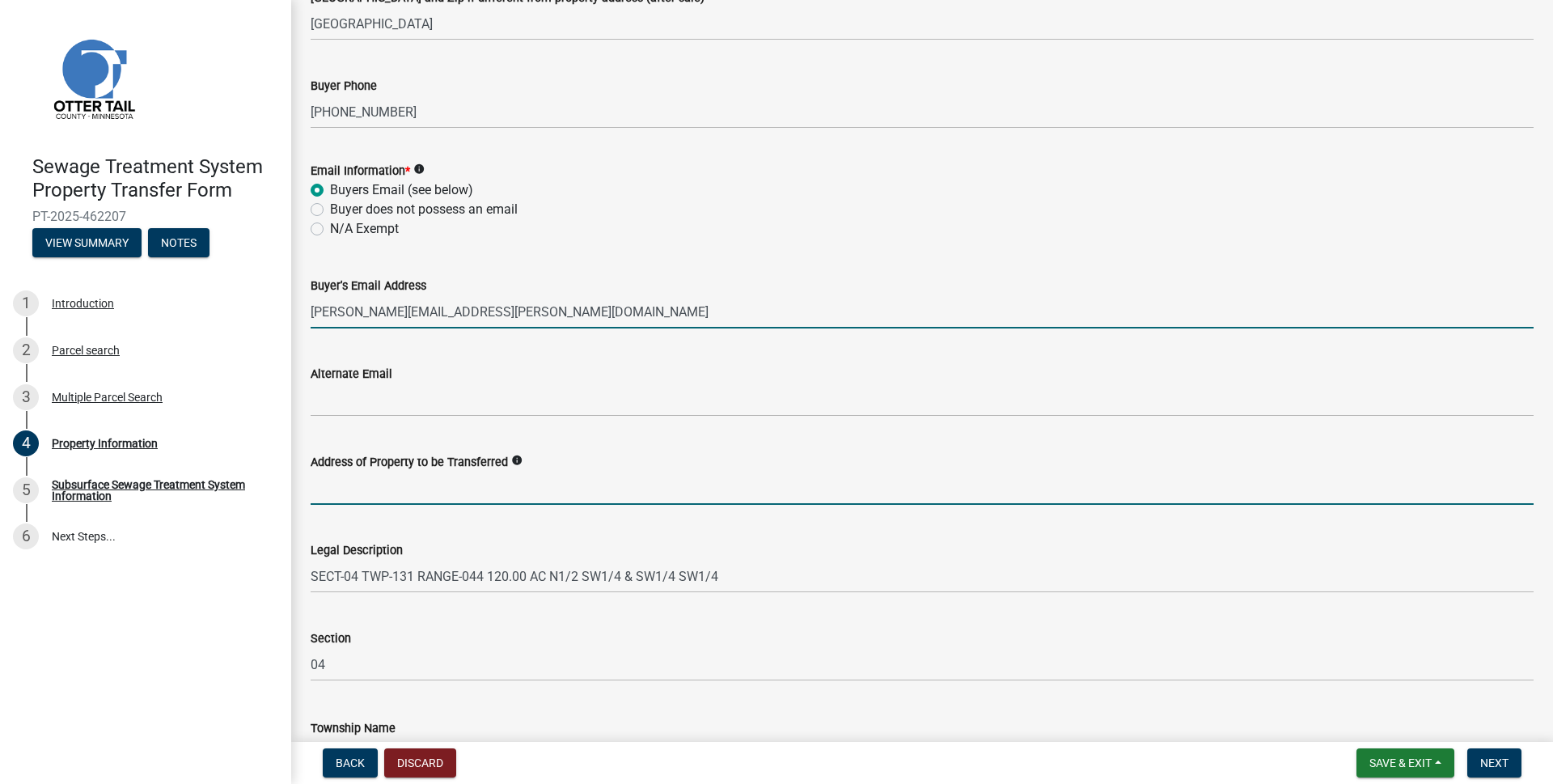
click at [369, 487] on input "Address of Property to be Transferred" at bounding box center [922, 488] width 1223 height 34
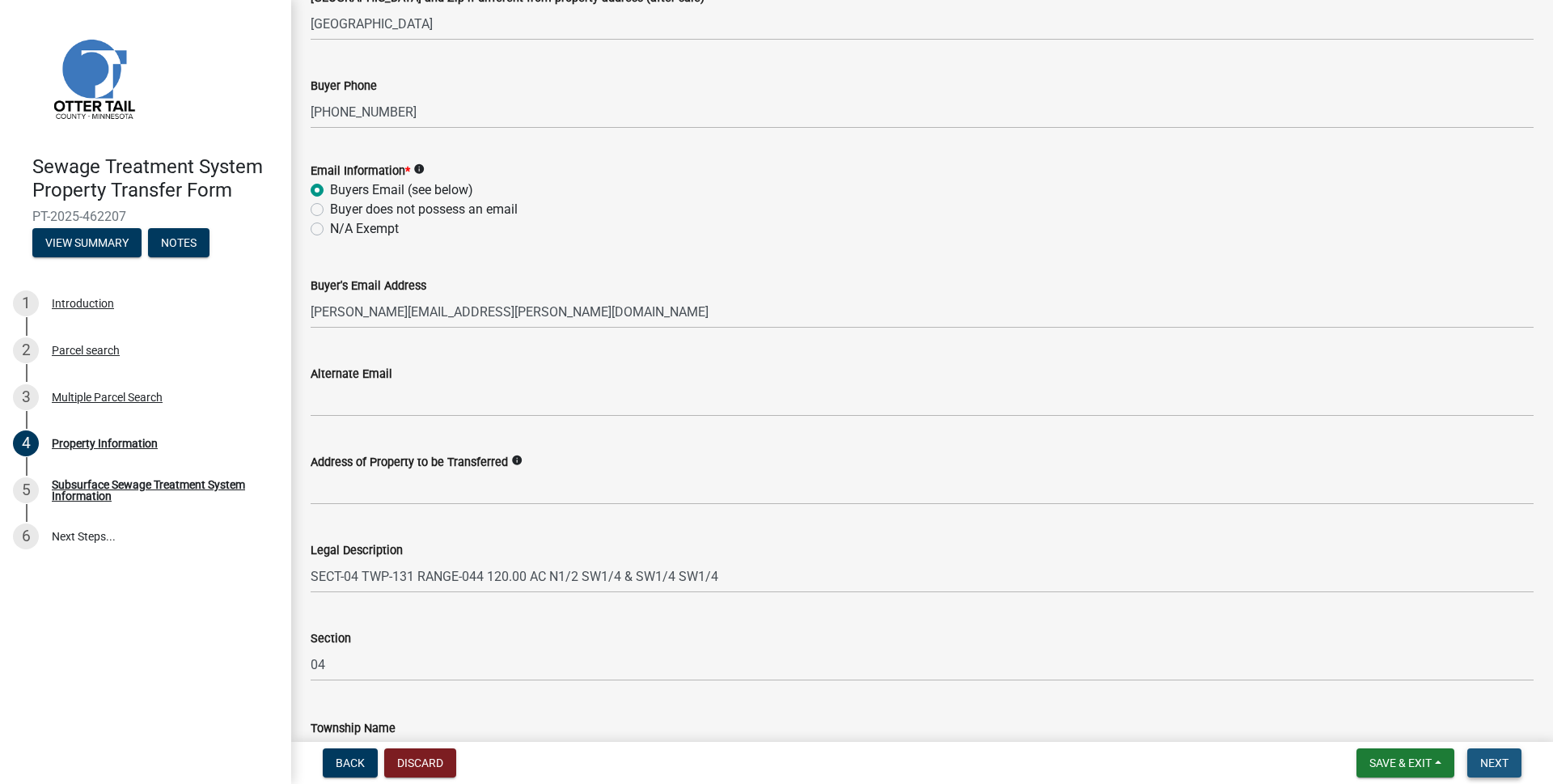
click at [1493, 763] on span "Next" at bounding box center [1493, 762] width 28 height 12
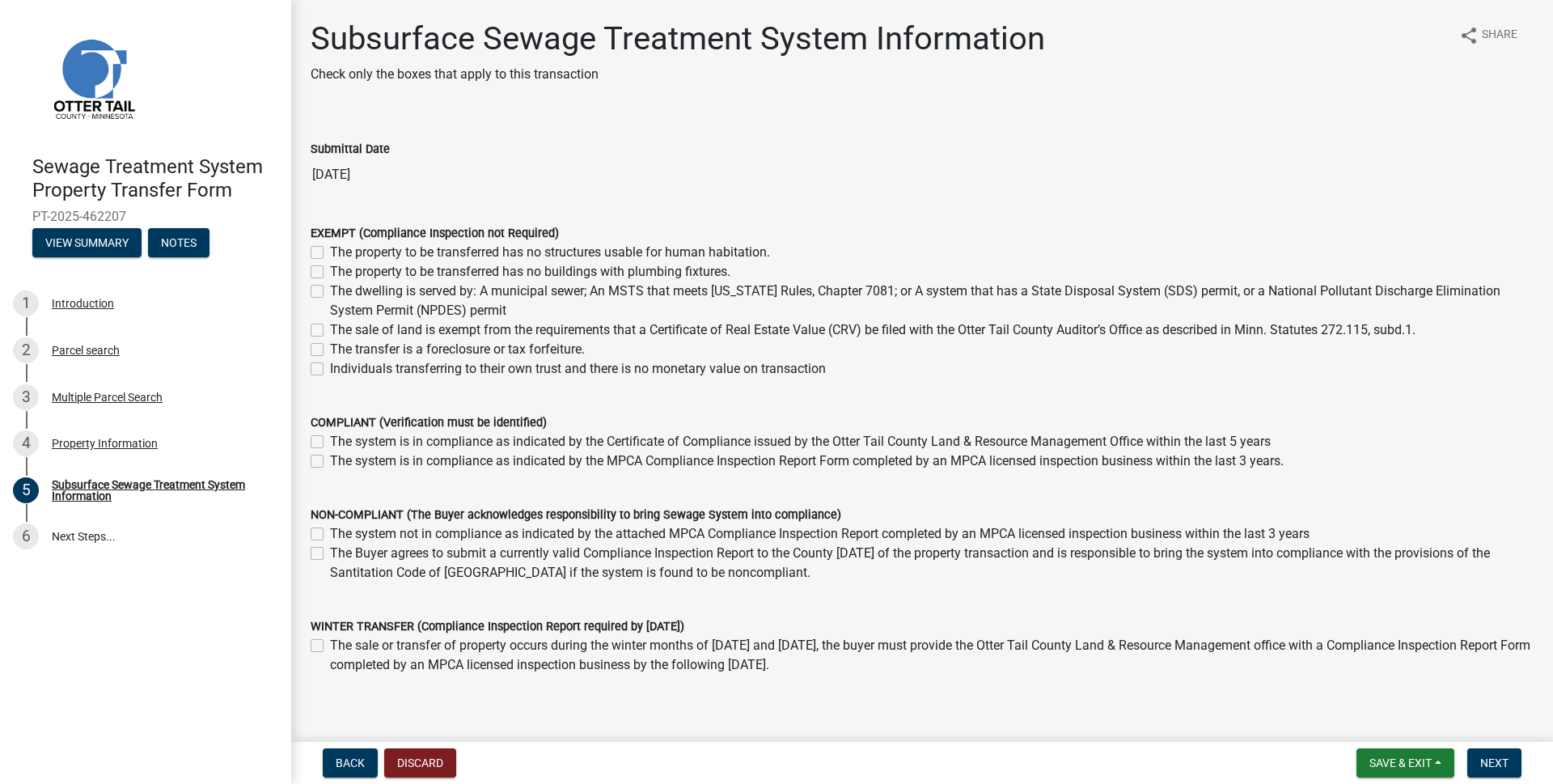
click at [330, 255] on label "The property to be transferred has no structures usable for human habitation." at bounding box center [550, 252] width 440 height 19
click at [330, 253] on input "The property to be transferred has no structures usable for human habitation." at bounding box center [334, 247] width 11 height 11
checkbox input "true"
checkbox input "false"
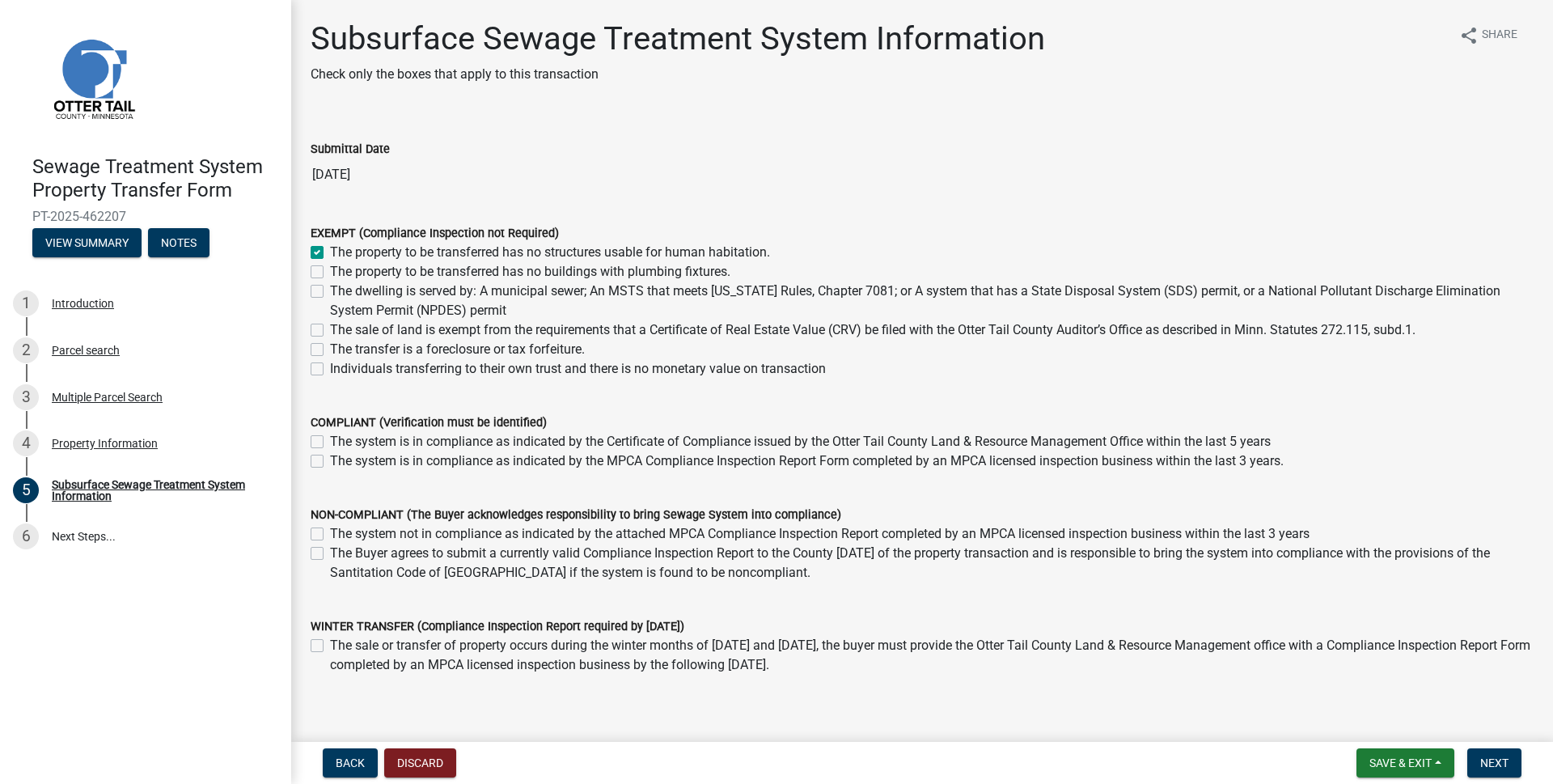
checkbox input "false"
click at [1485, 758] on span "Next" at bounding box center [1493, 762] width 28 height 12
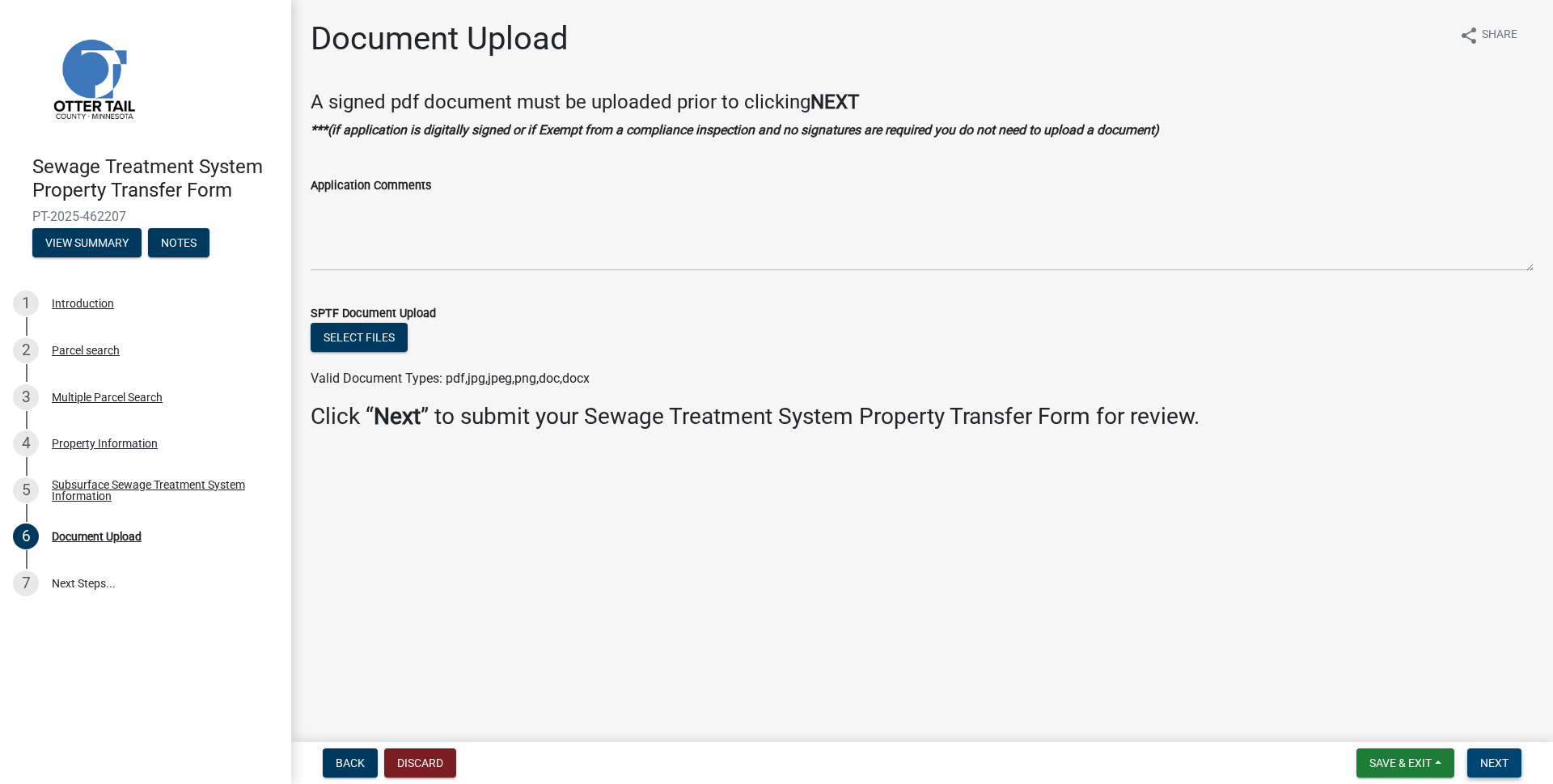
click at [1496, 764] on span "Next" at bounding box center [1493, 762] width 28 height 12
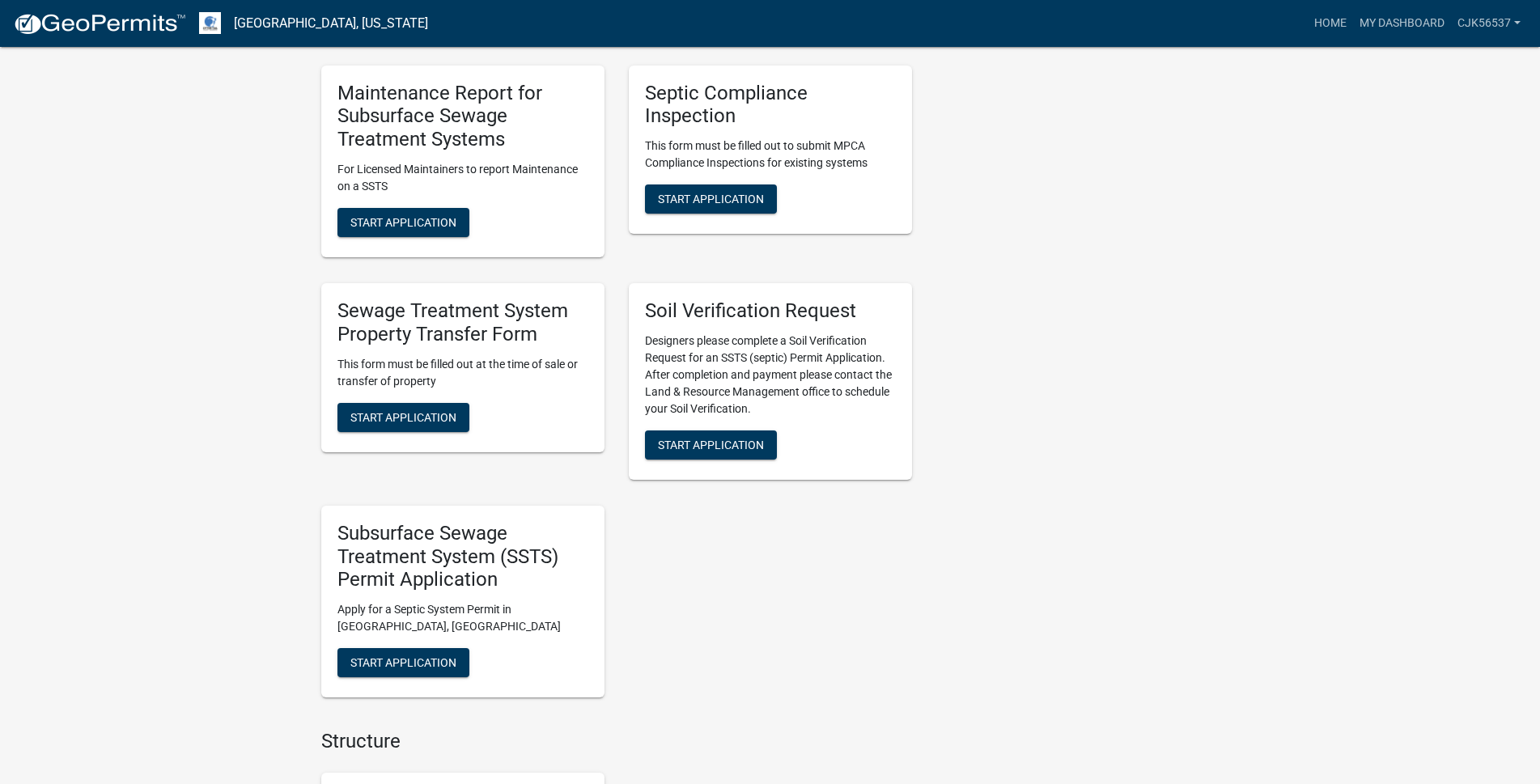
scroll to position [809, 0]
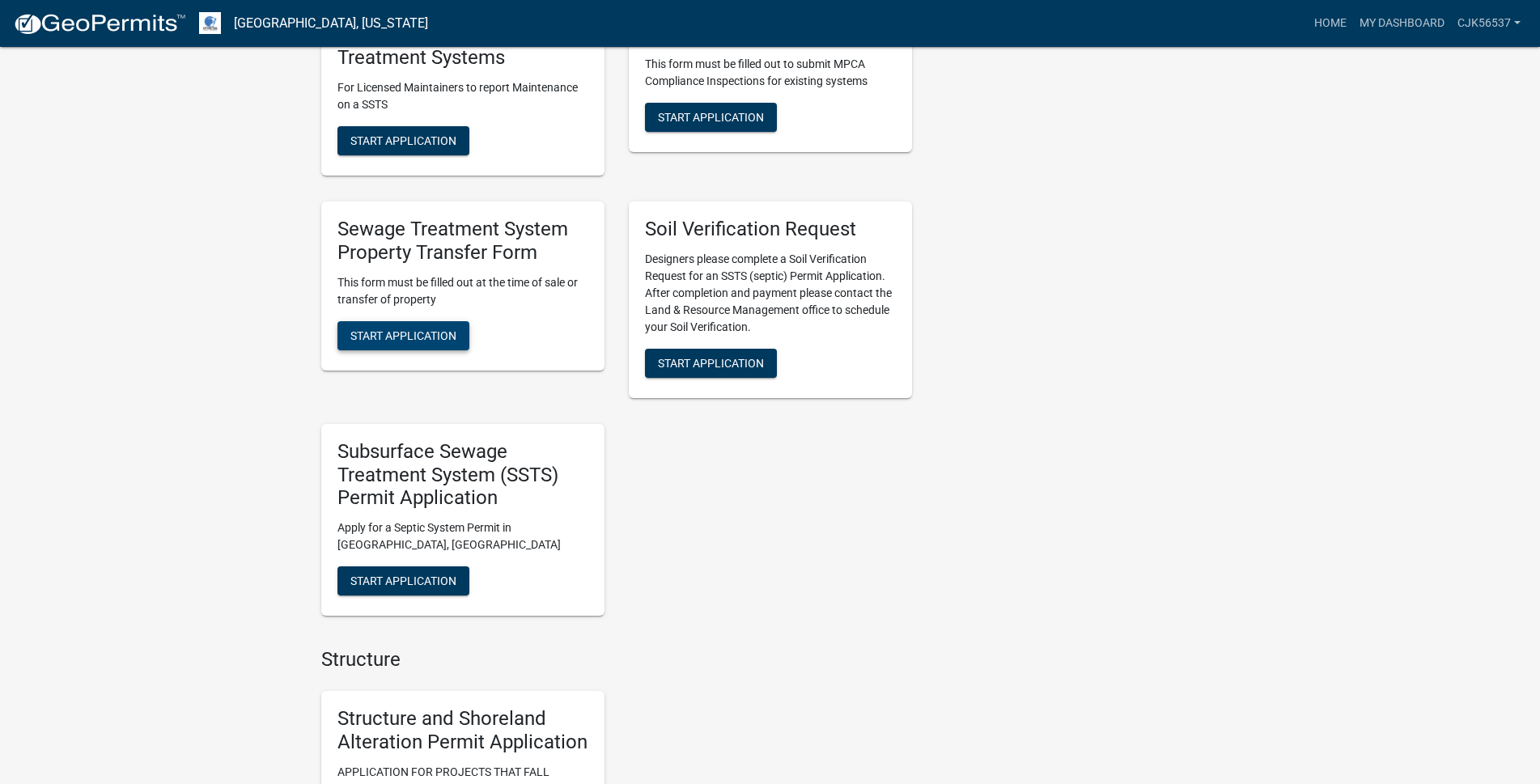
click at [411, 334] on span "Start Application" at bounding box center [403, 334] width 106 height 12
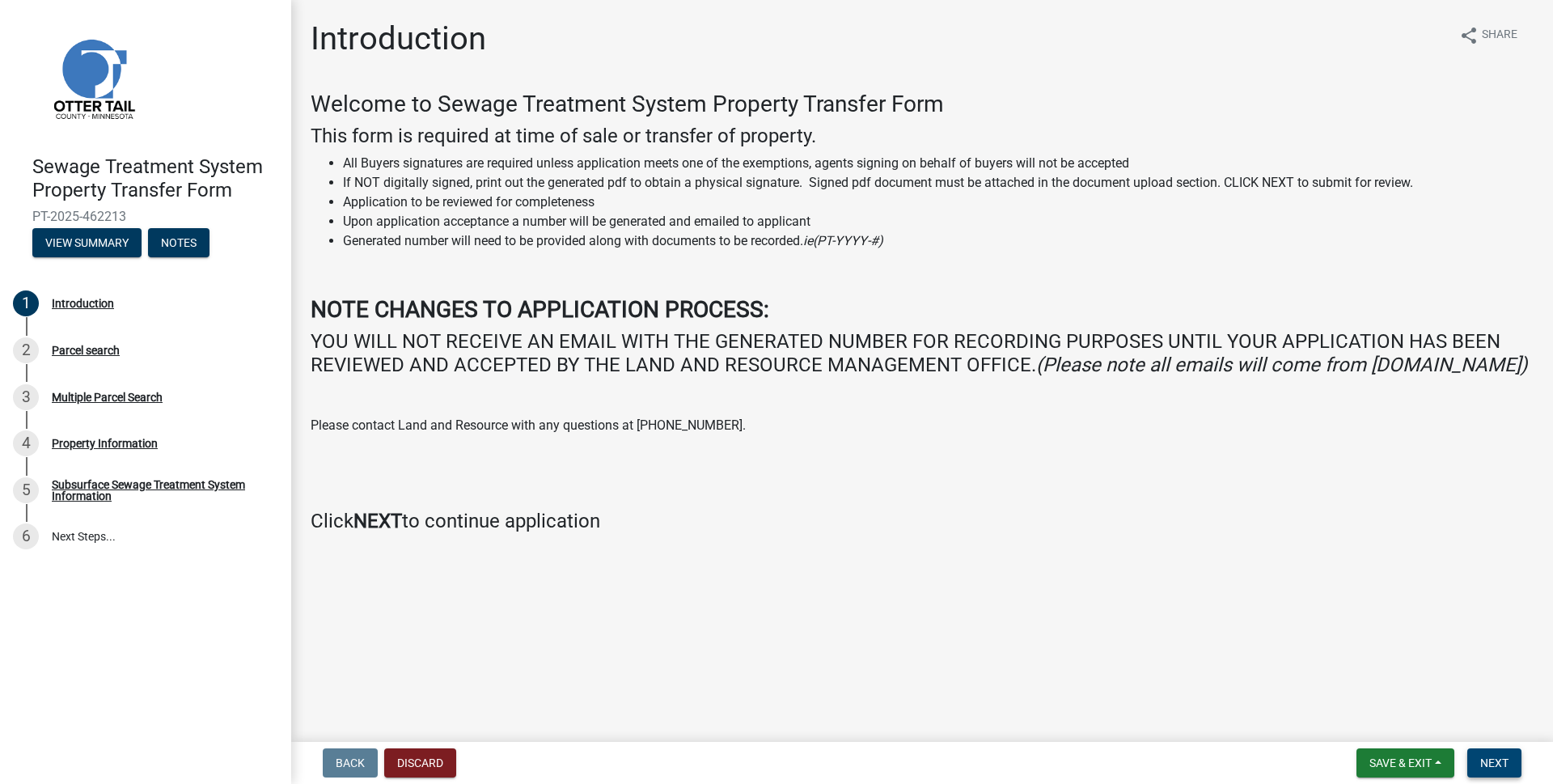
click at [1491, 756] on span "Next" at bounding box center [1493, 762] width 28 height 12
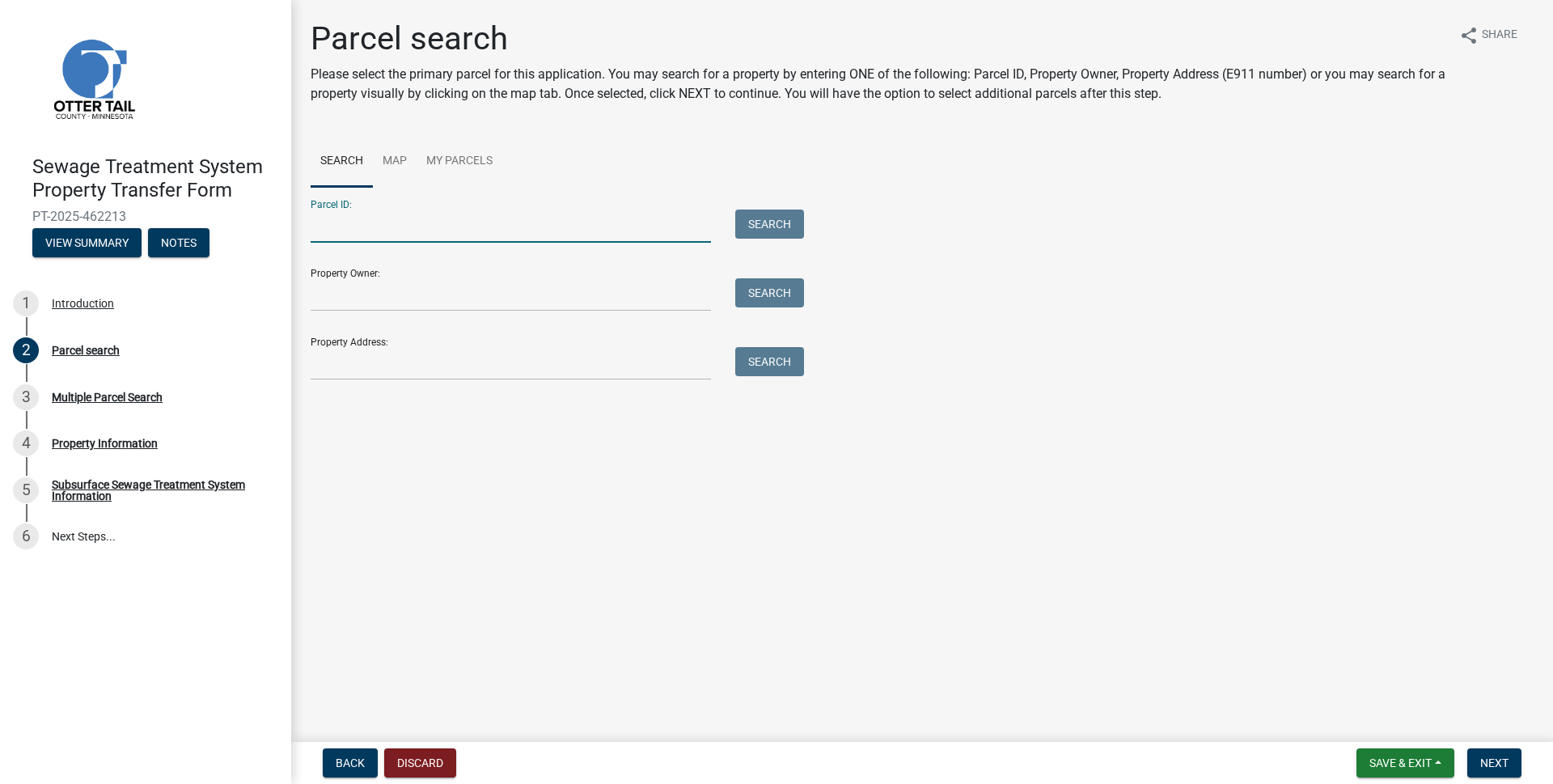
click at [431, 222] on input "Parcel ID:" at bounding box center [510, 226] width 401 height 34
type input "61000090041000"
click at [757, 227] on button "Search" at bounding box center [770, 224] width 69 height 29
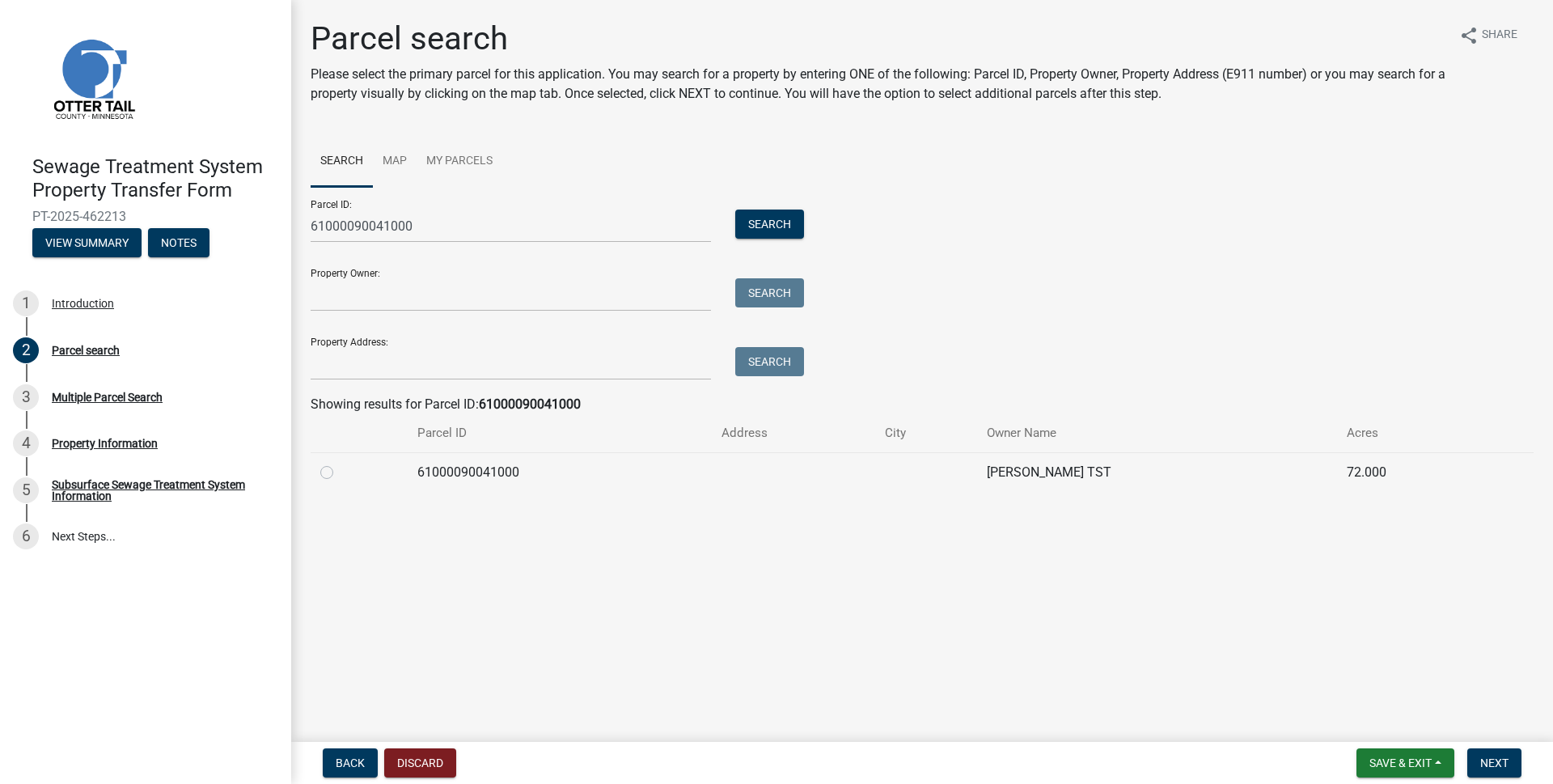
click at [339, 462] on label at bounding box center [339, 462] width 0 height 0
click at [339, 470] on input "radio" at bounding box center [344, 467] width 11 height 11
radio input "true"
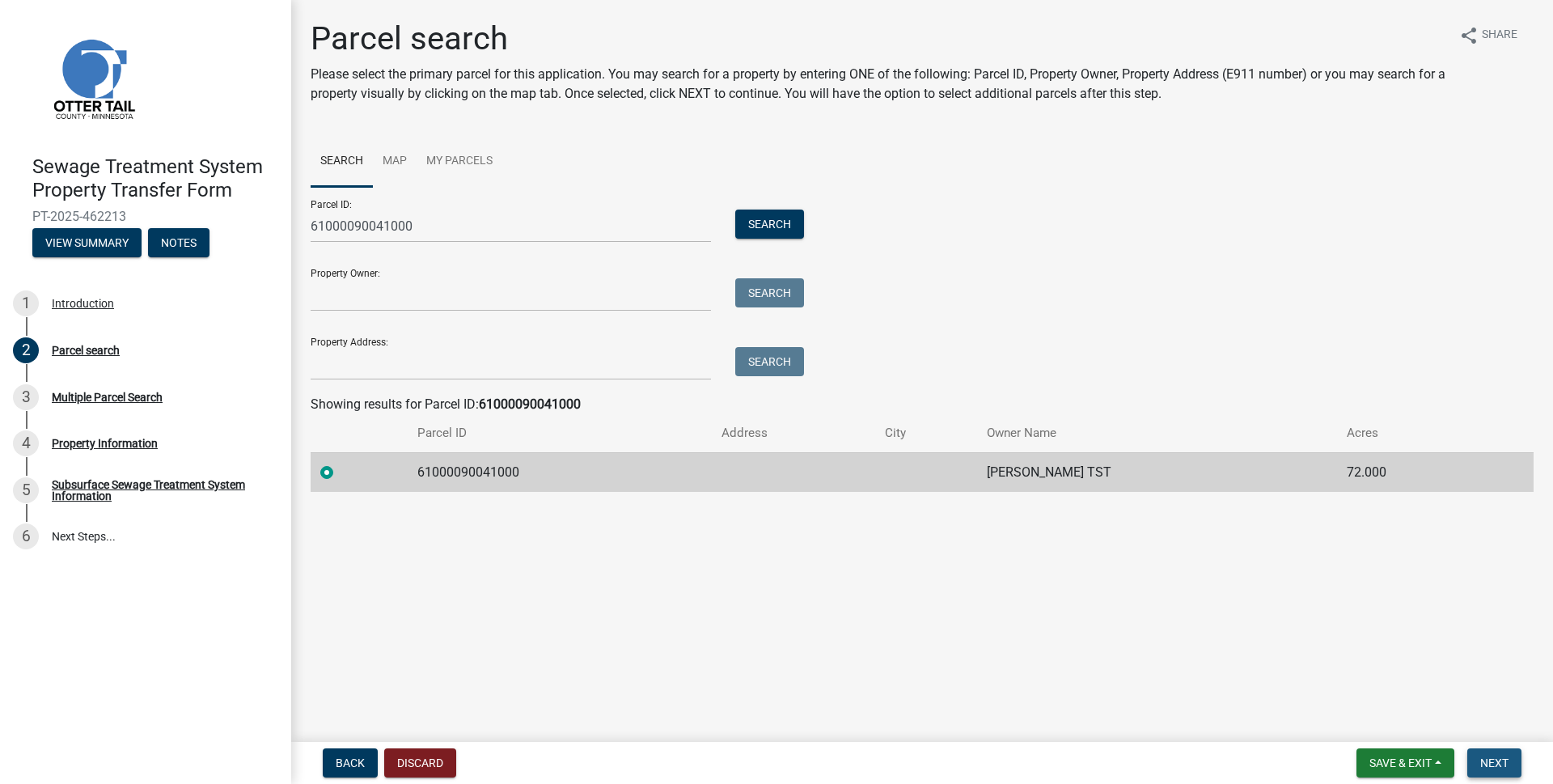
click at [1500, 756] on span "Next" at bounding box center [1493, 762] width 28 height 12
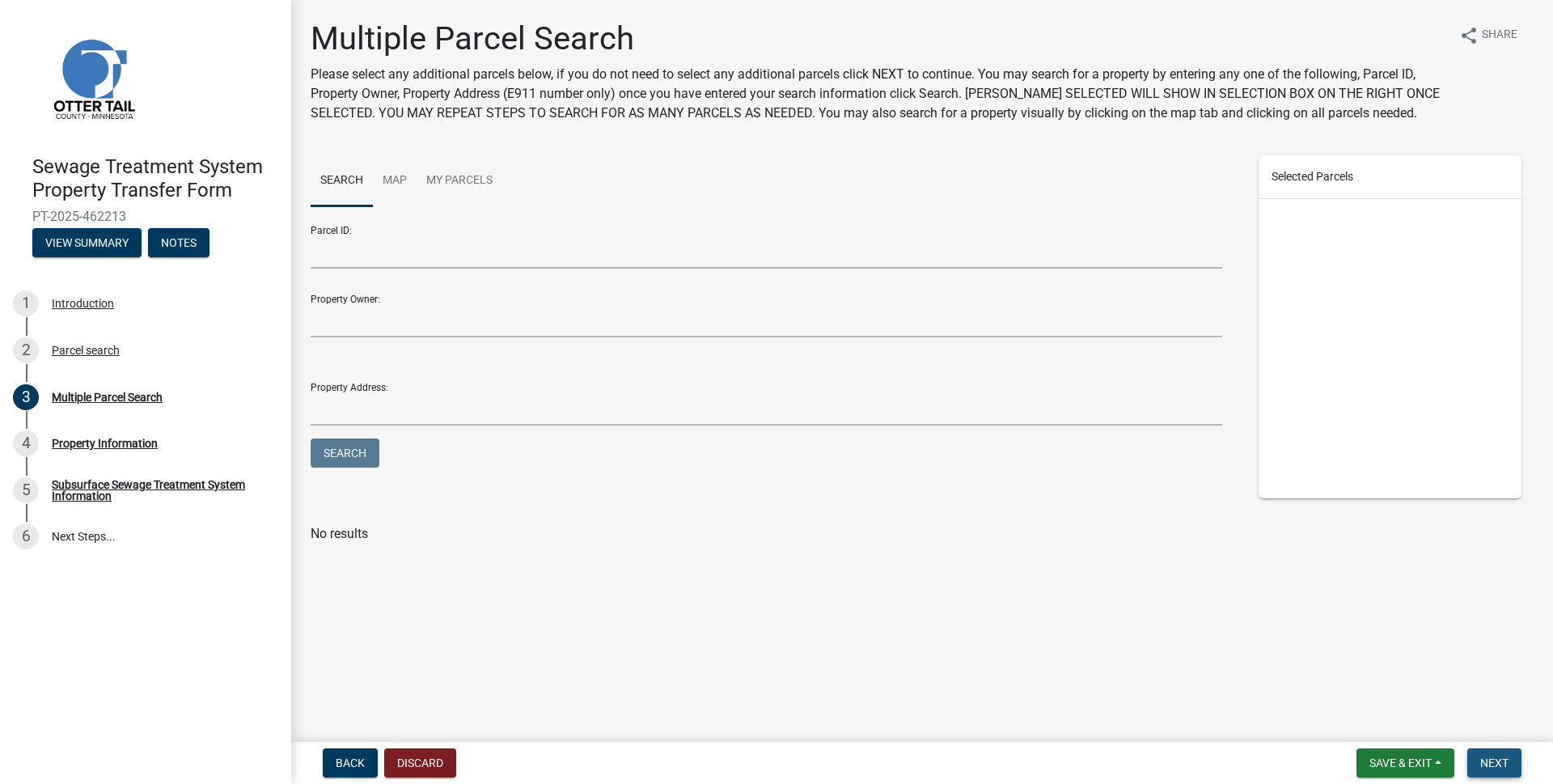
click at [1487, 766] on span "Next" at bounding box center [1493, 762] width 28 height 12
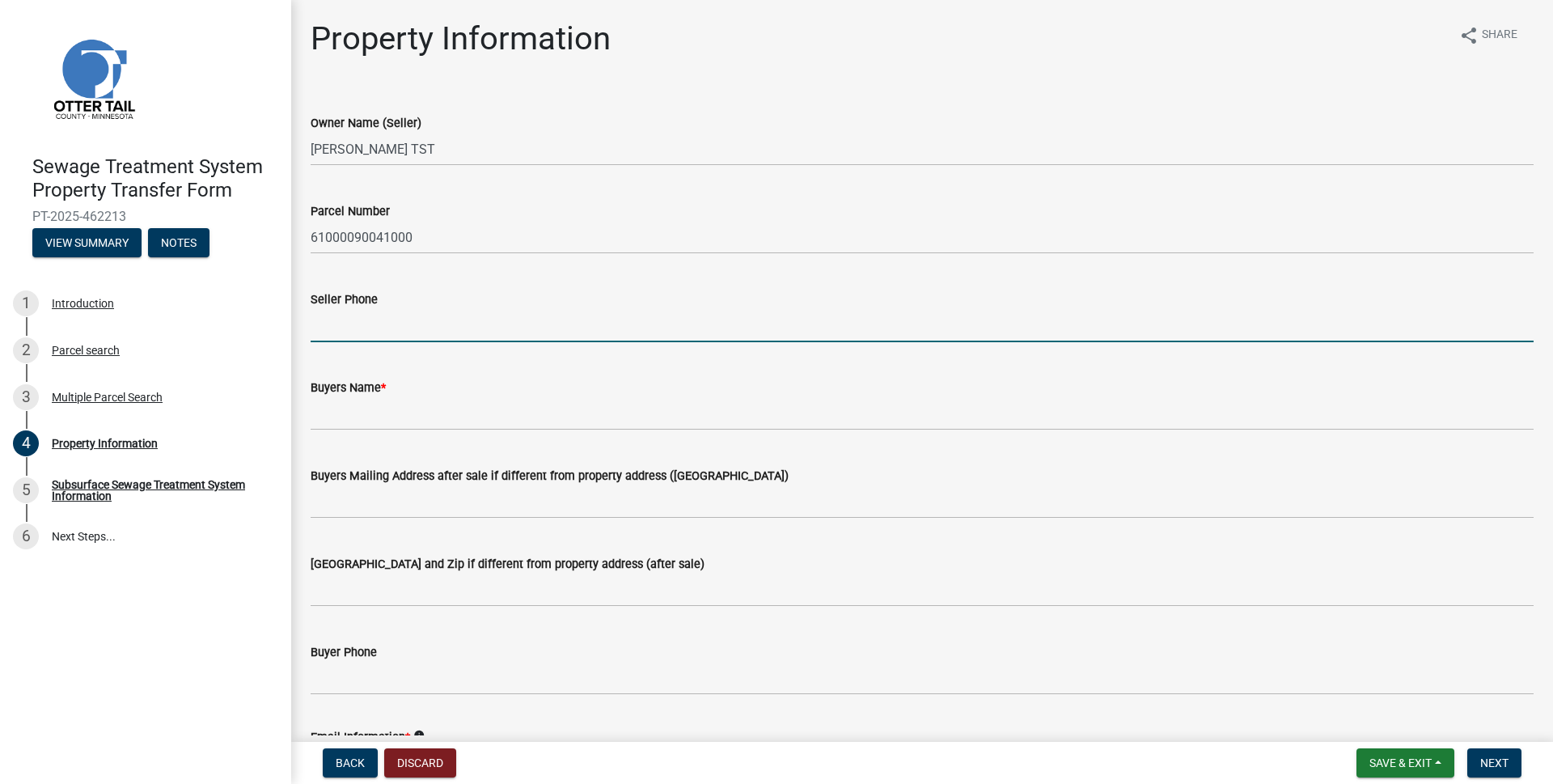
click at [391, 324] on input "Seller Phone" at bounding box center [922, 325] width 1223 height 34
type input "[PHONE_NUMBER]"
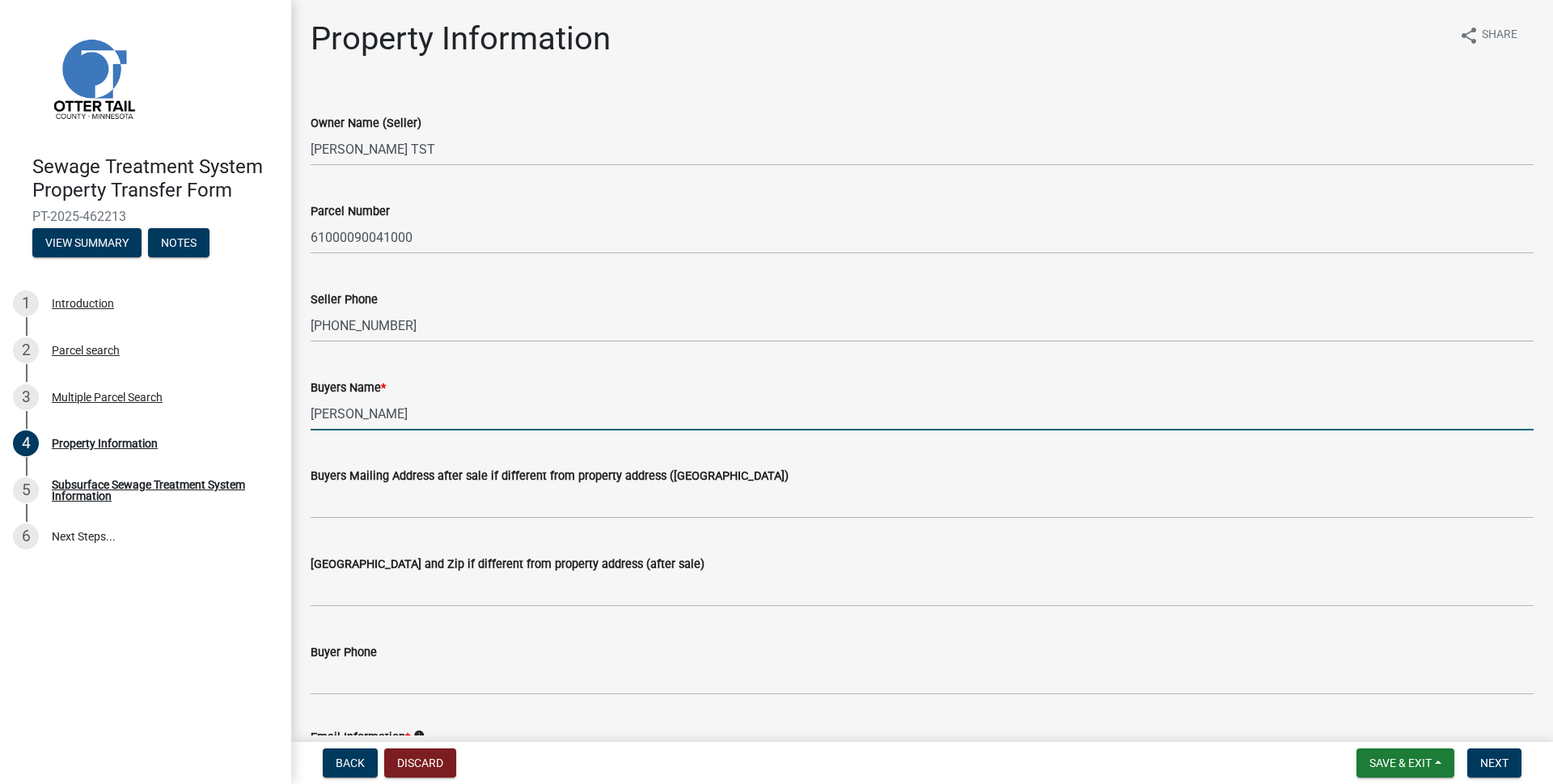
type input "Jodi A. Johnson"
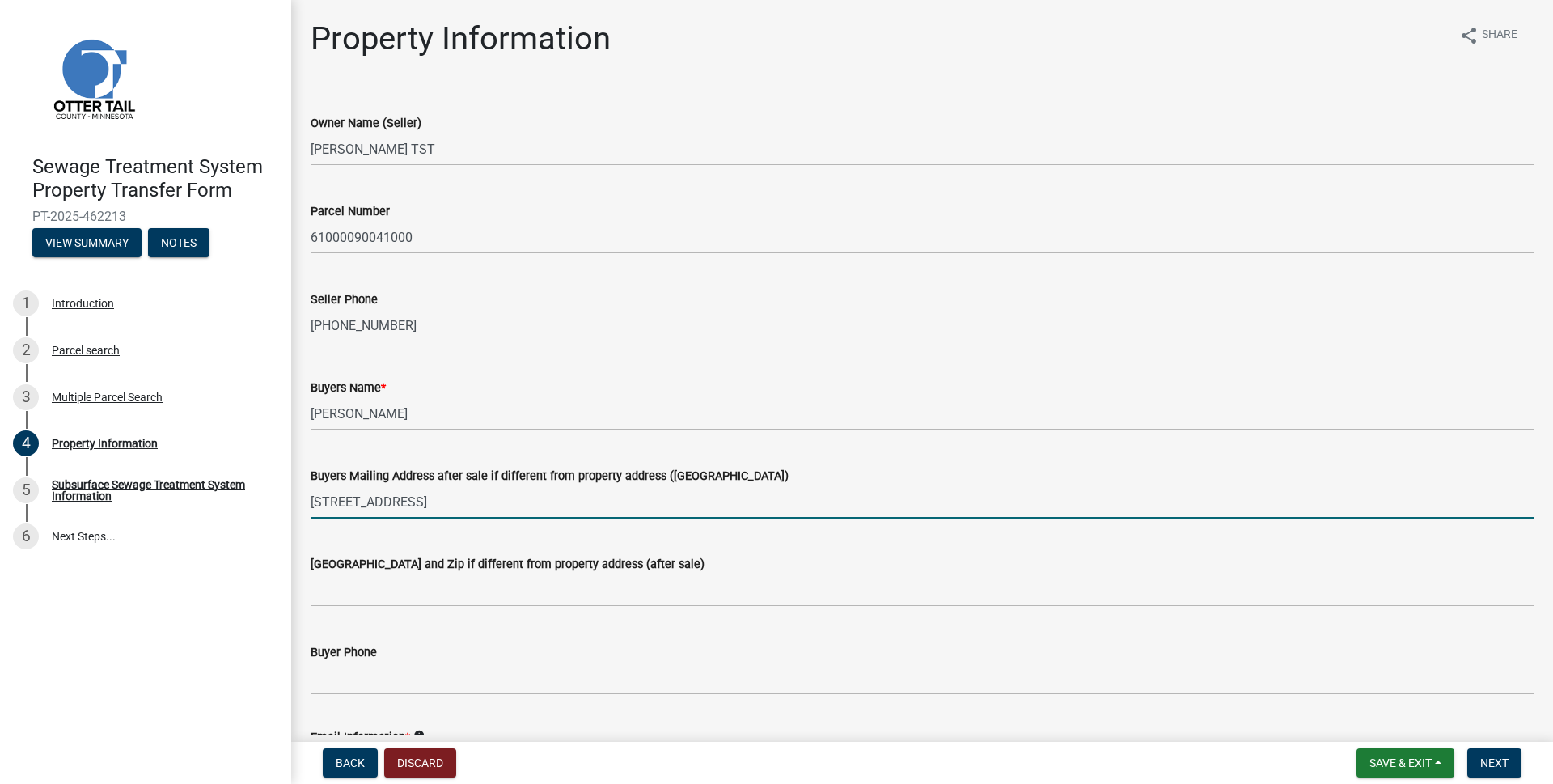
type input "14423 Flax Way"
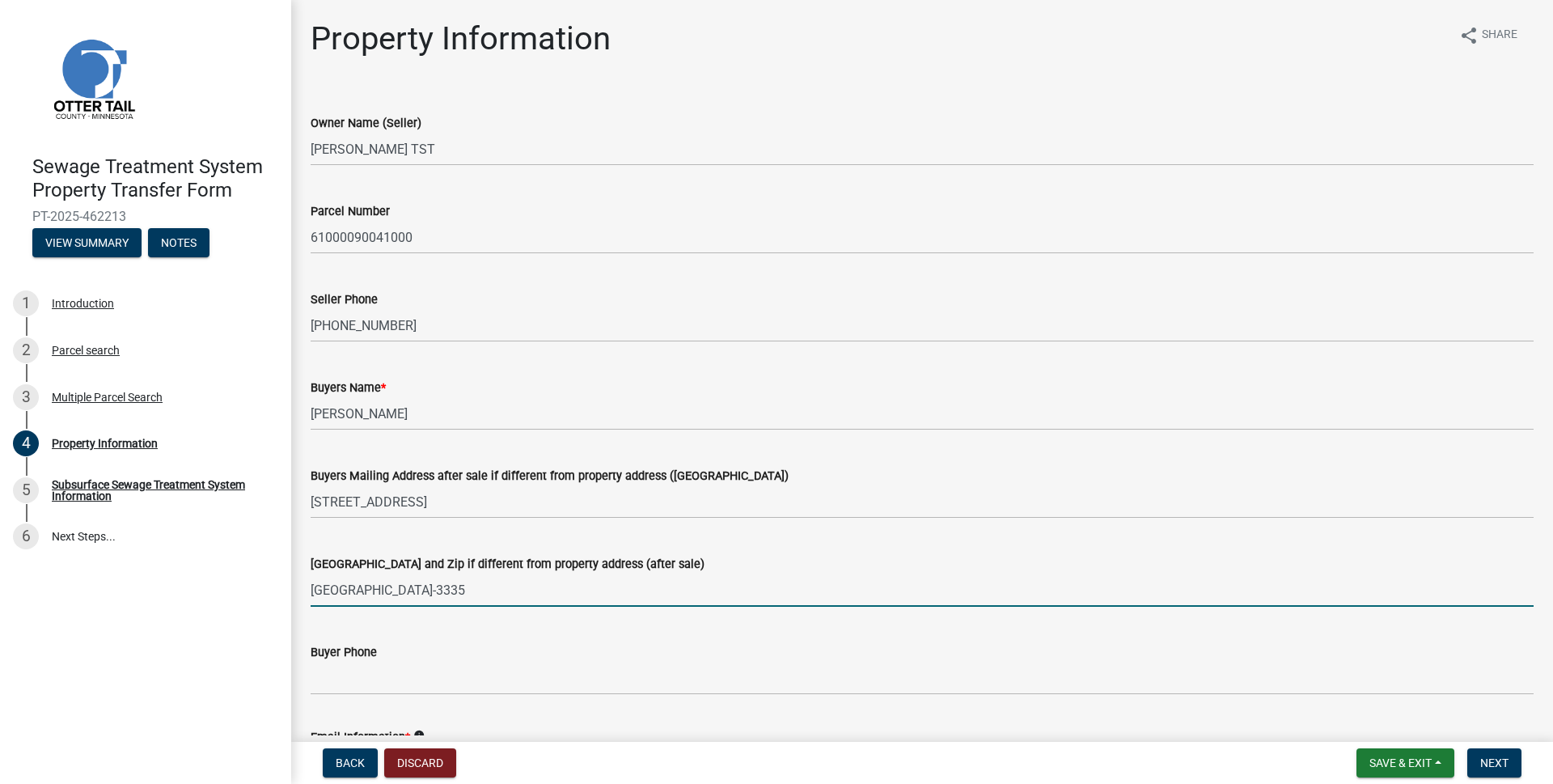
type input "Apple Valley, MN 55124-3335"
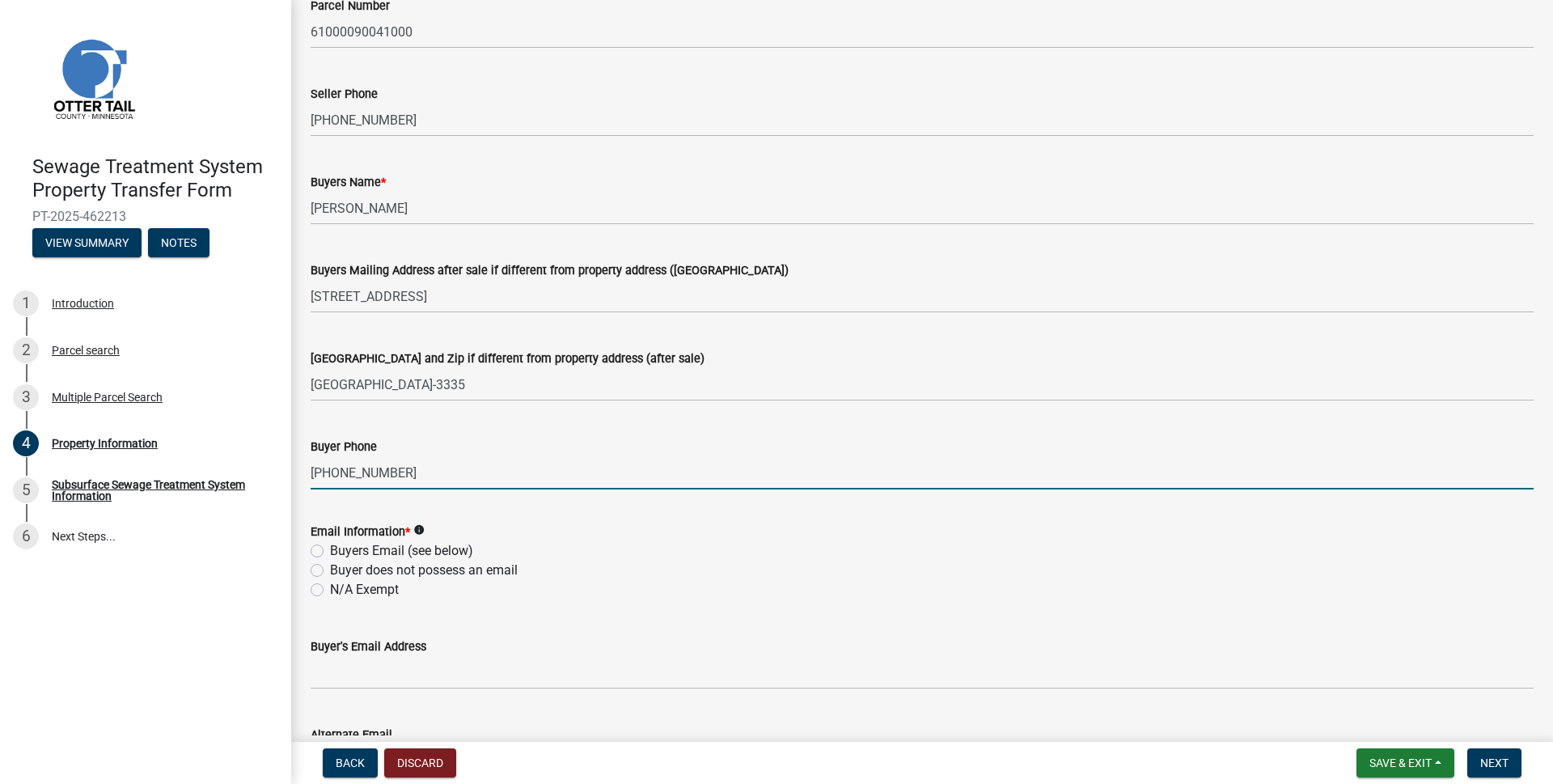
scroll to position [242, 0]
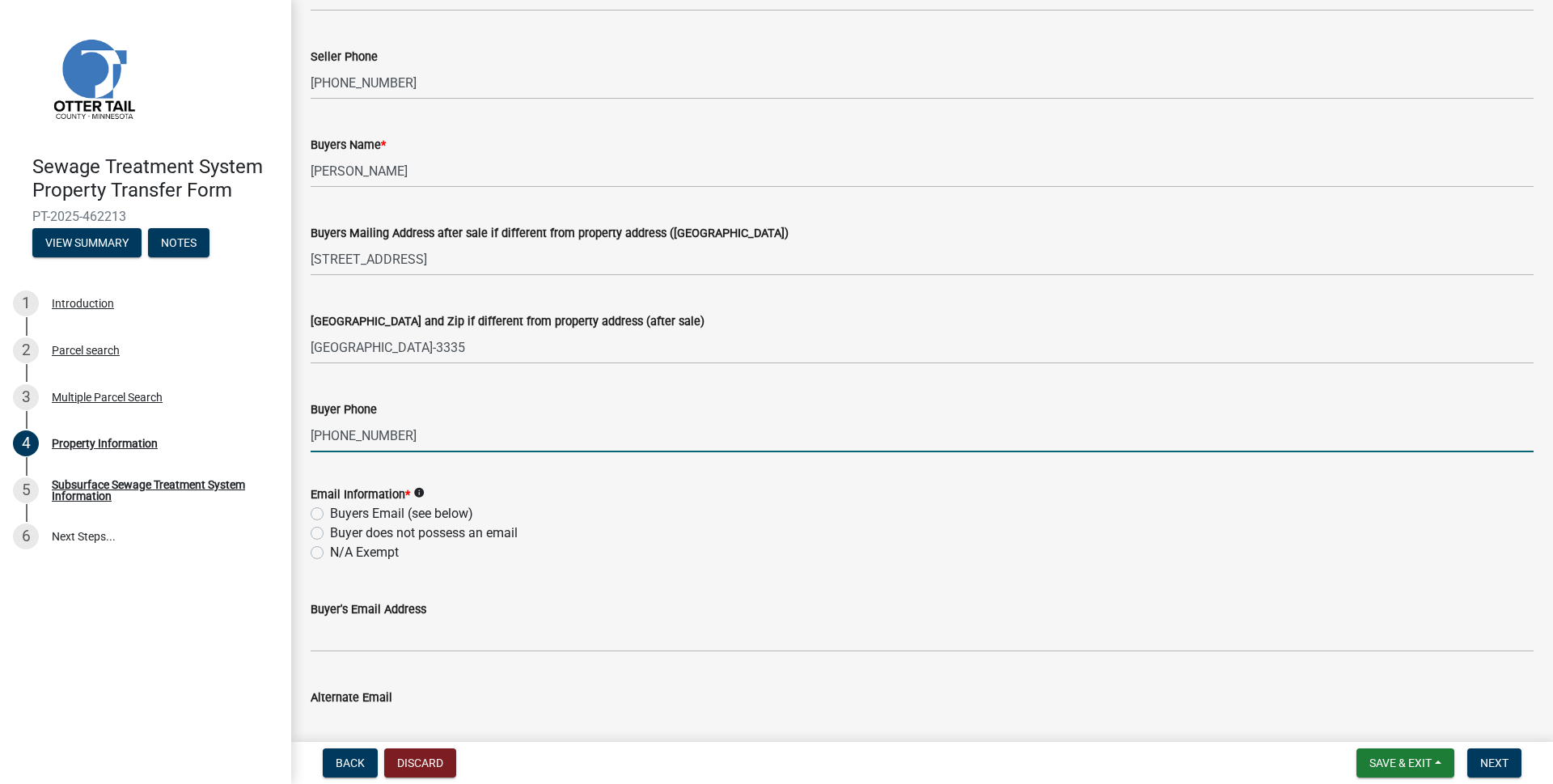
type input "[PHONE_NUMBER]"
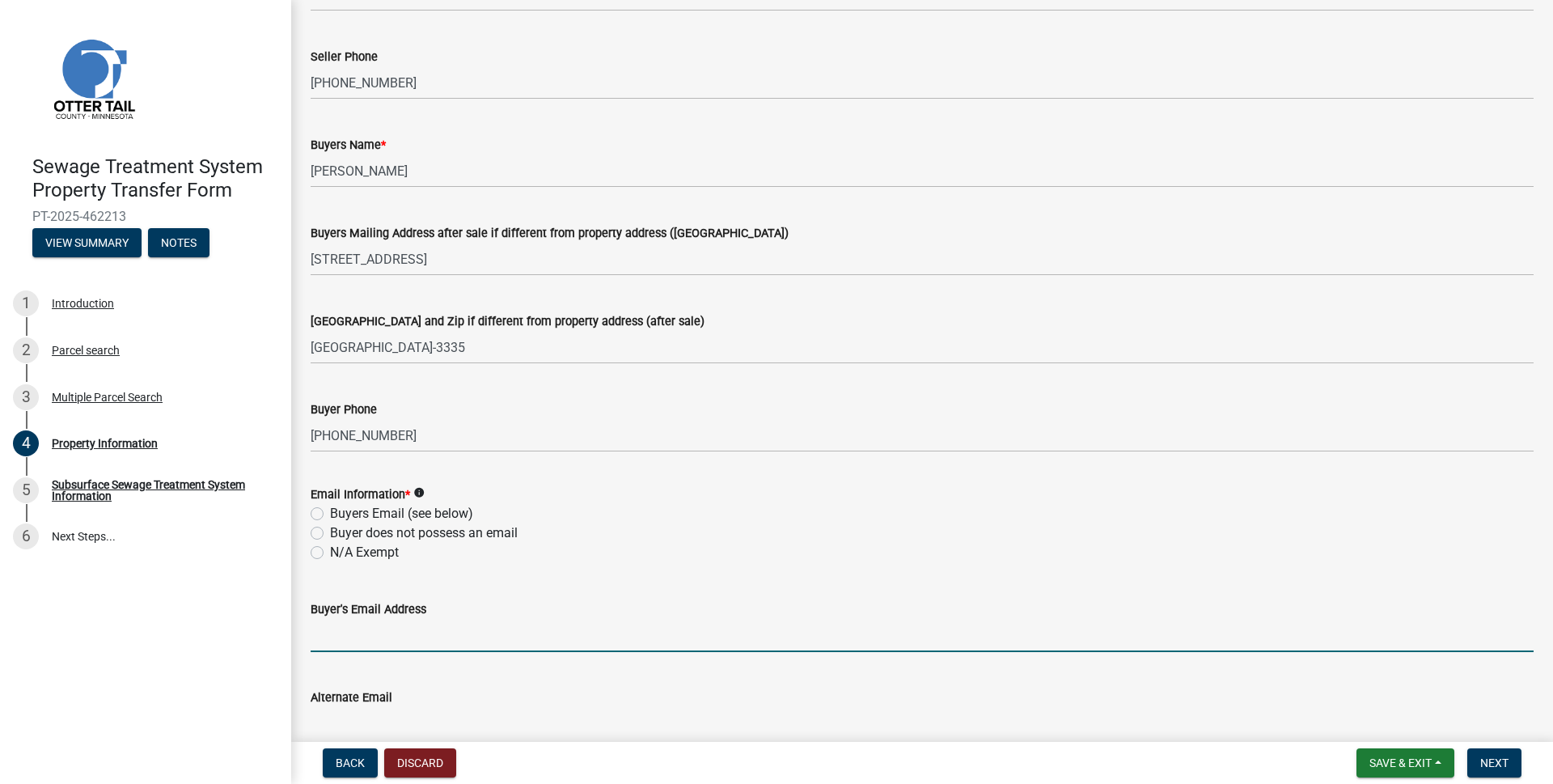
click at [345, 636] on input "Buyer's Email Address" at bounding box center [922, 635] width 1223 height 34
type input "[PERSON_NAME][EMAIL_ADDRESS][PERSON_NAME][DOMAIN_NAME]"
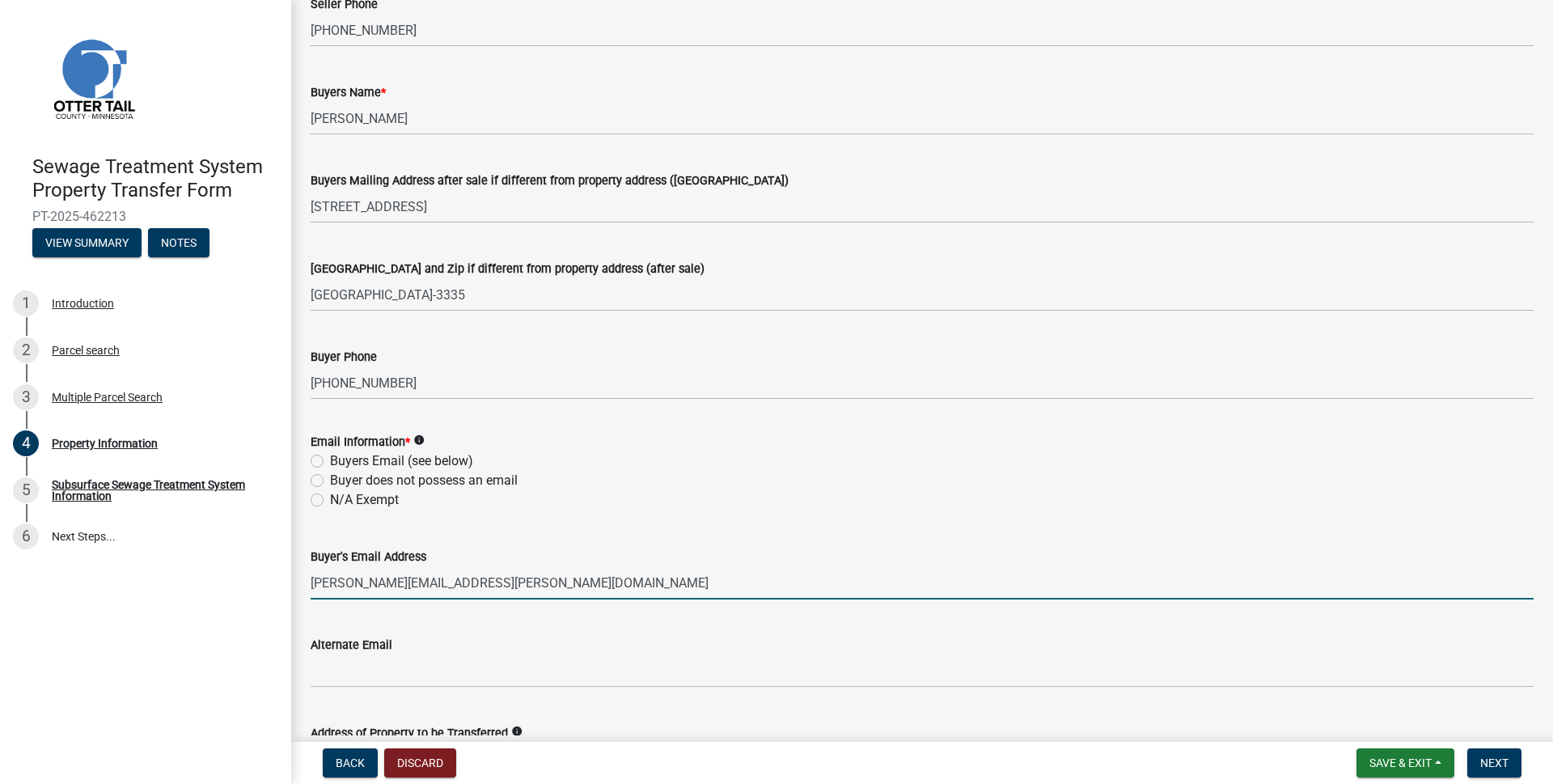
scroll to position [324, 0]
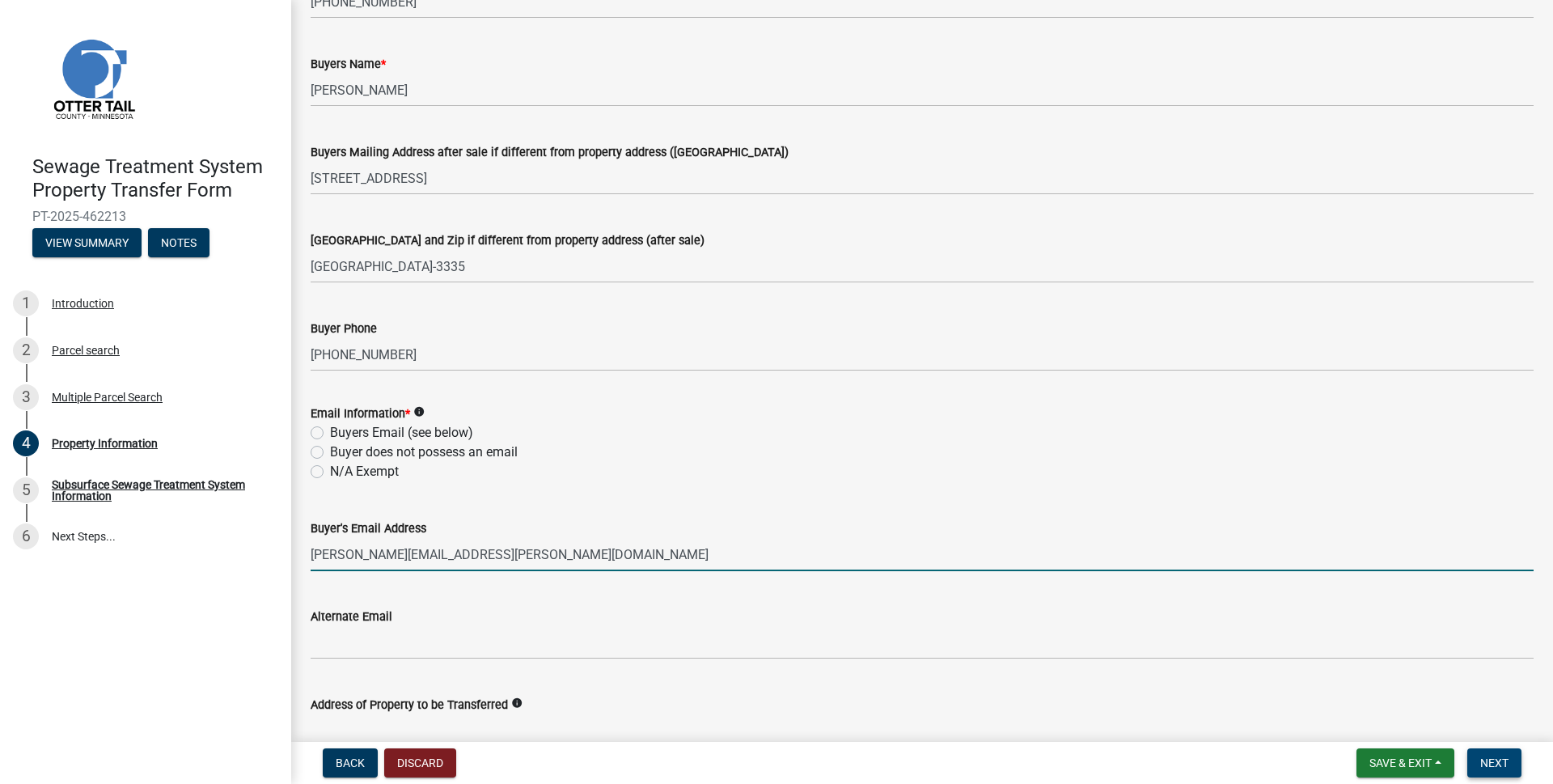
click at [1481, 759] on span "Next" at bounding box center [1493, 762] width 28 height 12
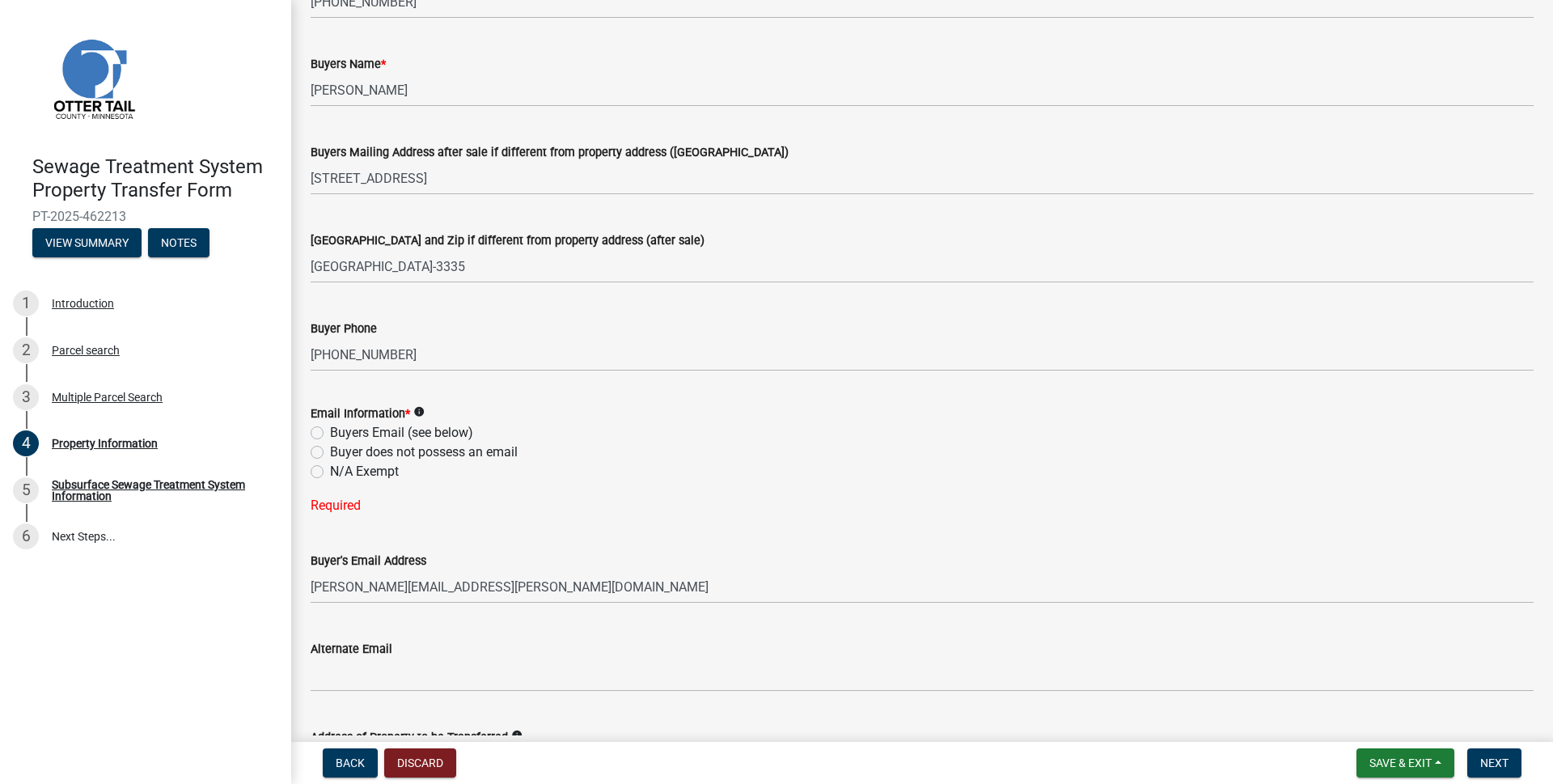
click at [330, 470] on label "N/A Exempt" at bounding box center [364, 472] width 69 height 19
click at [330, 470] on input "N/A Exempt" at bounding box center [334, 467] width 11 height 11
radio input "true"
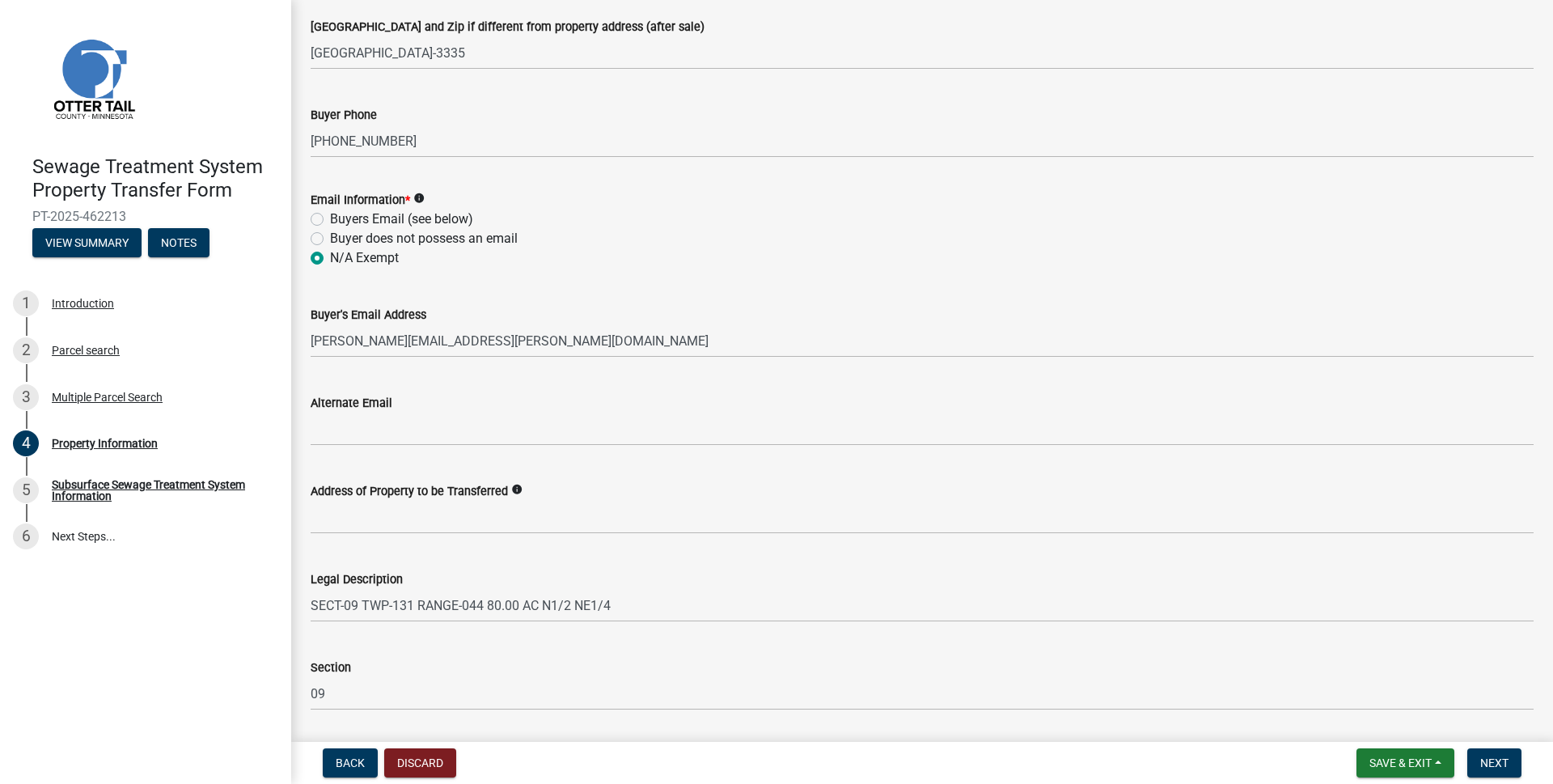
scroll to position [566, 0]
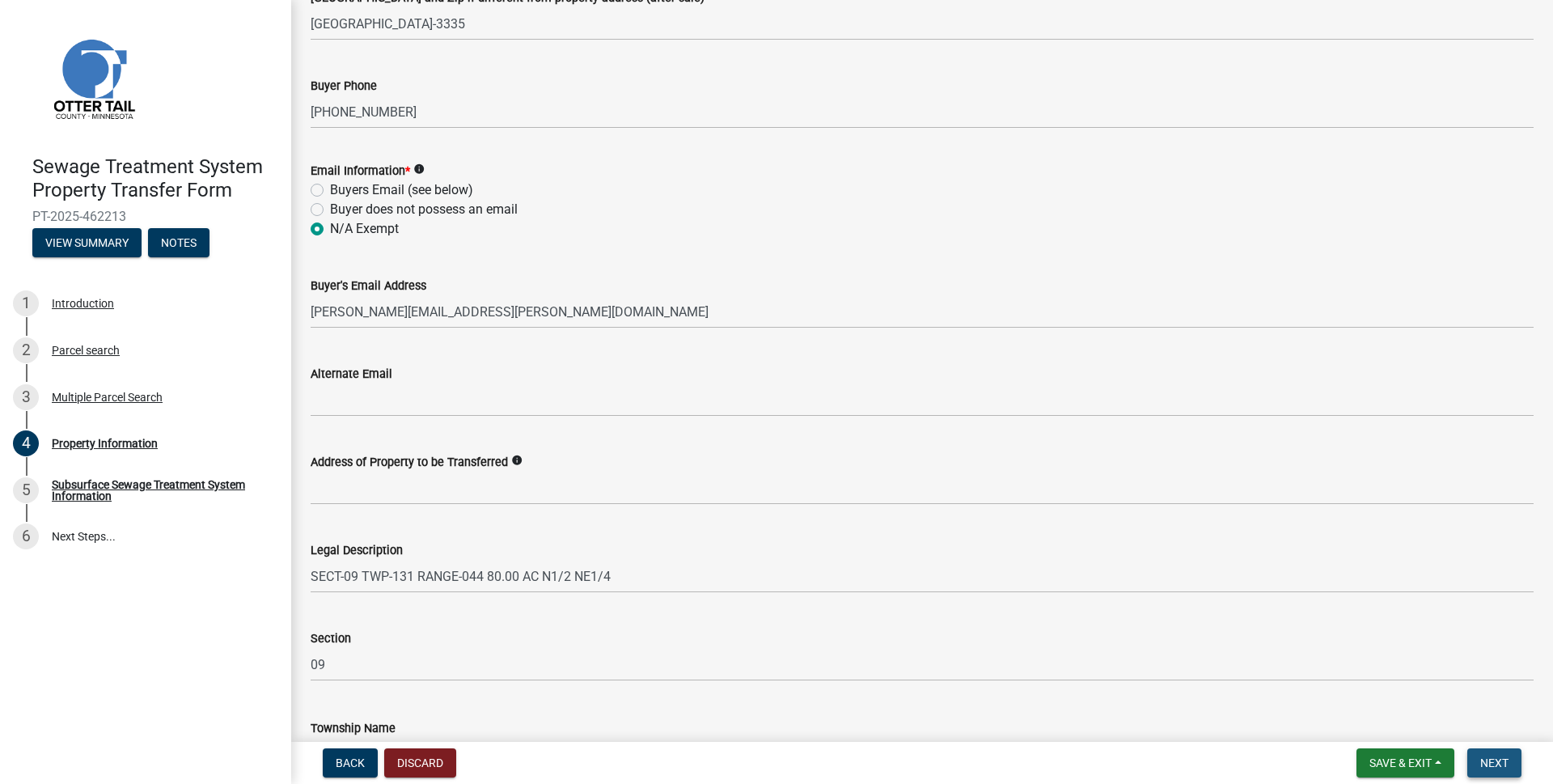
click at [1493, 761] on span "Next" at bounding box center [1493, 762] width 28 height 12
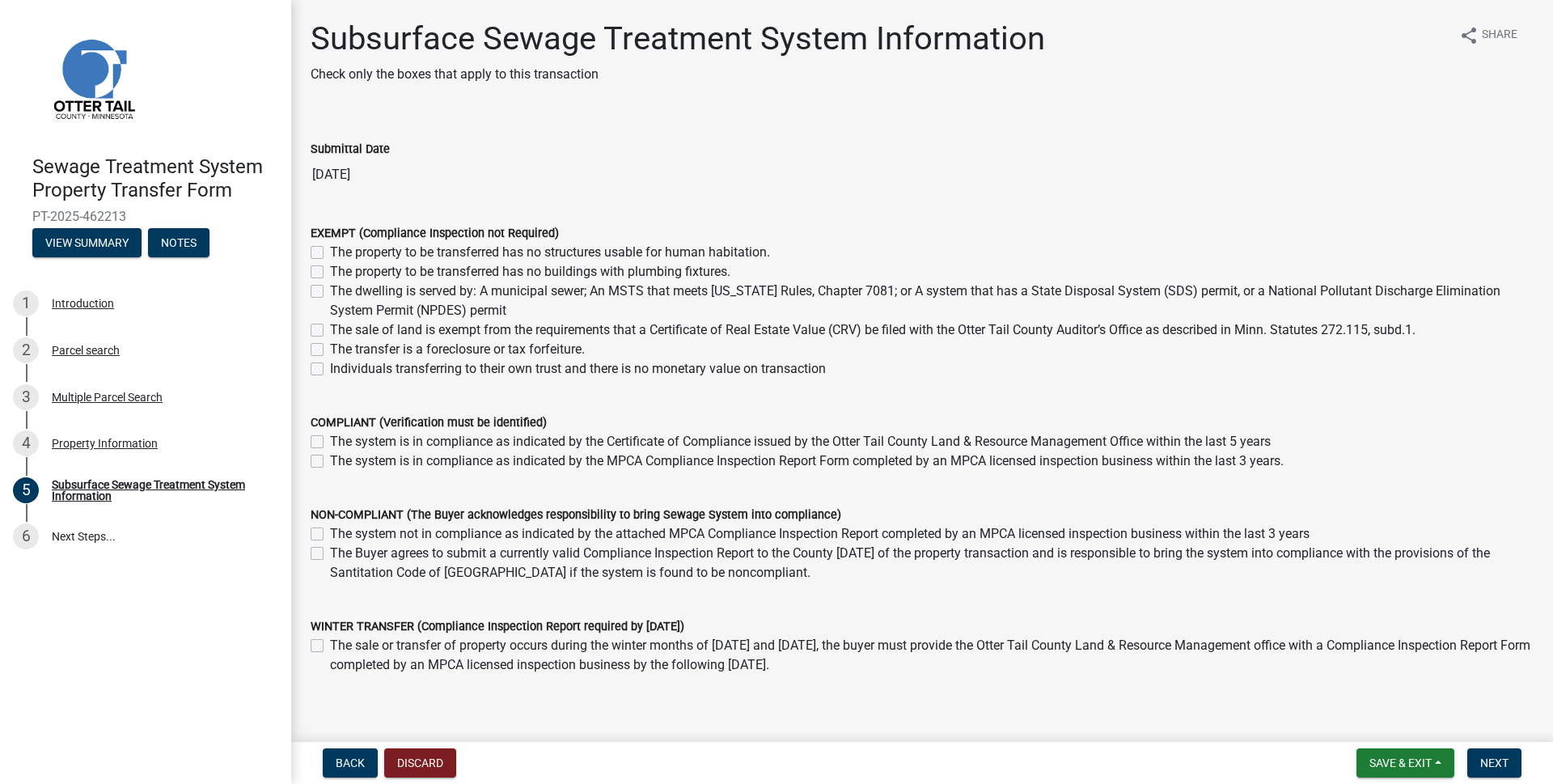
click at [330, 250] on label "The property to be transferred has no structures usable for human habitation." at bounding box center [550, 252] width 440 height 19
click at [330, 250] on input "The property to be transferred has no structures usable for human habitation." at bounding box center [334, 247] width 11 height 11
checkbox input "true"
checkbox input "false"
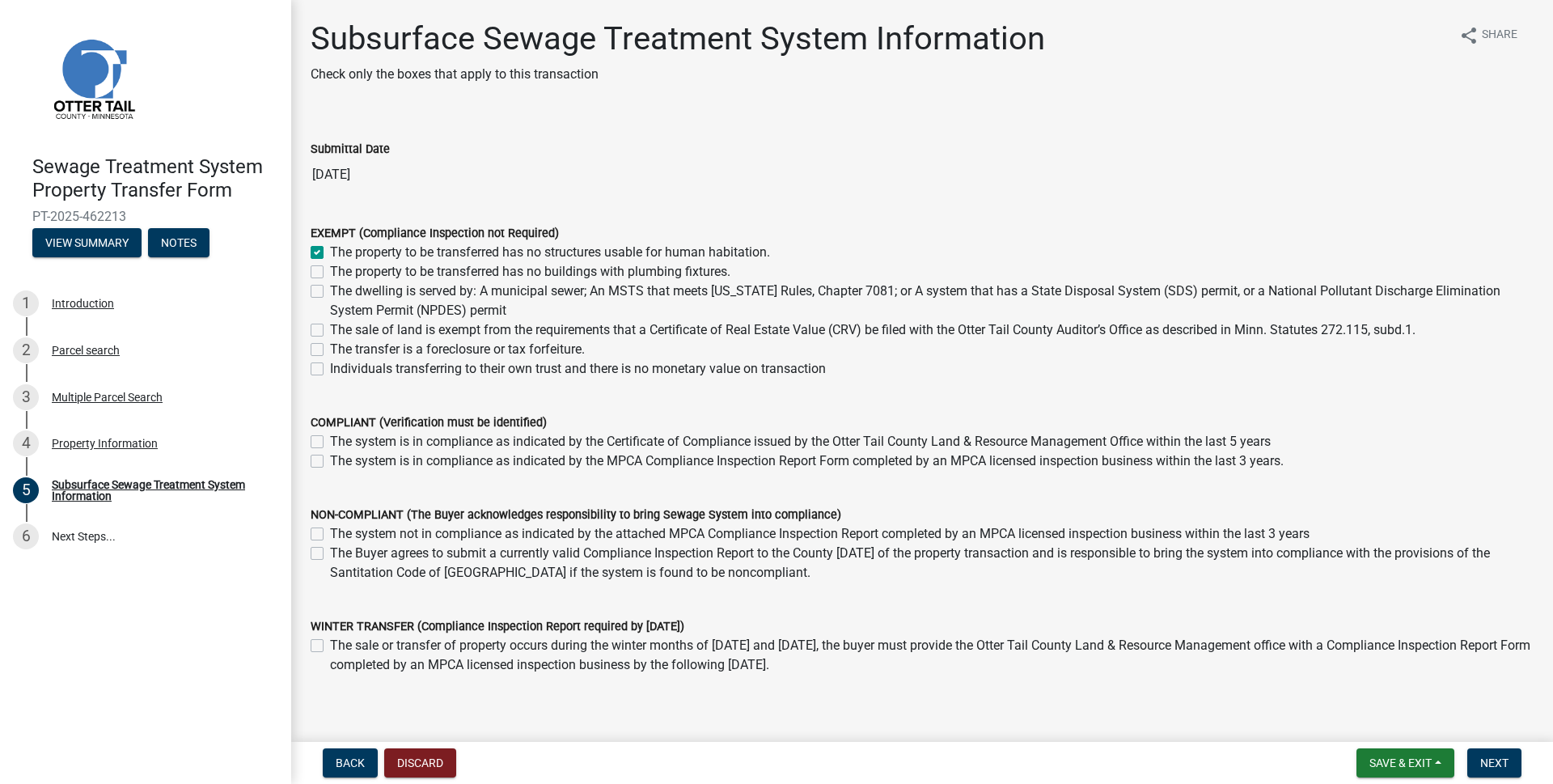
checkbox input "false"
click at [1489, 762] on span "Next" at bounding box center [1493, 762] width 28 height 12
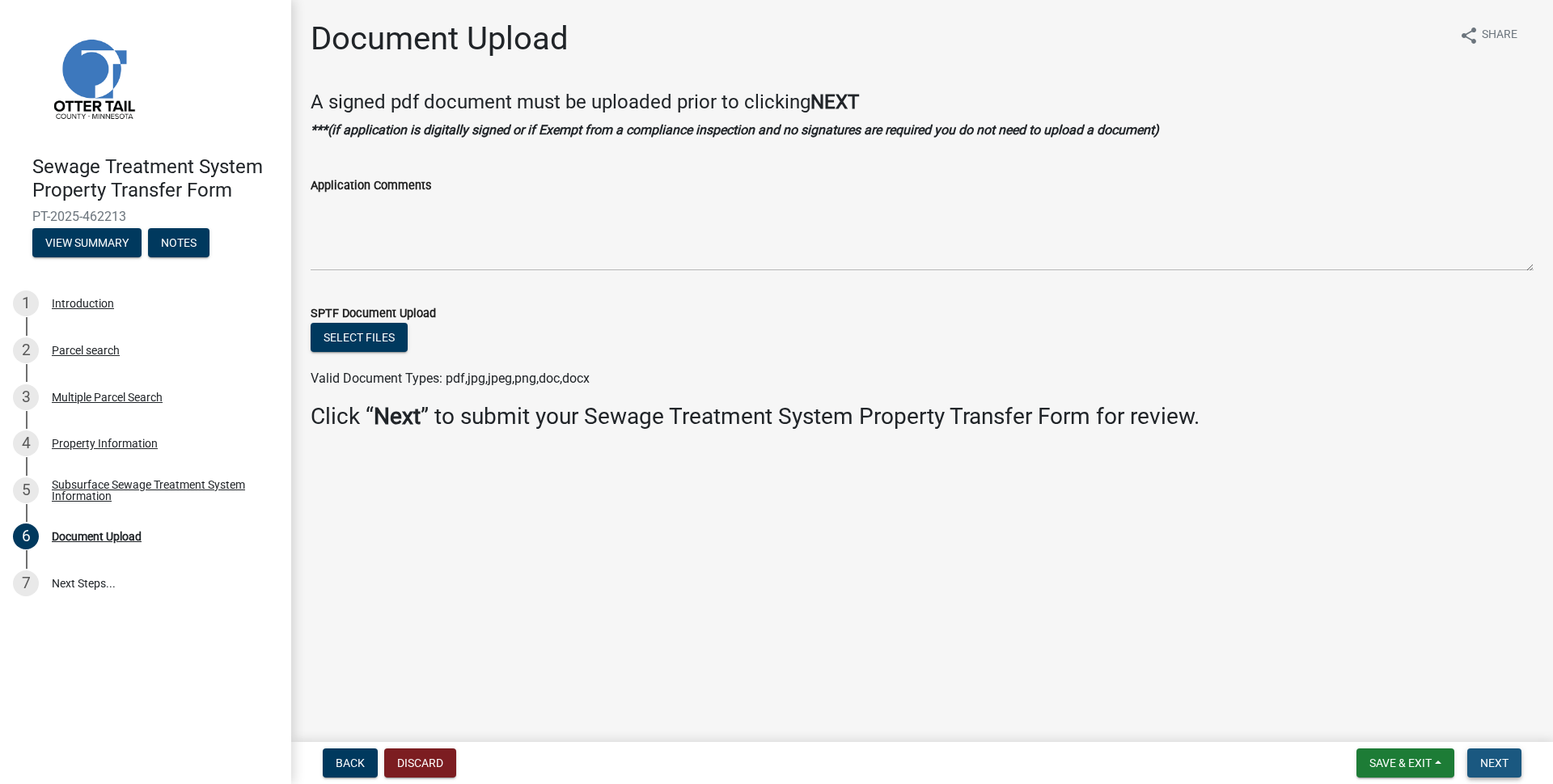
click at [1503, 762] on span "Next" at bounding box center [1493, 762] width 28 height 12
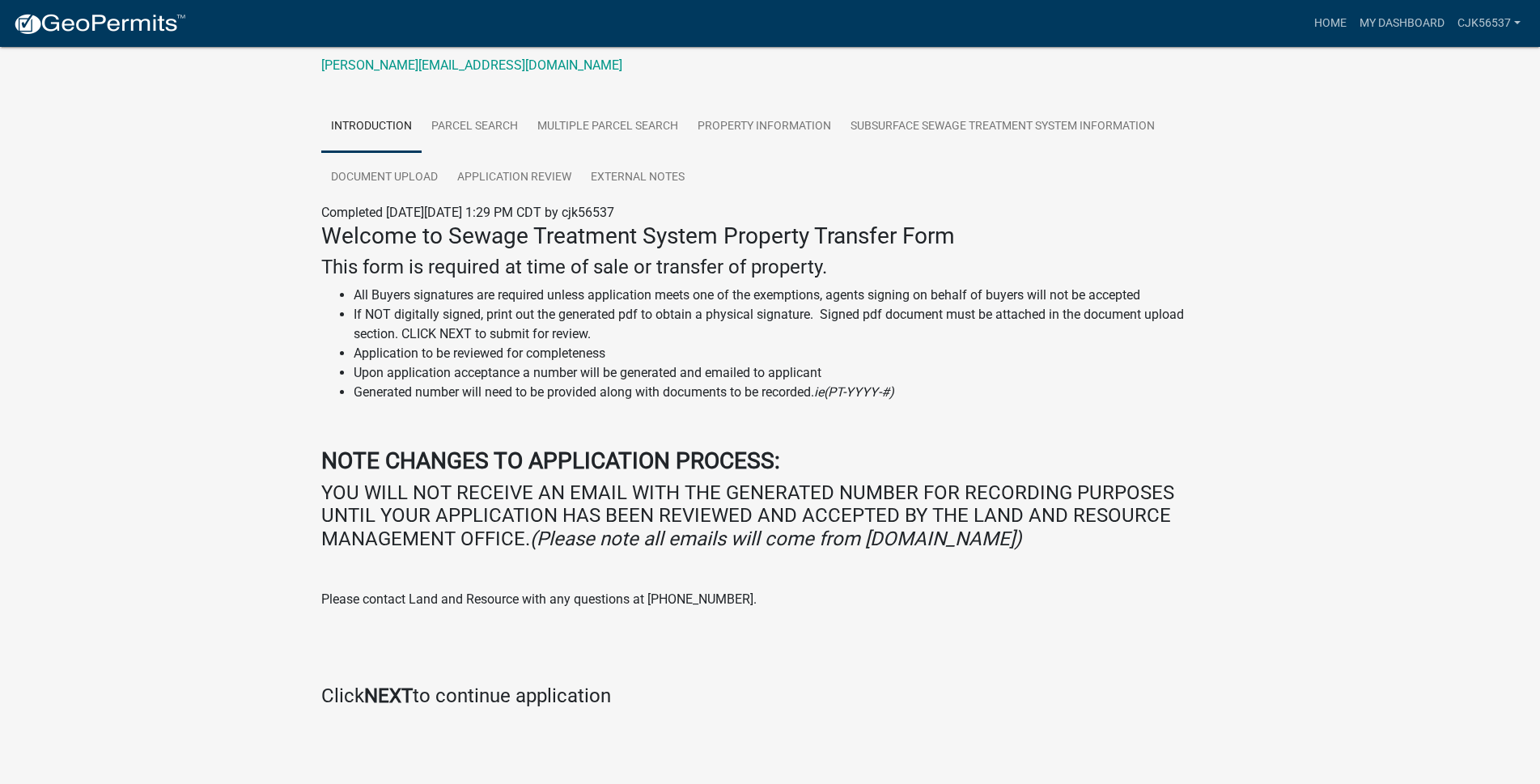
scroll to position [264, 0]
